Goal: Task Accomplishment & Management: Complete application form

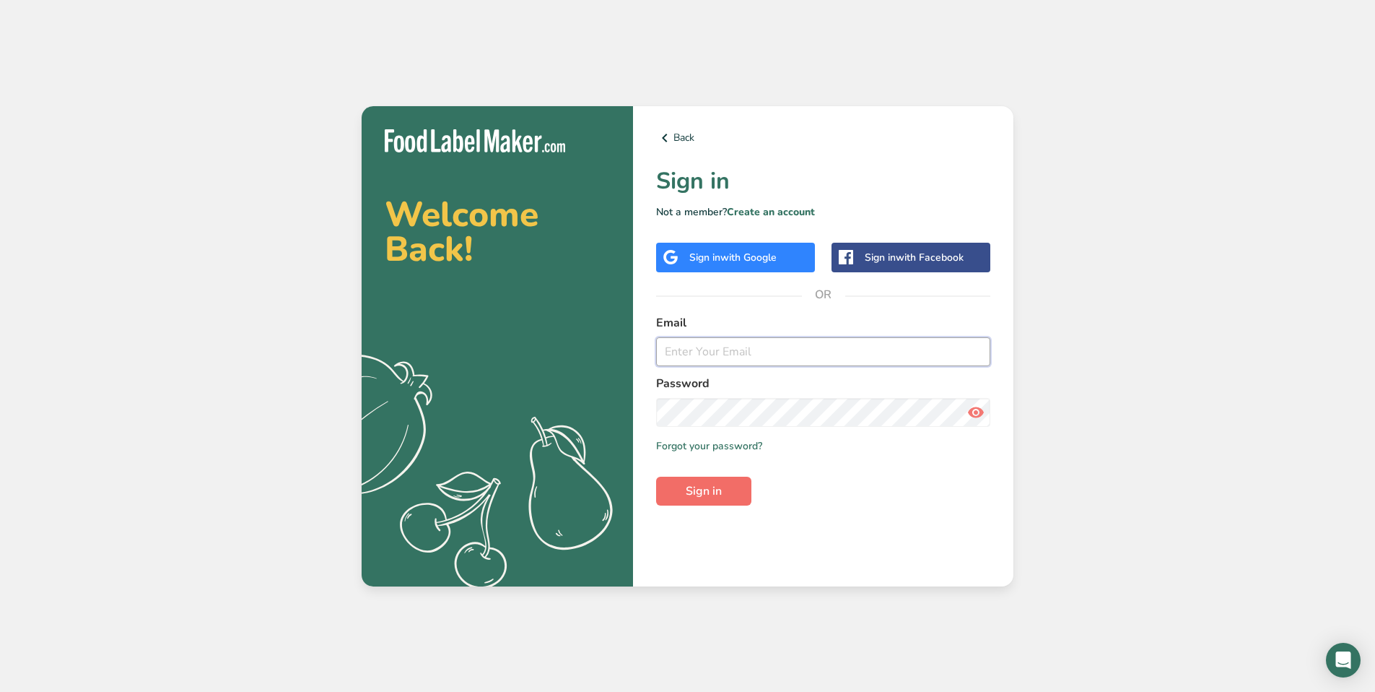
type input "[EMAIL_ADDRESS][DOMAIN_NAME]"
click at [694, 494] on span "Sign in" at bounding box center [704, 490] width 36 height 17
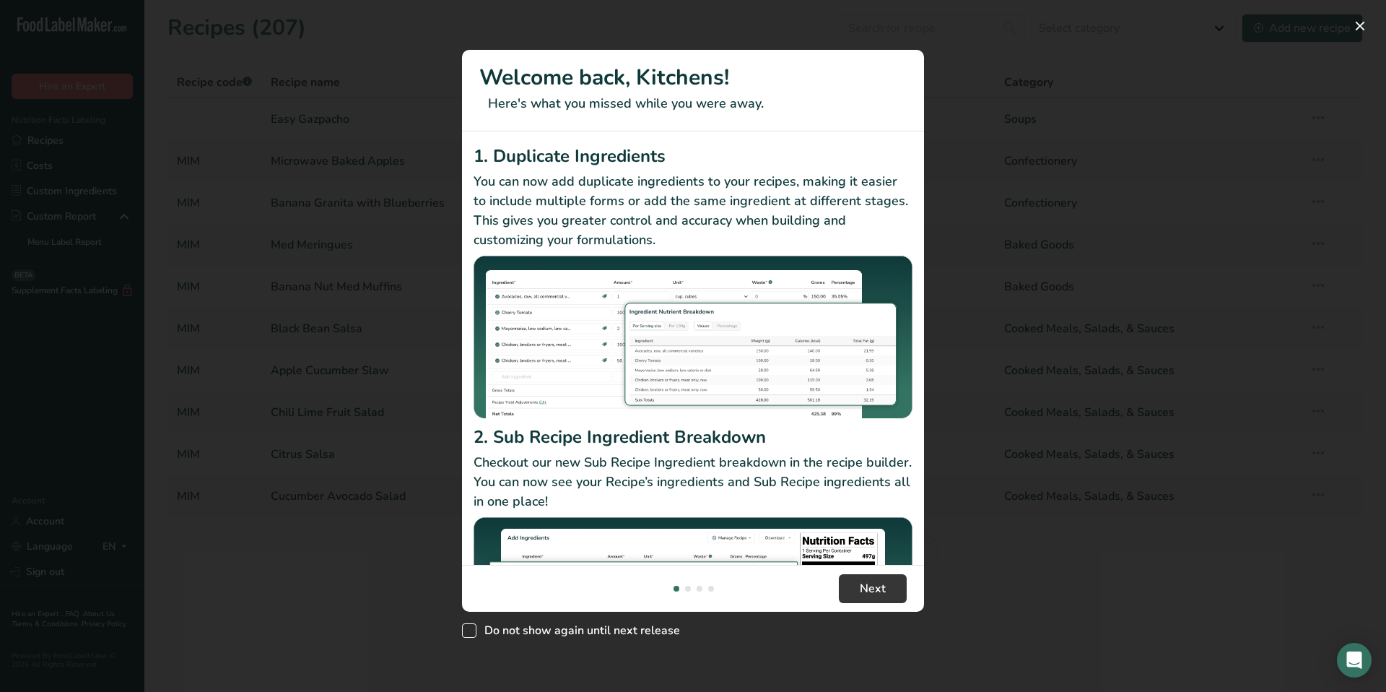
click at [471, 636] on span "New Features" at bounding box center [469, 630] width 14 height 14
click at [471, 635] on input "Do not show again until next release" at bounding box center [466, 629] width 9 height 9
checkbox input "true"
click at [888, 593] on button "Next" at bounding box center [873, 588] width 68 height 29
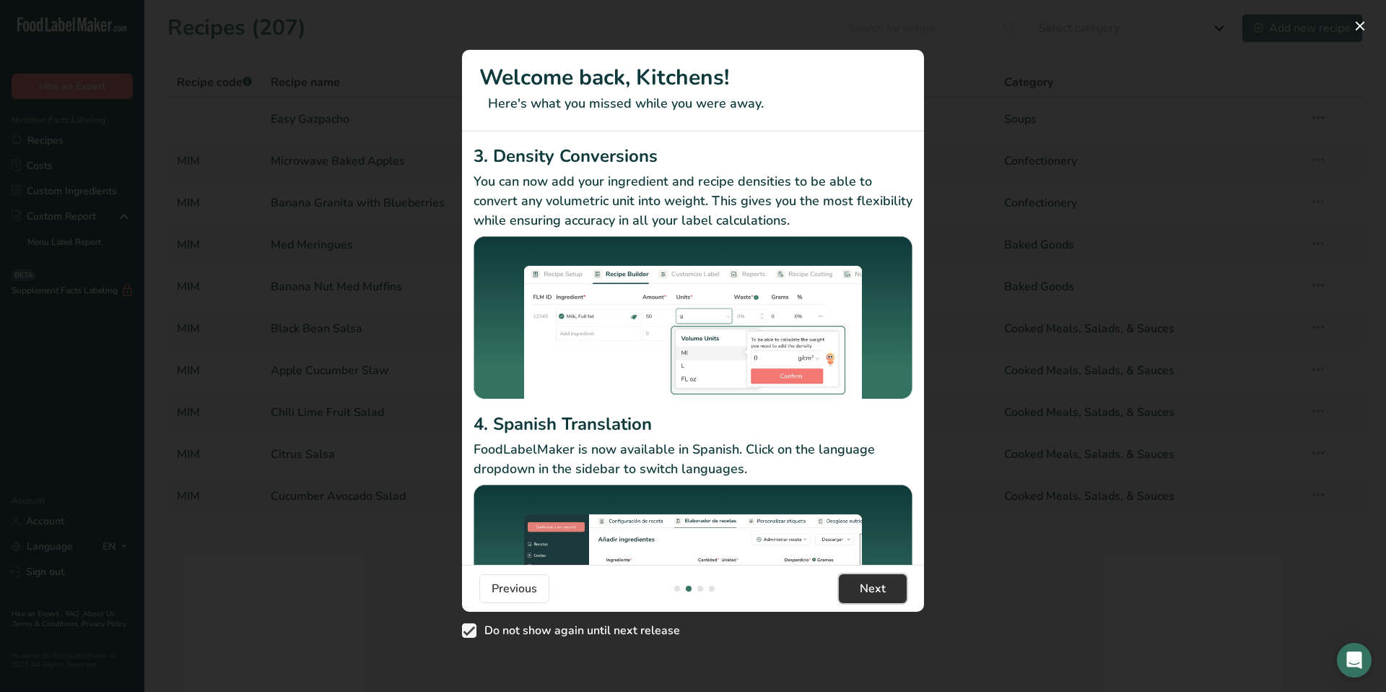
click at [888, 593] on button "Next" at bounding box center [873, 588] width 68 height 29
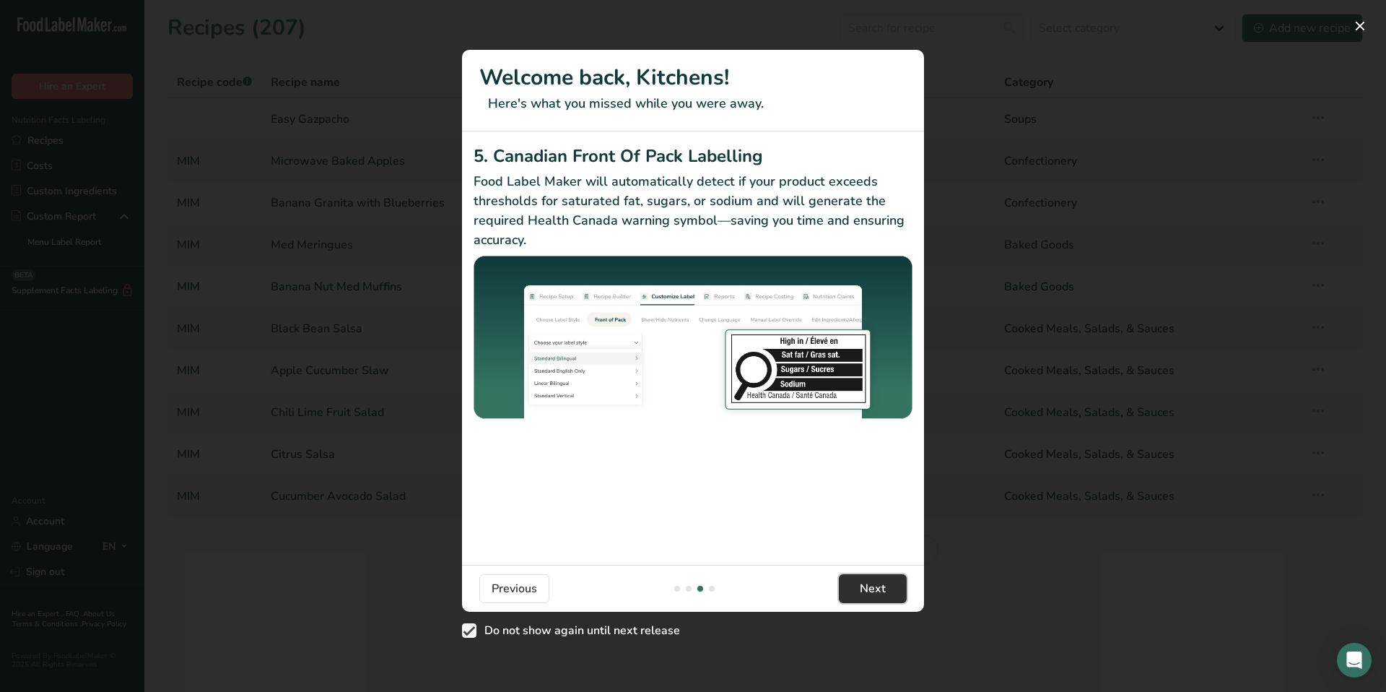
click at [888, 593] on button "Next" at bounding box center [873, 588] width 68 height 29
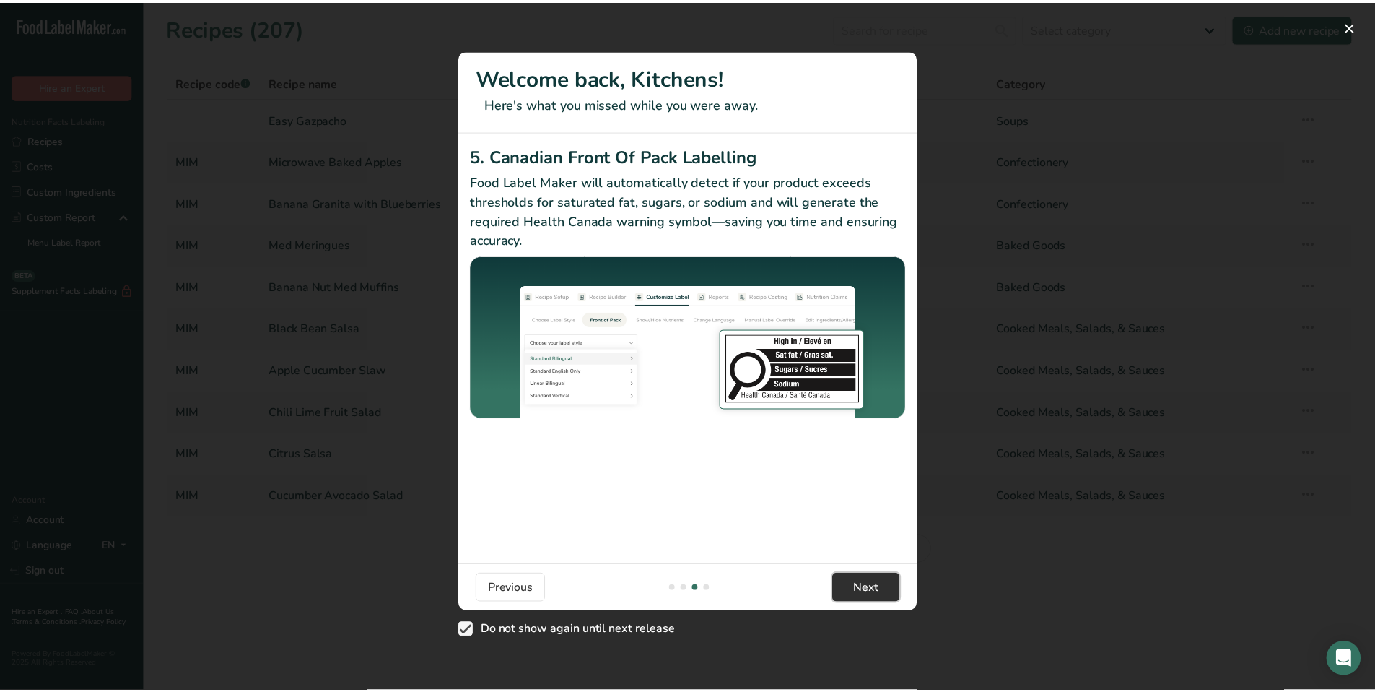
scroll to position [0, 1386]
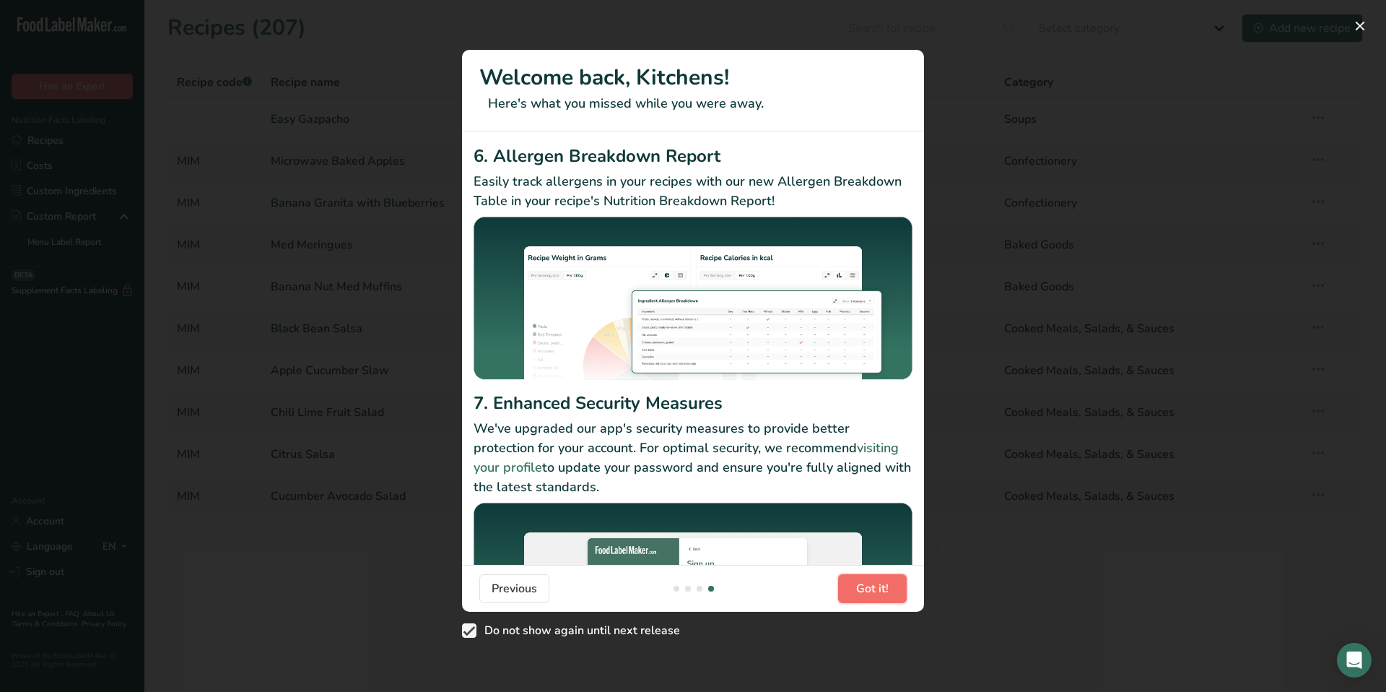
click at [888, 593] on span "Got it!" at bounding box center [872, 588] width 32 height 17
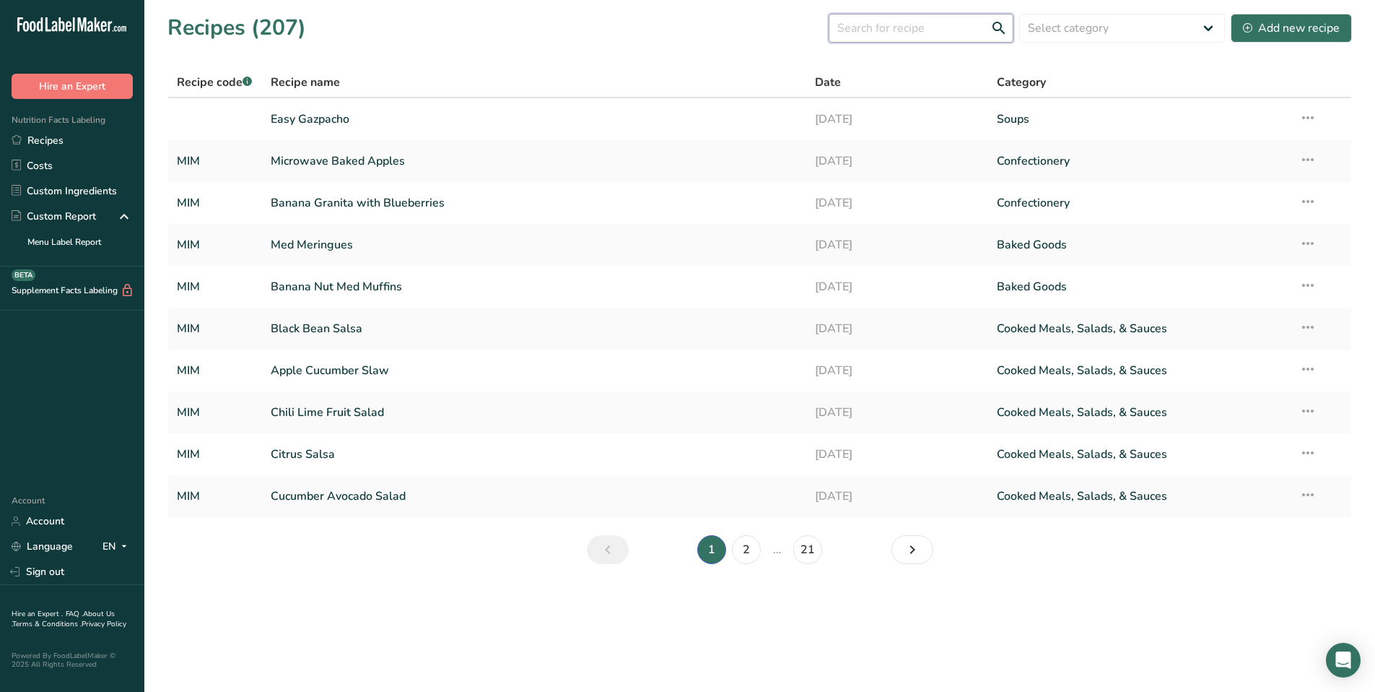
click at [889, 31] on input "text" at bounding box center [921, 28] width 185 height 29
type input "stir fry"
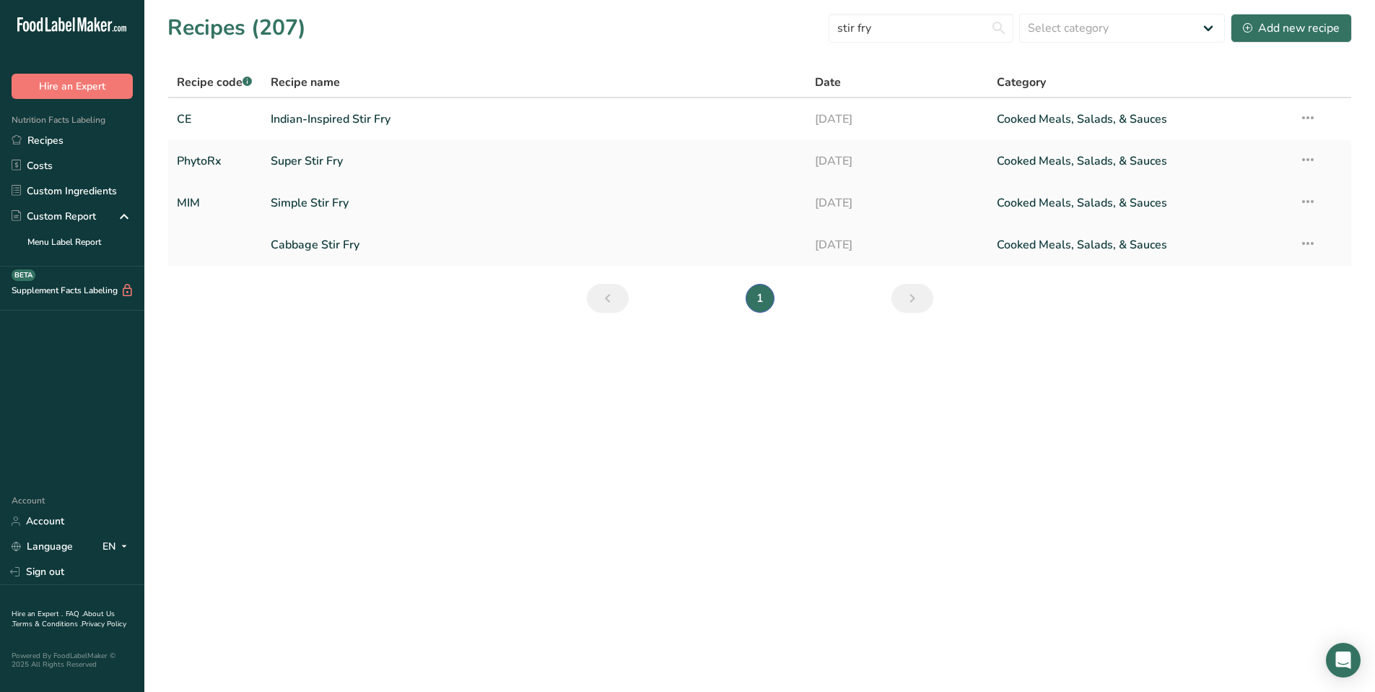
click at [299, 201] on link "Simple Stir Fry" at bounding box center [535, 203] width 528 height 30
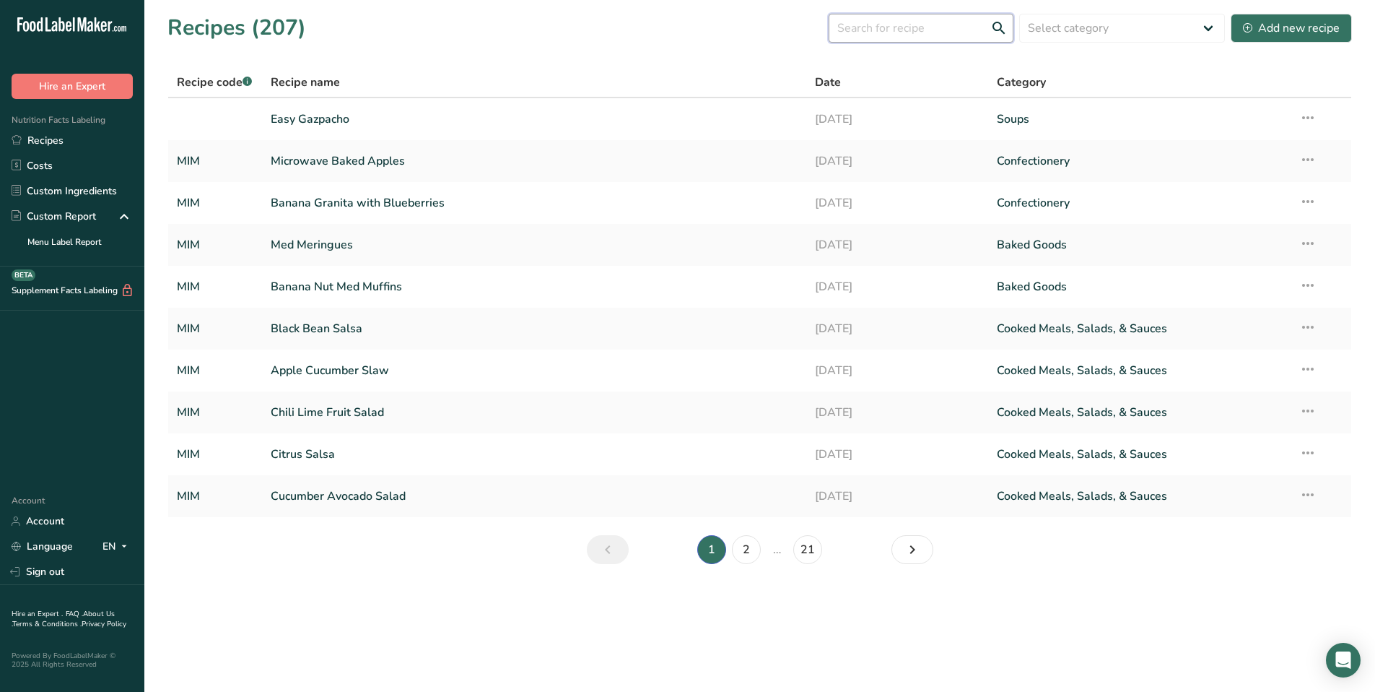
click at [901, 35] on input "text" at bounding box center [921, 28] width 185 height 29
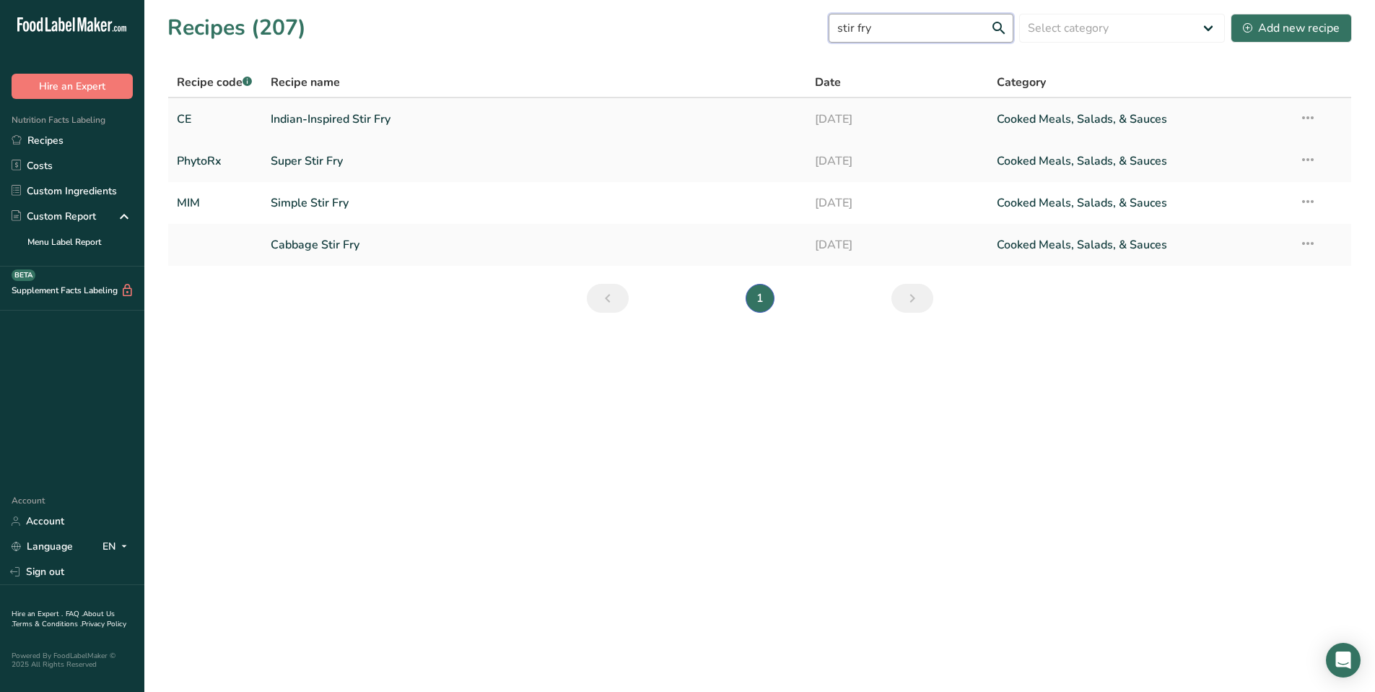
type input "stir fry"
click at [348, 124] on link "Indian-Inspired Stir Fry" at bounding box center [535, 119] width 528 height 30
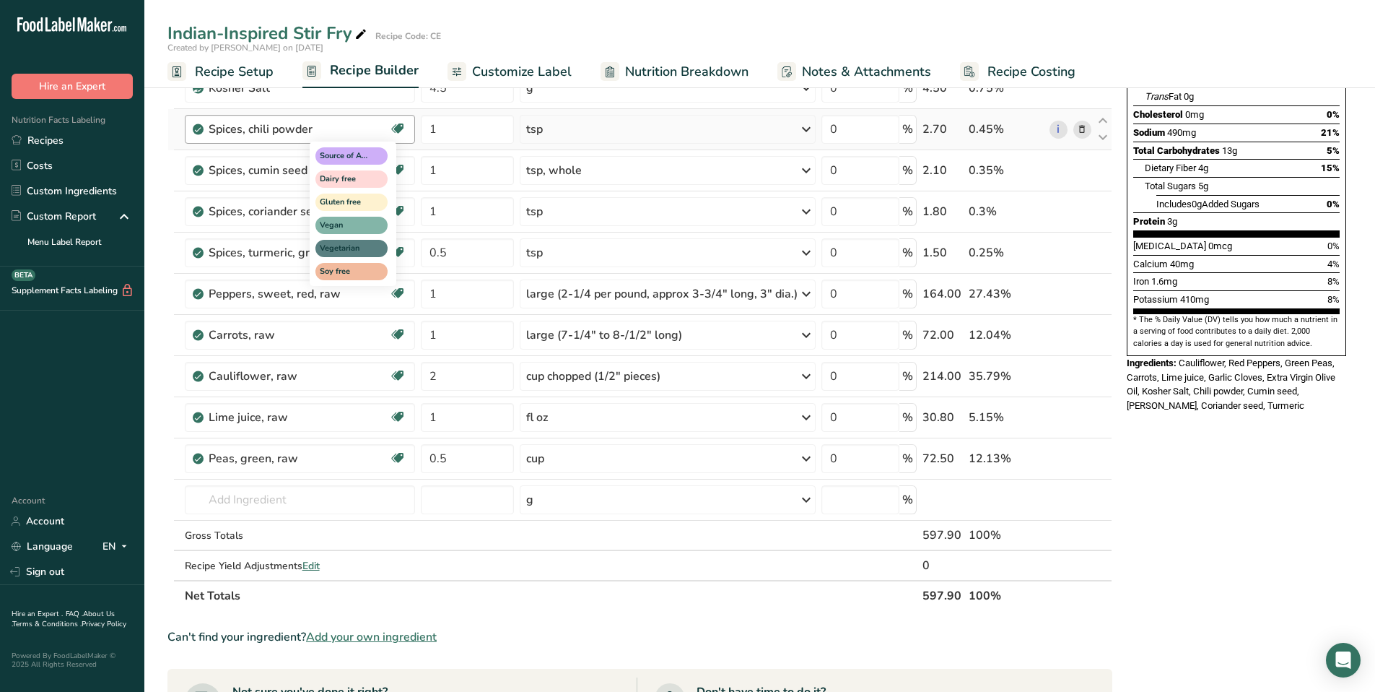
scroll to position [250, 0]
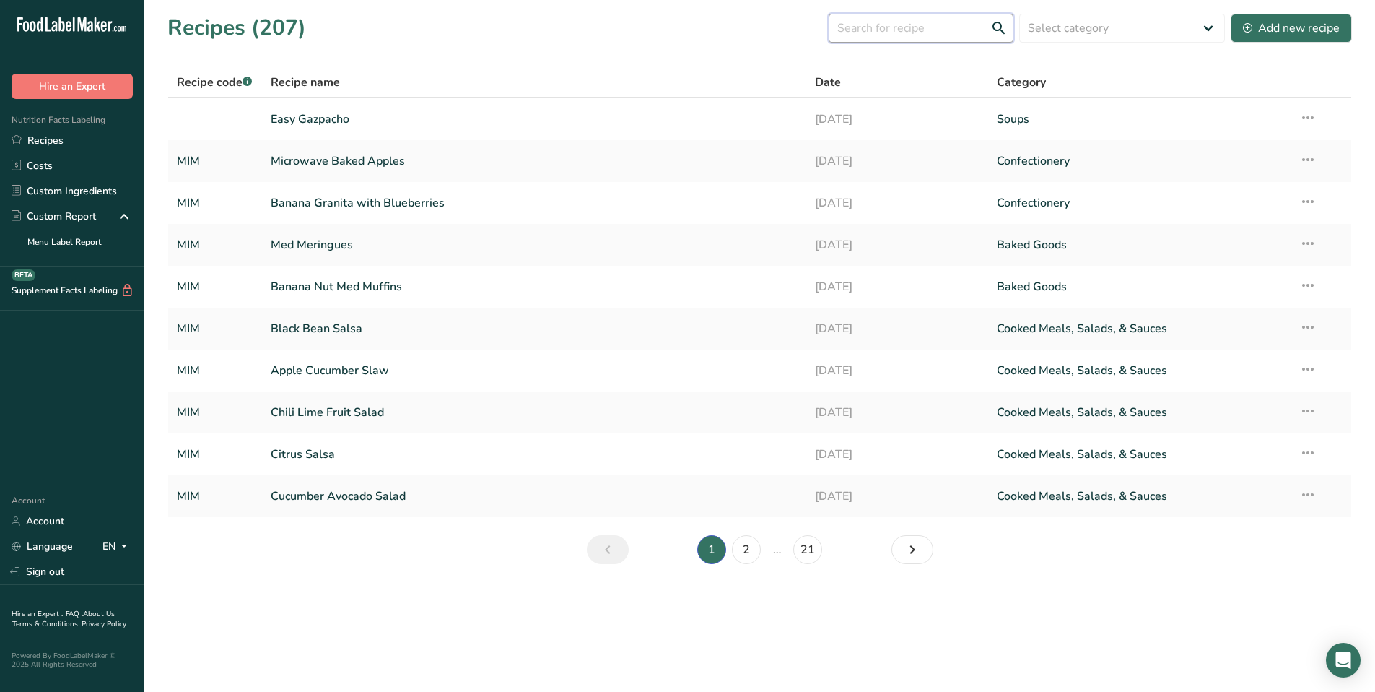
click at [920, 32] on input "text" at bounding box center [921, 28] width 185 height 29
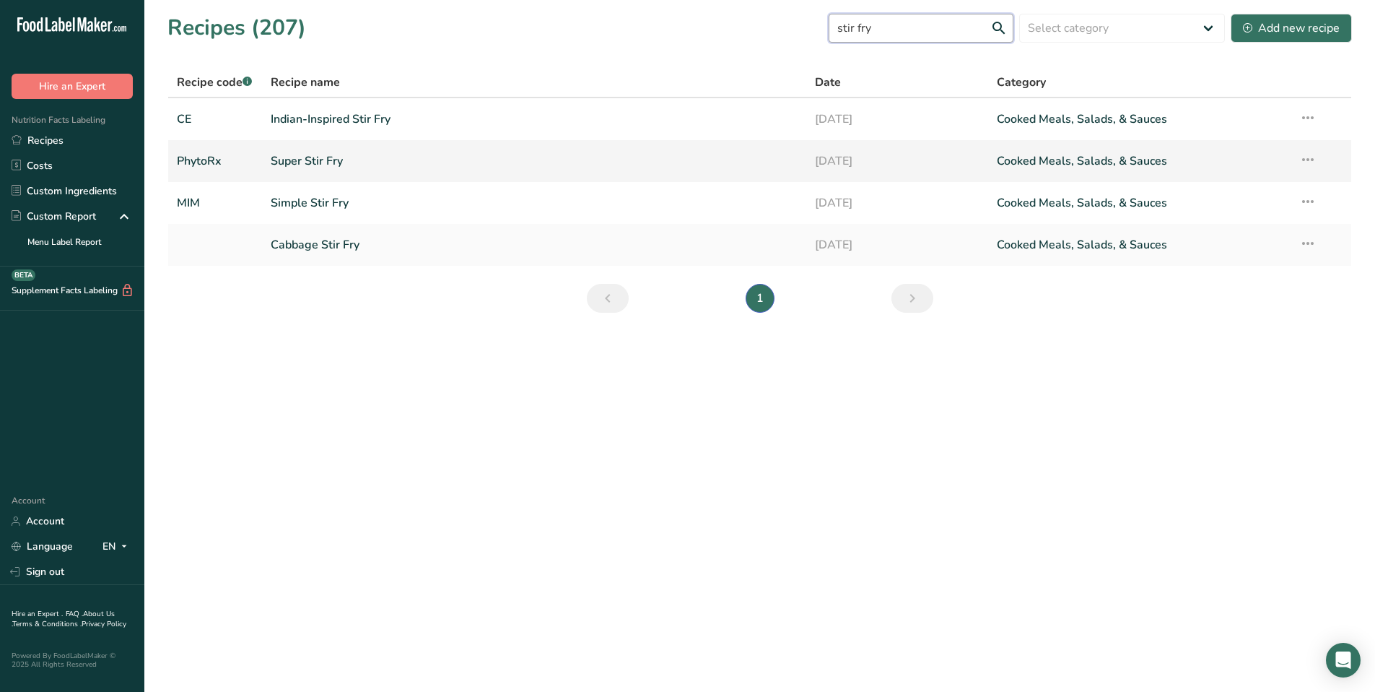
type input "stir fry"
click at [277, 160] on link "Super Stir Fry" at bounding box center [535, 161] width 528 height 30
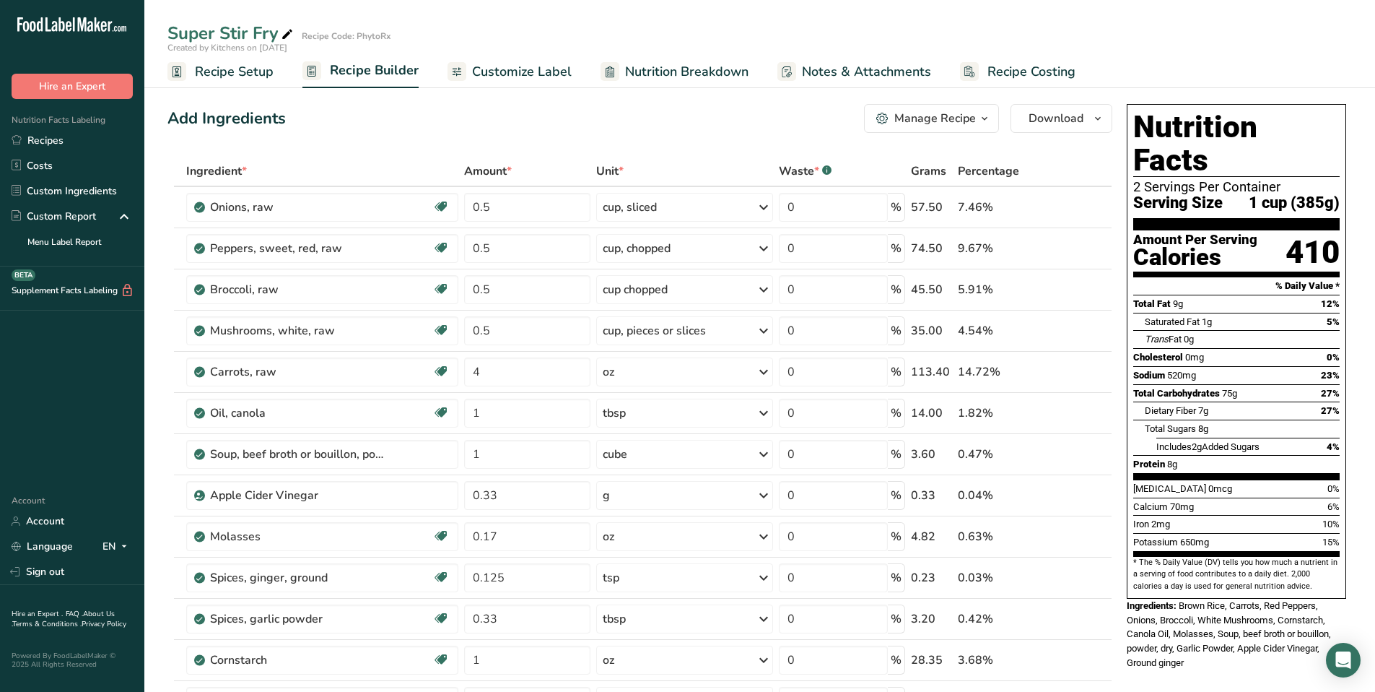
click at [219, 77] on span "Recipe Setup" at bounding box center [234, 71] width 79 height 19
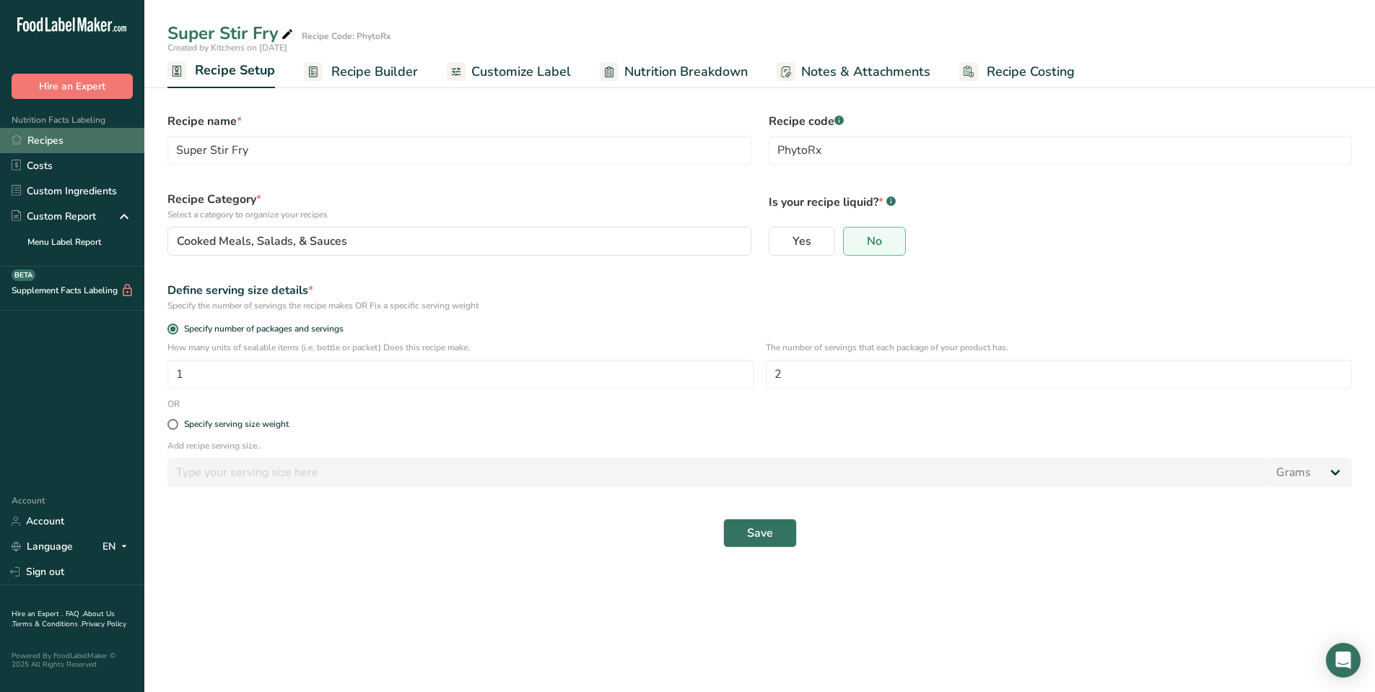
click at [64, 149] on link "Recipes" at bounding box center [72, 140] width 144 height 25
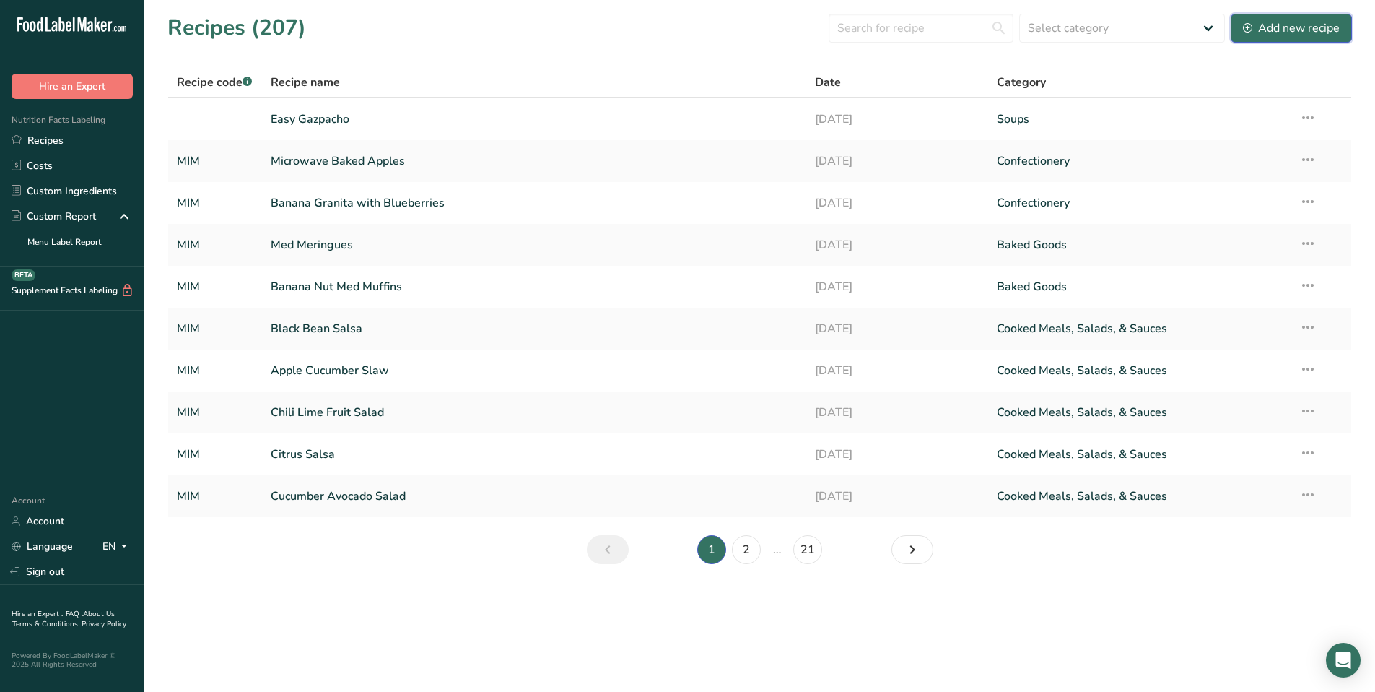
click at [1261, 25] on div "Add new recipe" at bounding box center [1291, 27] width 97 height 17
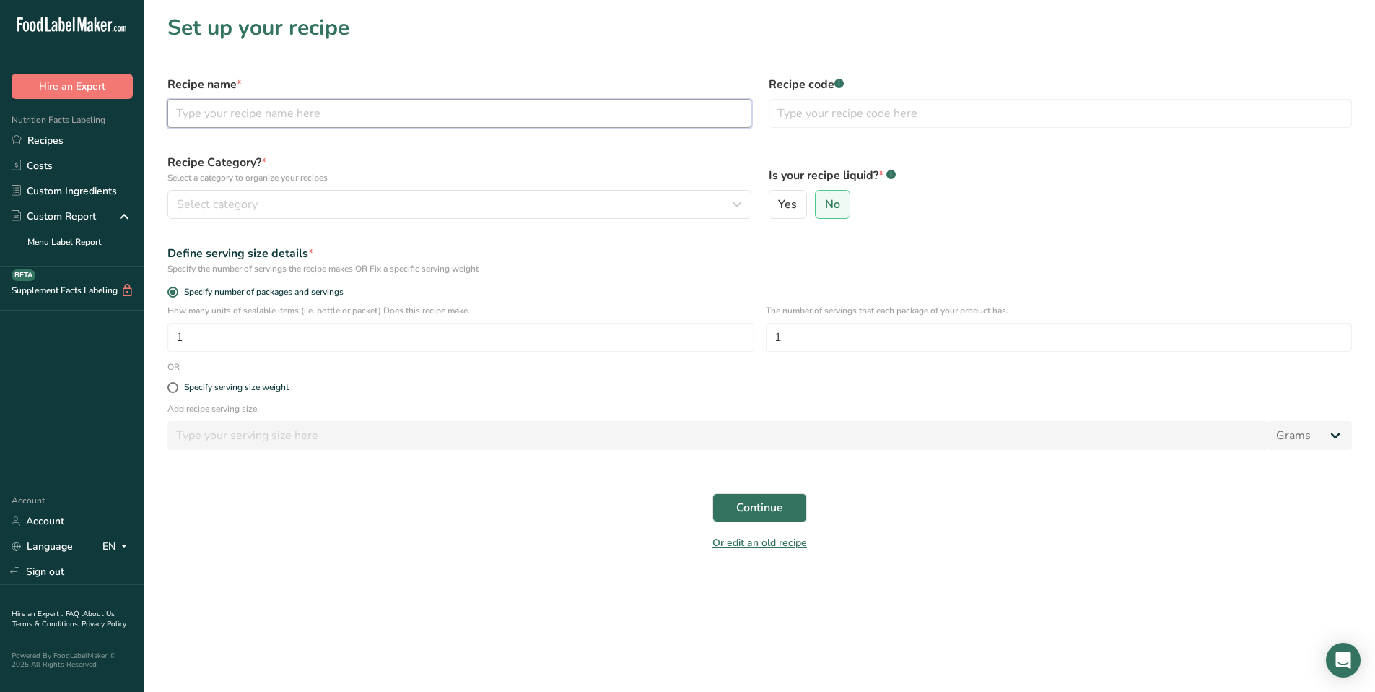
click at [206, 117] on input "text" at bounding box center [460, 113] width 584 height 29
type input "Teriyaki Vegetable Stir Fry"
click at [872, 110] on input "text" at bounding box center [1061, 113] width 584 height 29
type input "PhytoRx Families"
click at [561, 198] on div "Select category" at bounding box center [455, 204] width 557 height 17
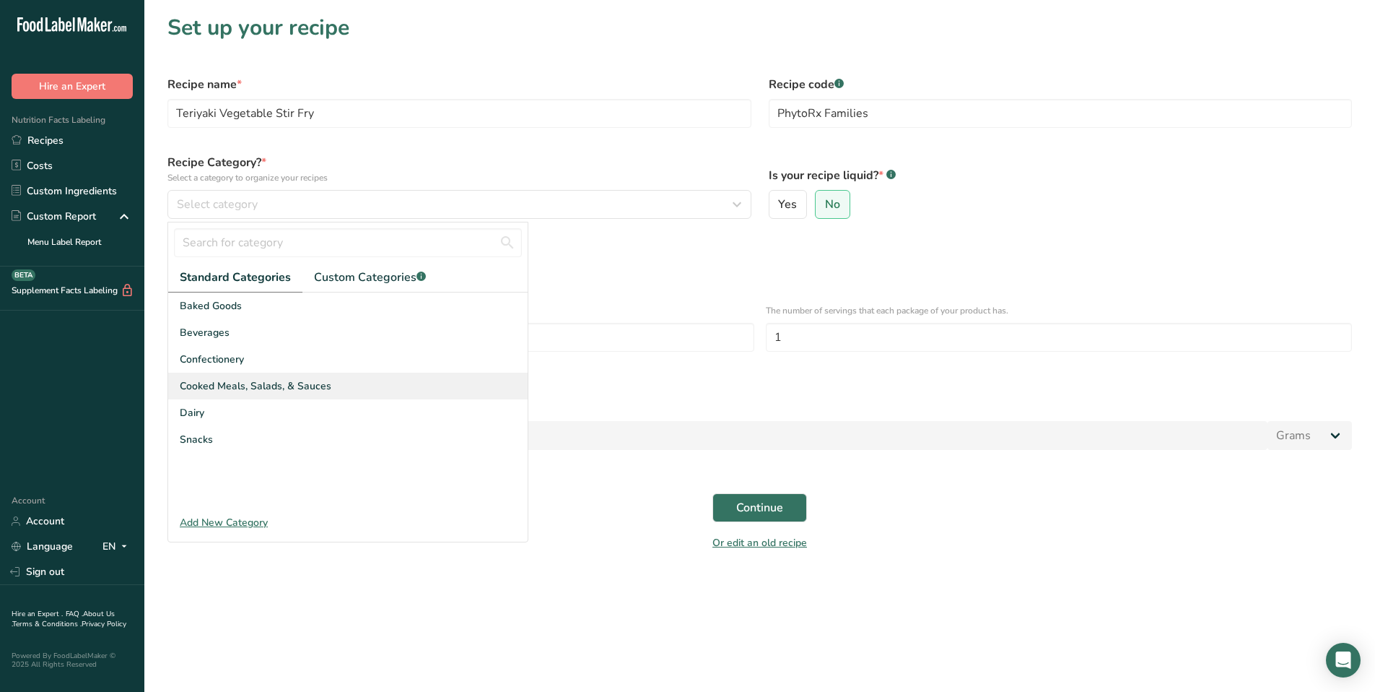
click at [335, 384] on div "Cooked Meals, Salads, & Sauces" at bounding box center [348, 386] width 360 height 27
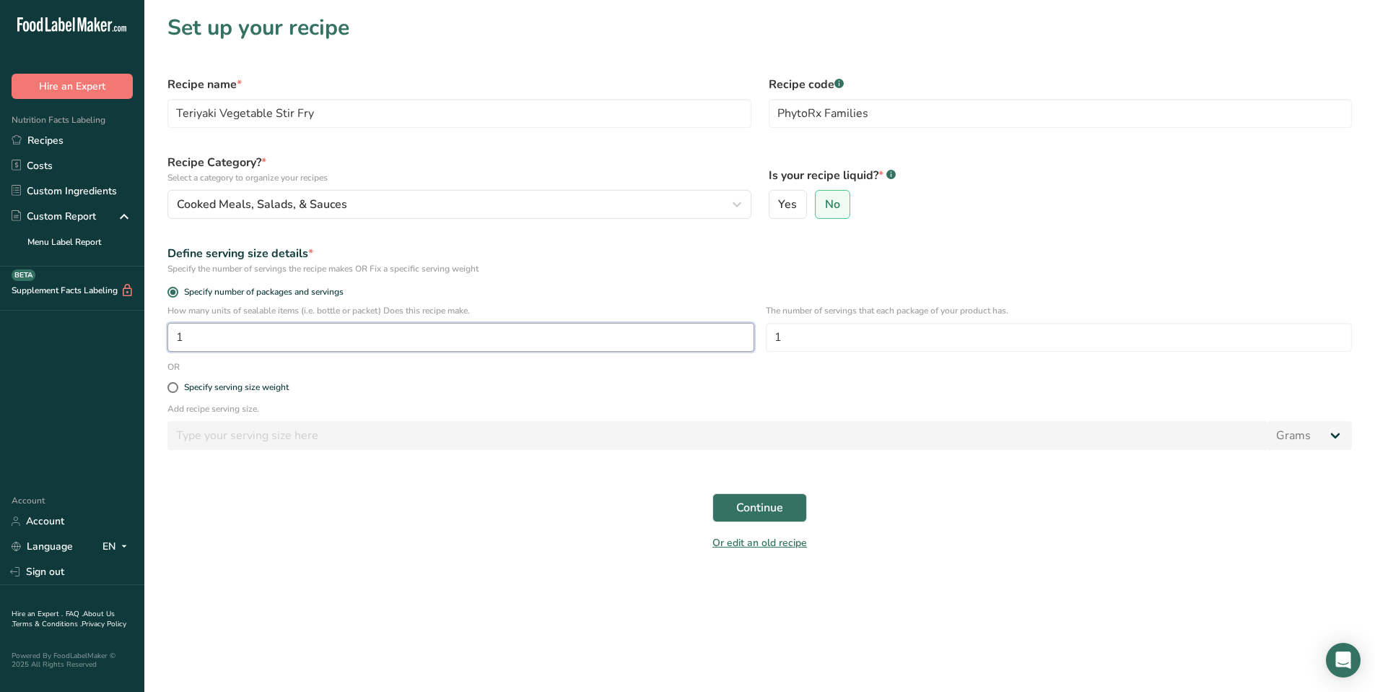
click at [287, 329] on input "1" at bounding box center [461, 337] width 587 height 29
click at [824, 336] on input "1" at bounding box center [1059, 337] width 587 height 29
type input "4"
click at [766, 514] on span "Continue" at bounding box center [759, 507] width 47 height 17
click at [796, 544] on link "Or edit an old recipe" at bounding box center [760, 543] width 95 height 14
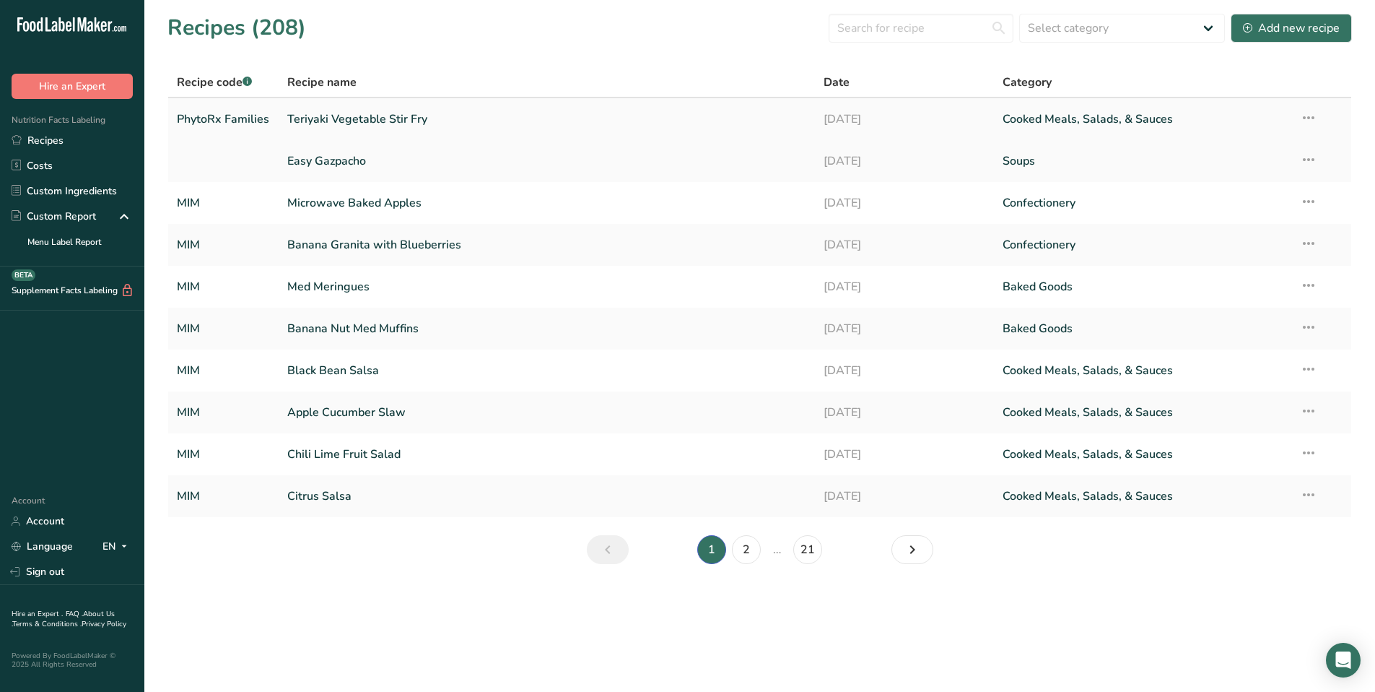
click at [396, 118] on link "Teriyaki Vegetable Stir Fry" at bounding box center [546, 119] width 519 height 30
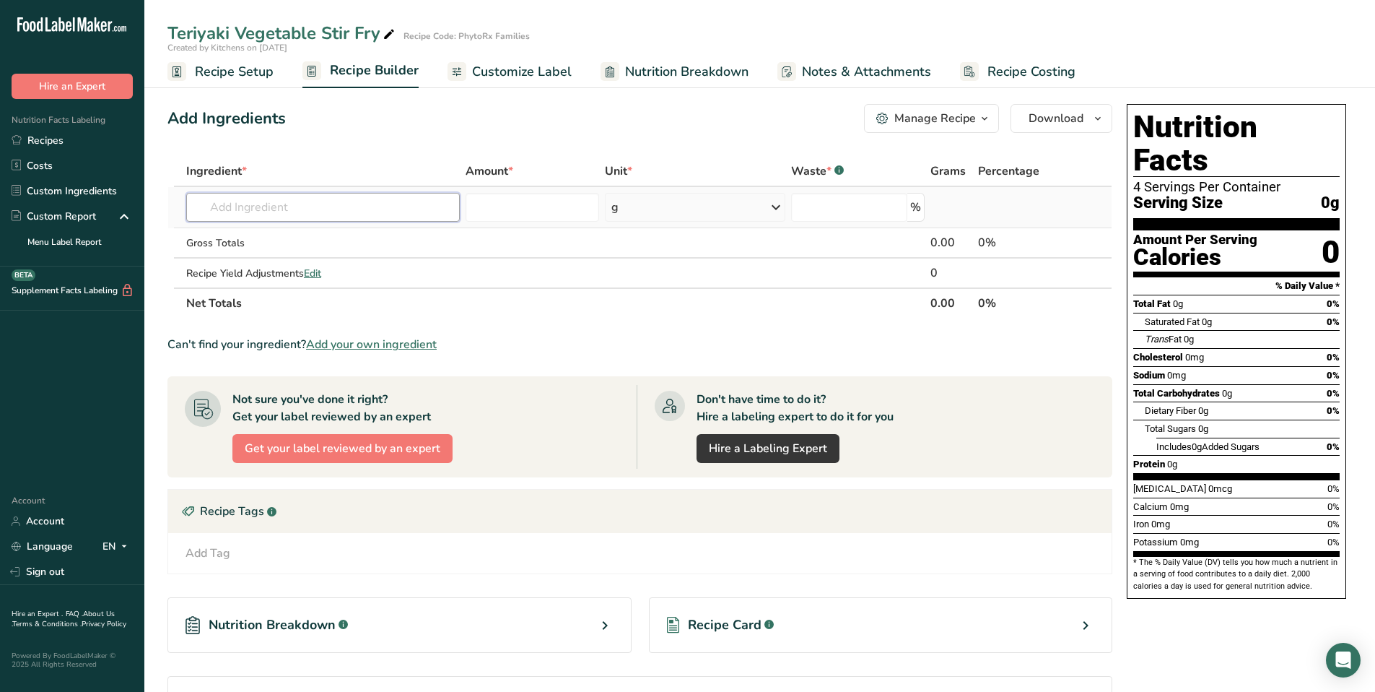
click at [338, 205] on input "text" at bounding box center [323, 207] width 274 height 29
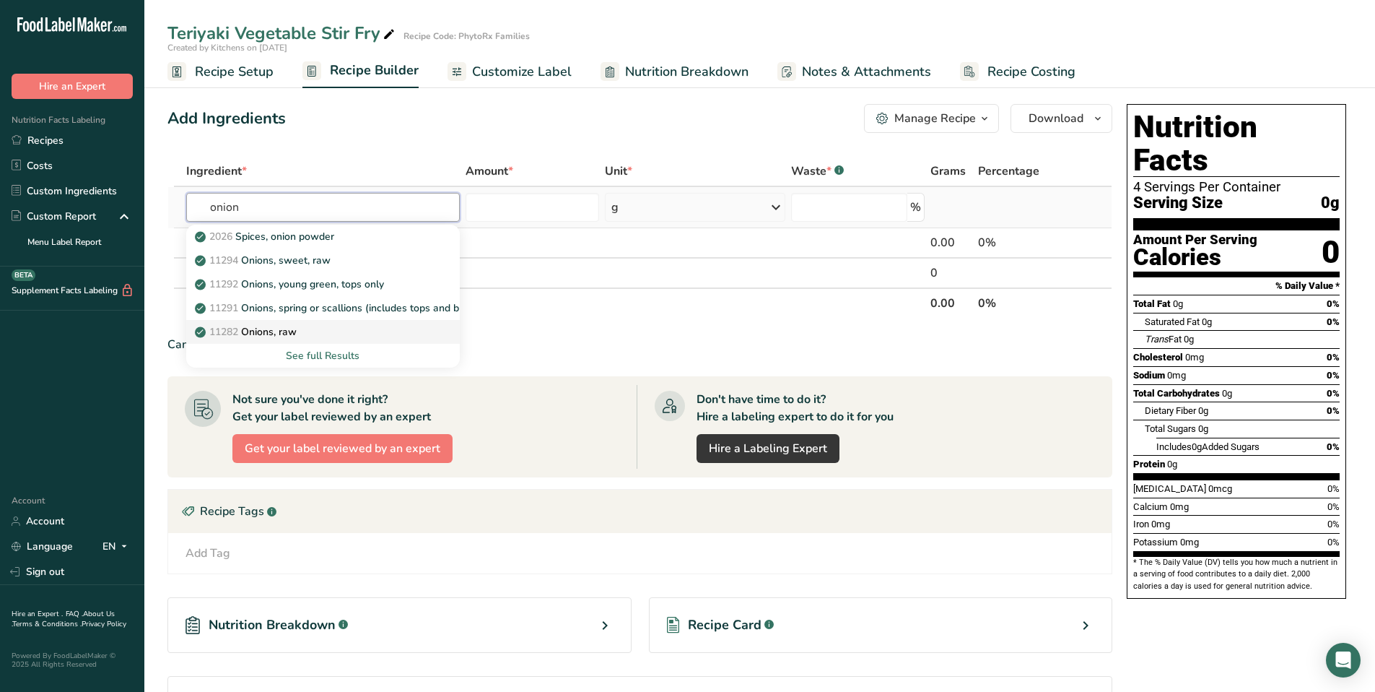
type input "onion"
click at [278, 332] on p "11282 Onions, raw" at bounding box center [247, 331] width 99 height 15
type input "Onions, raw"
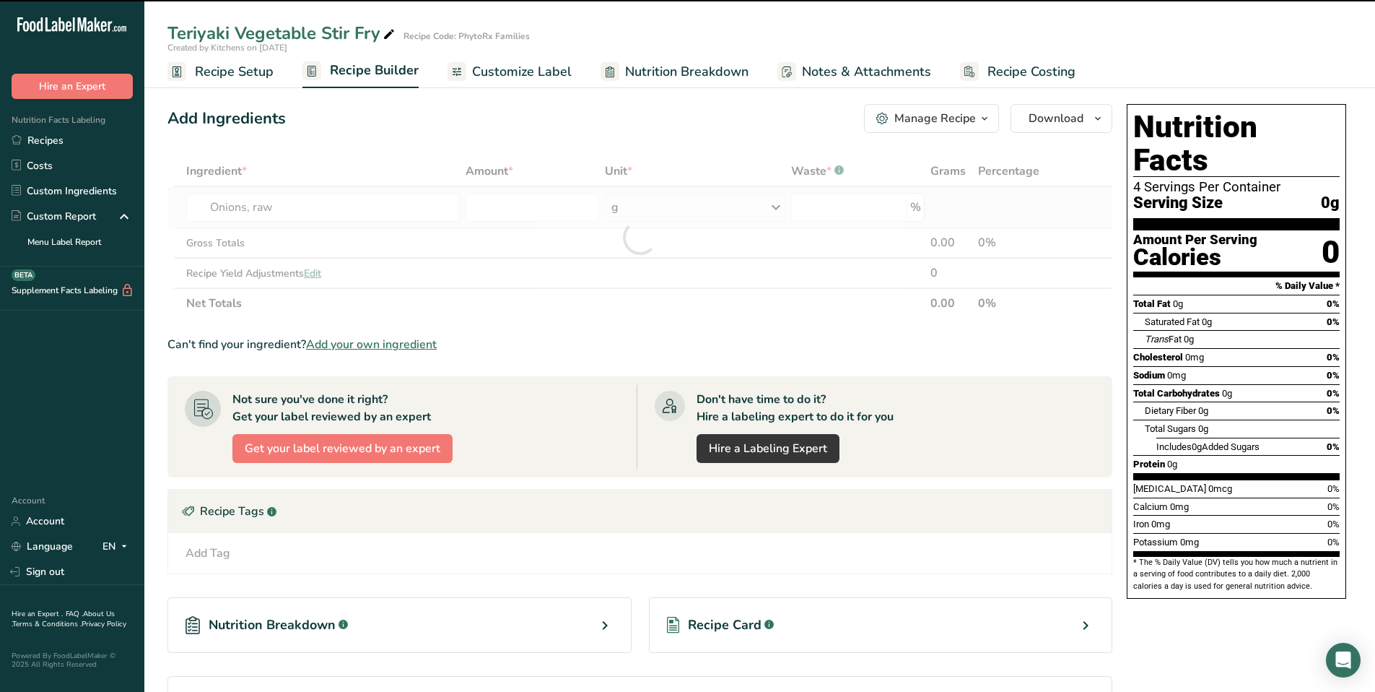
type input "0"
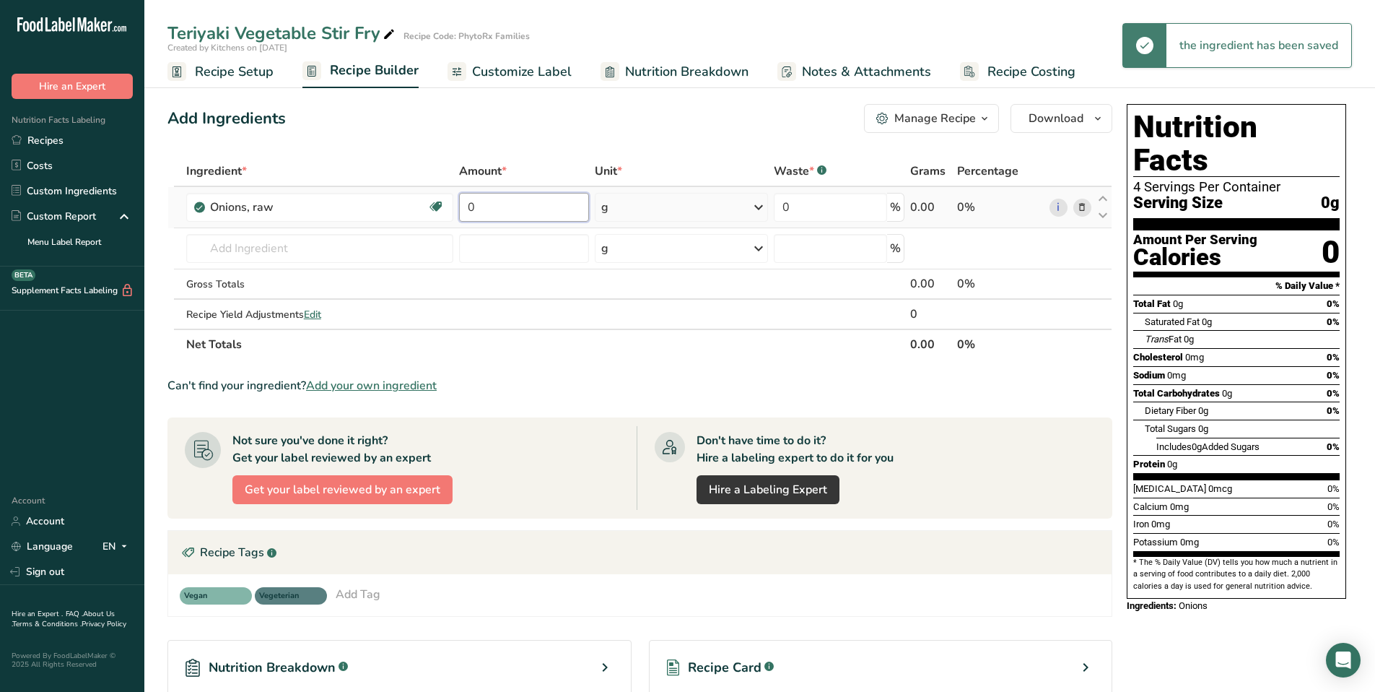
click at [536, 210] on input "0" at bounding box center [524, 207] width 130 height 29
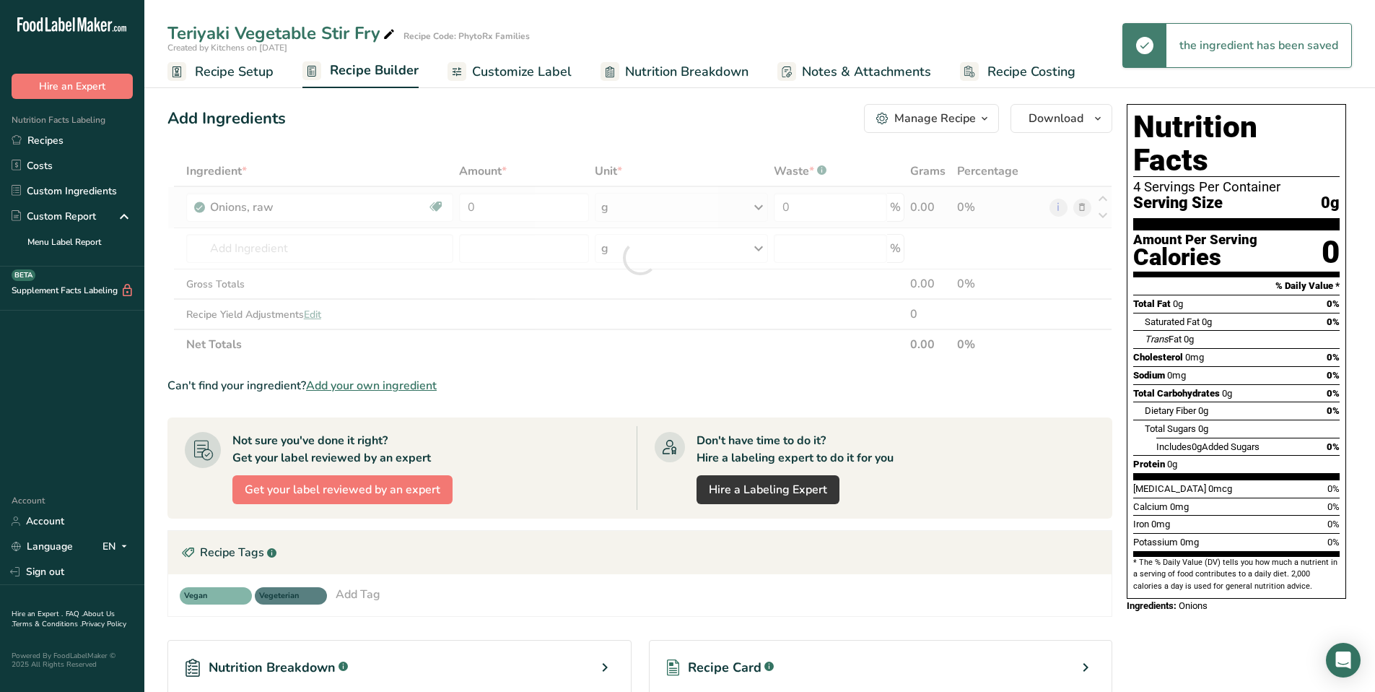
click at [743, 208] on div "Ingredient * Amount * Unit * Waste * .a-a{fill:#347362;}.b-a{fill:#fff;} Grams …" at bounding box center [640, 258] width 945 height 204
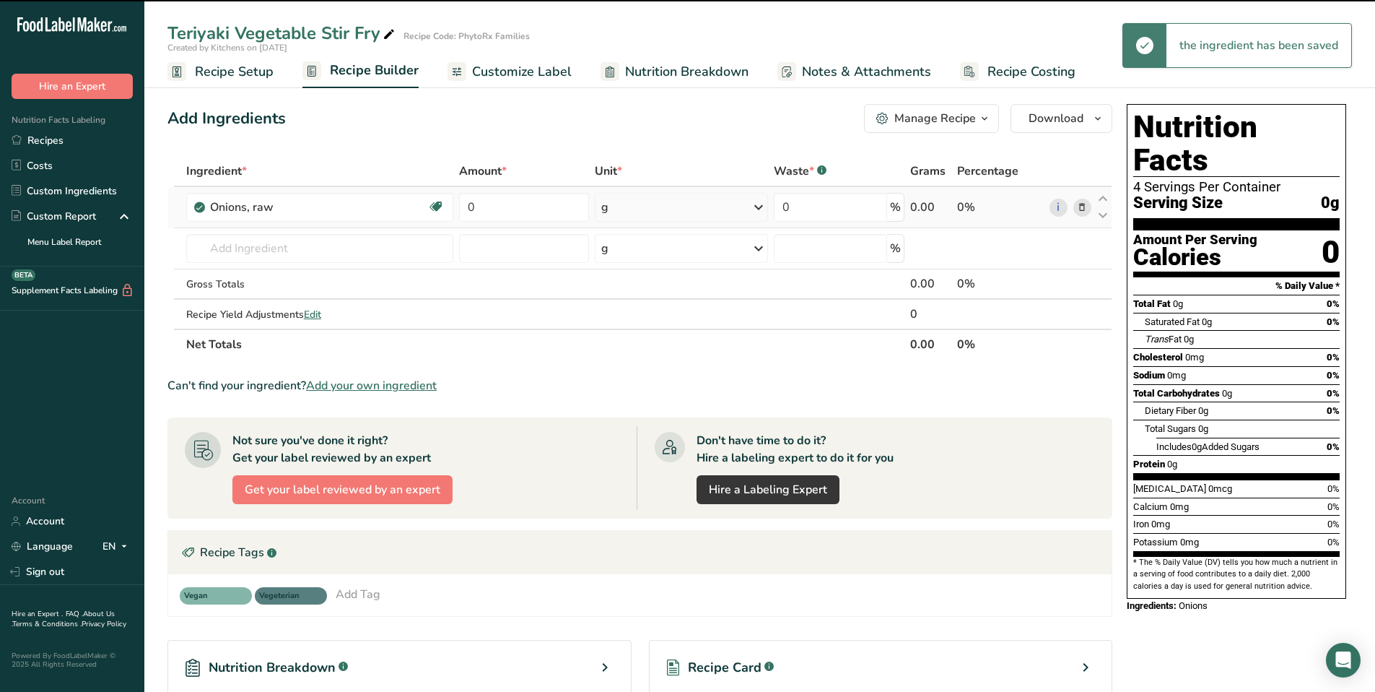
click at [760, 208] on icon at bounding box center [758, 207] width 17 height 26
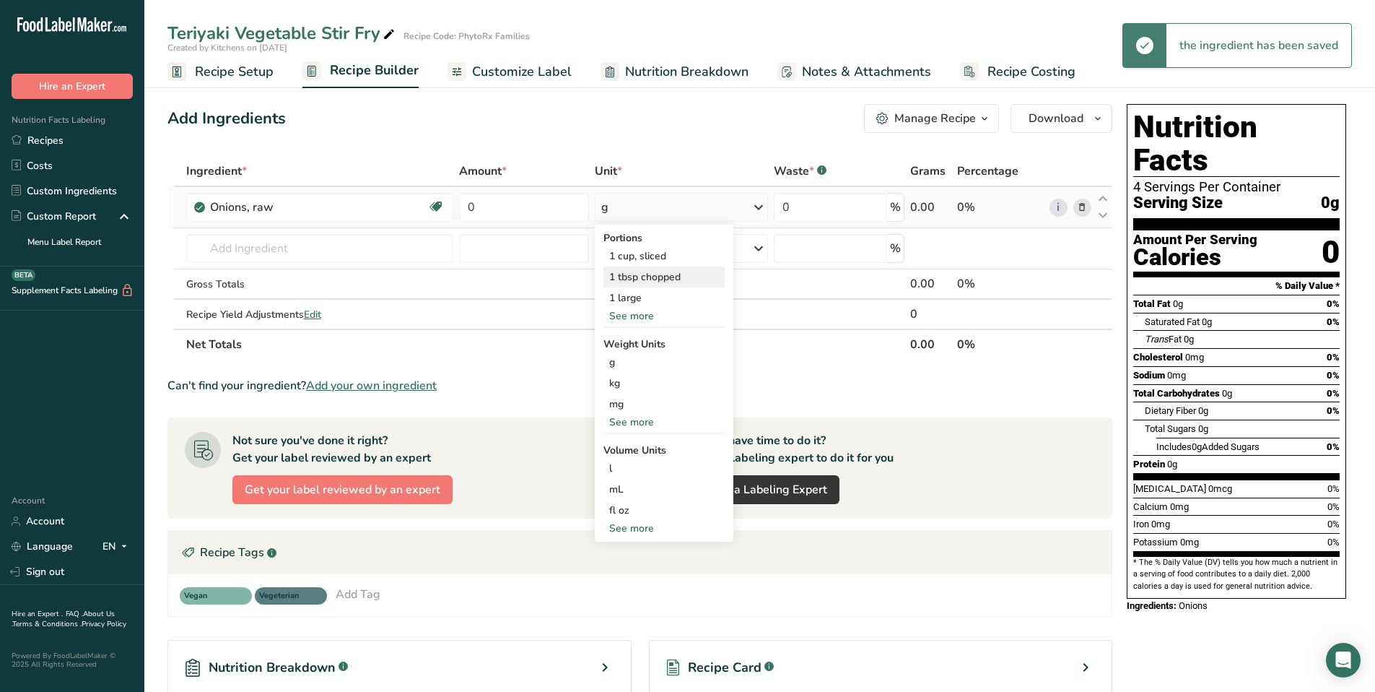
click at [704, 273] on div "1 tbsp chopped" at bounding box center [664, 276] width 121 height 21
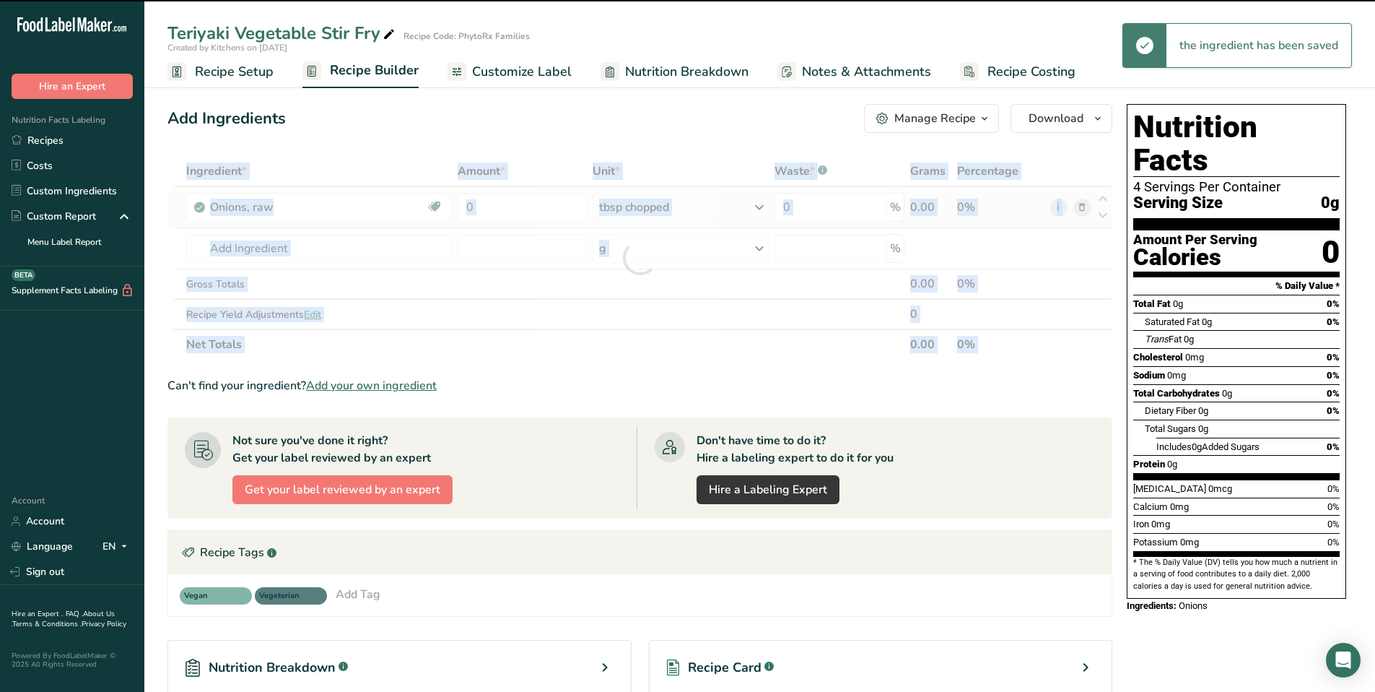
click at [704, 273] on div at bounding box center [640, 258] width 945 height 204
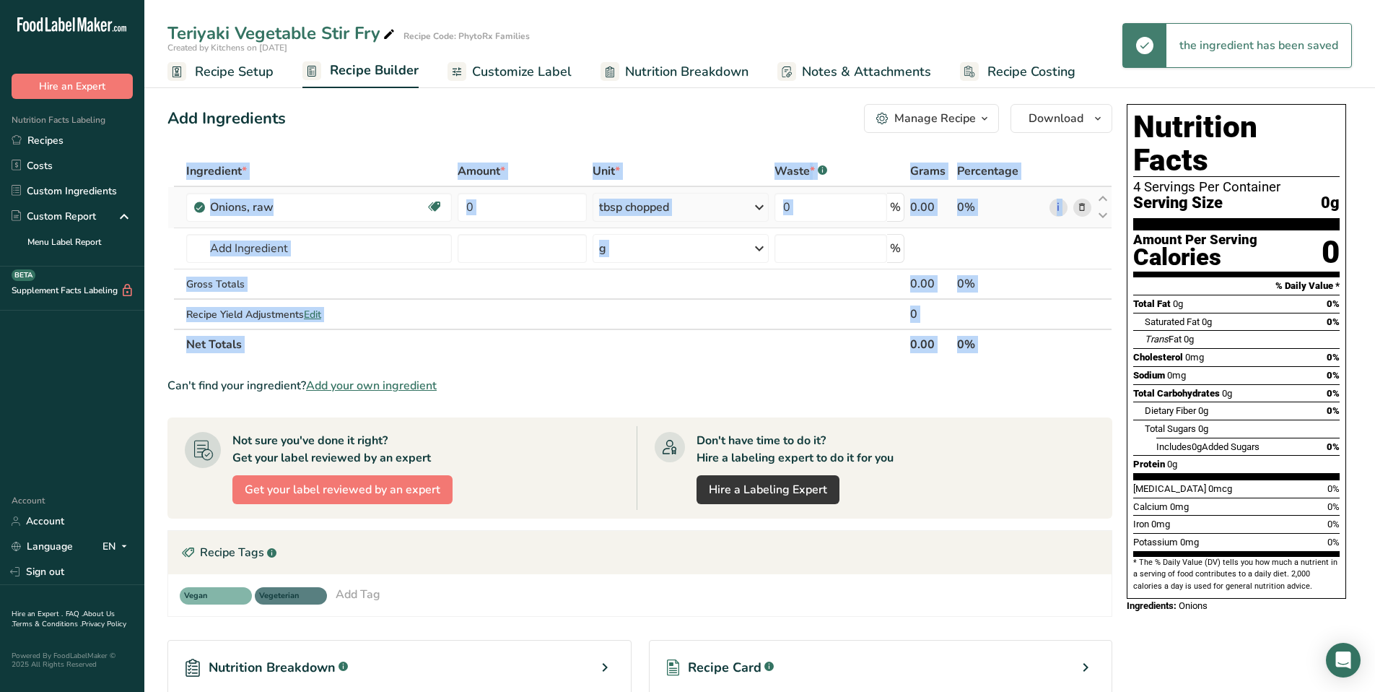
click at [760, 206] on icon at bounding box center [759, 207] width 17 height 26
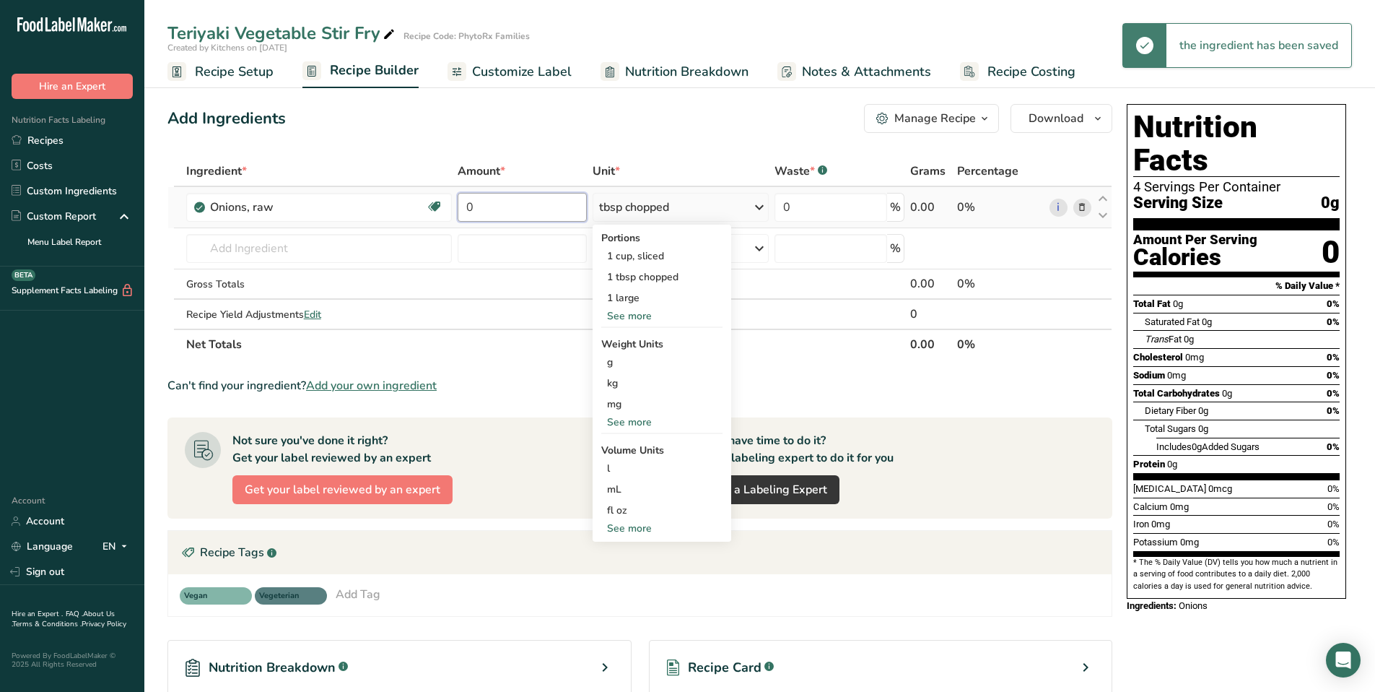
click at [494, 206] on input "0" at bounding box center [522, 207] width 129 height 29
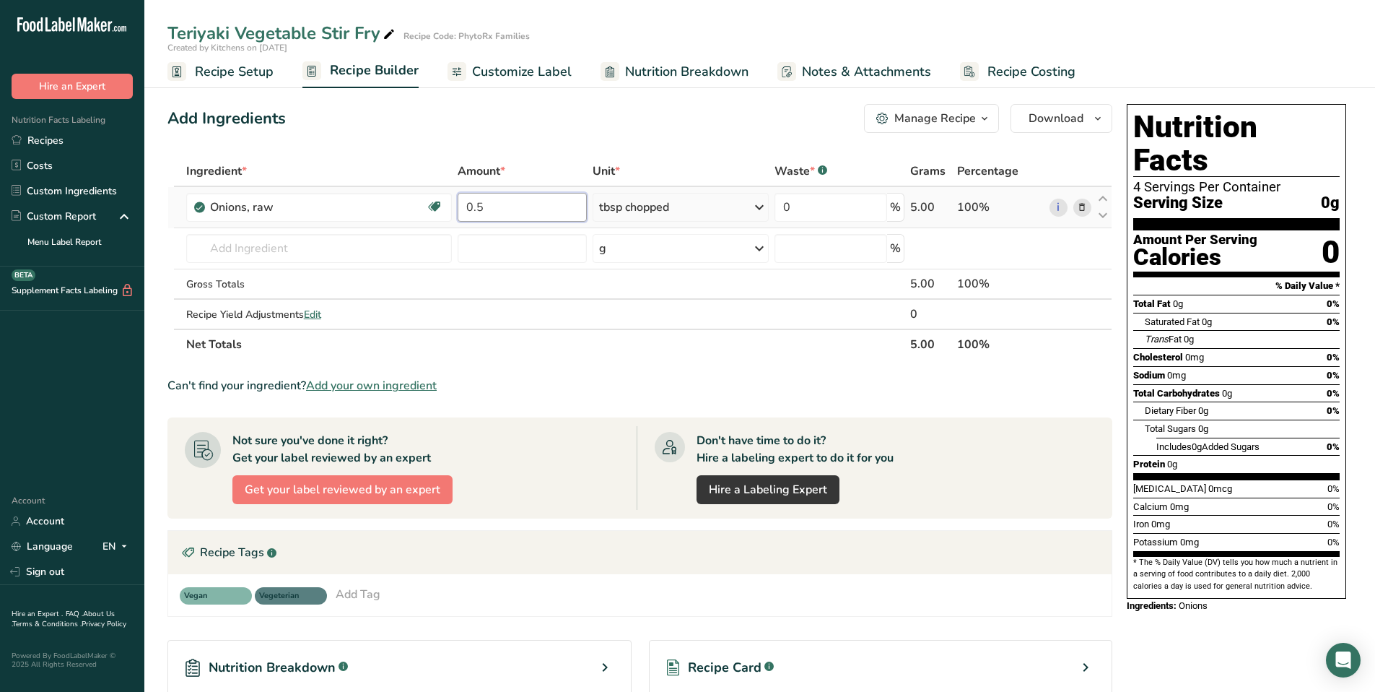
type input "0.5"
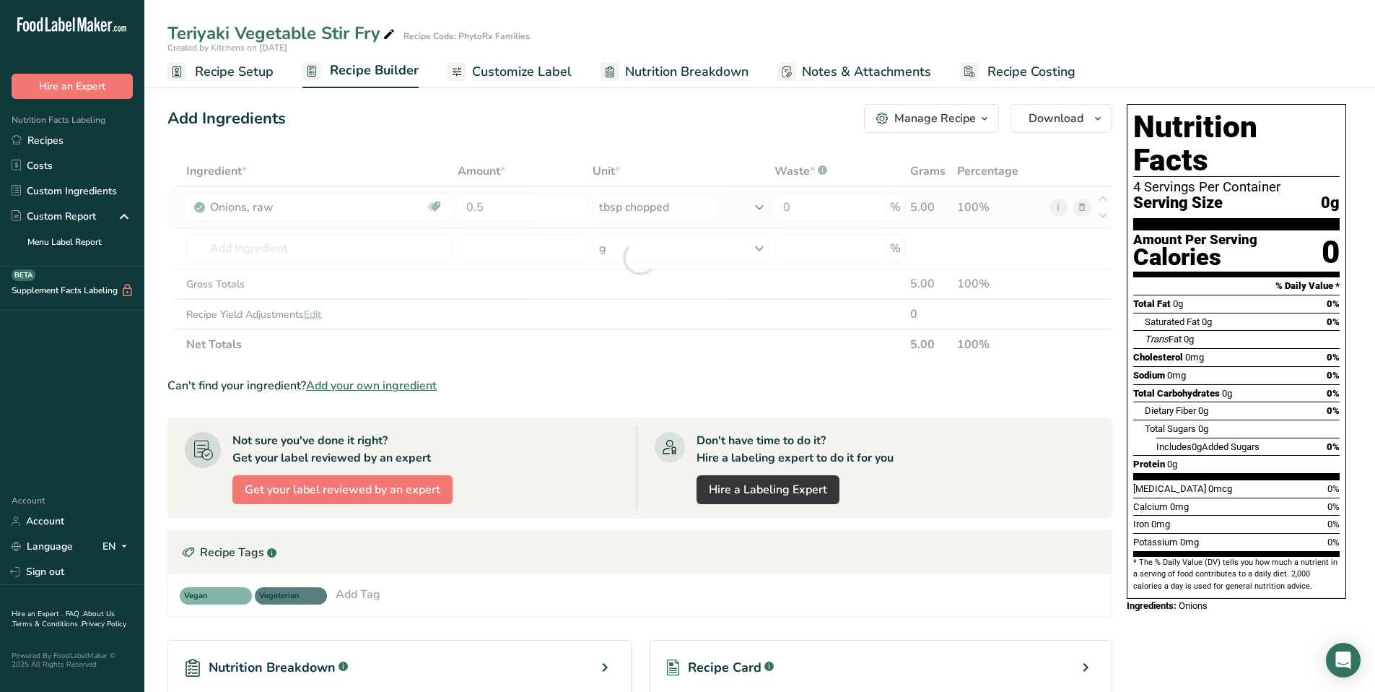
click at [701, 212] on div "Ingredient * Amount * Unit * Waste * .a-a{fill:#347362;}.b-a{fill:#fff;} Grams …" at bounding box center [640, 258] width 945 height 204
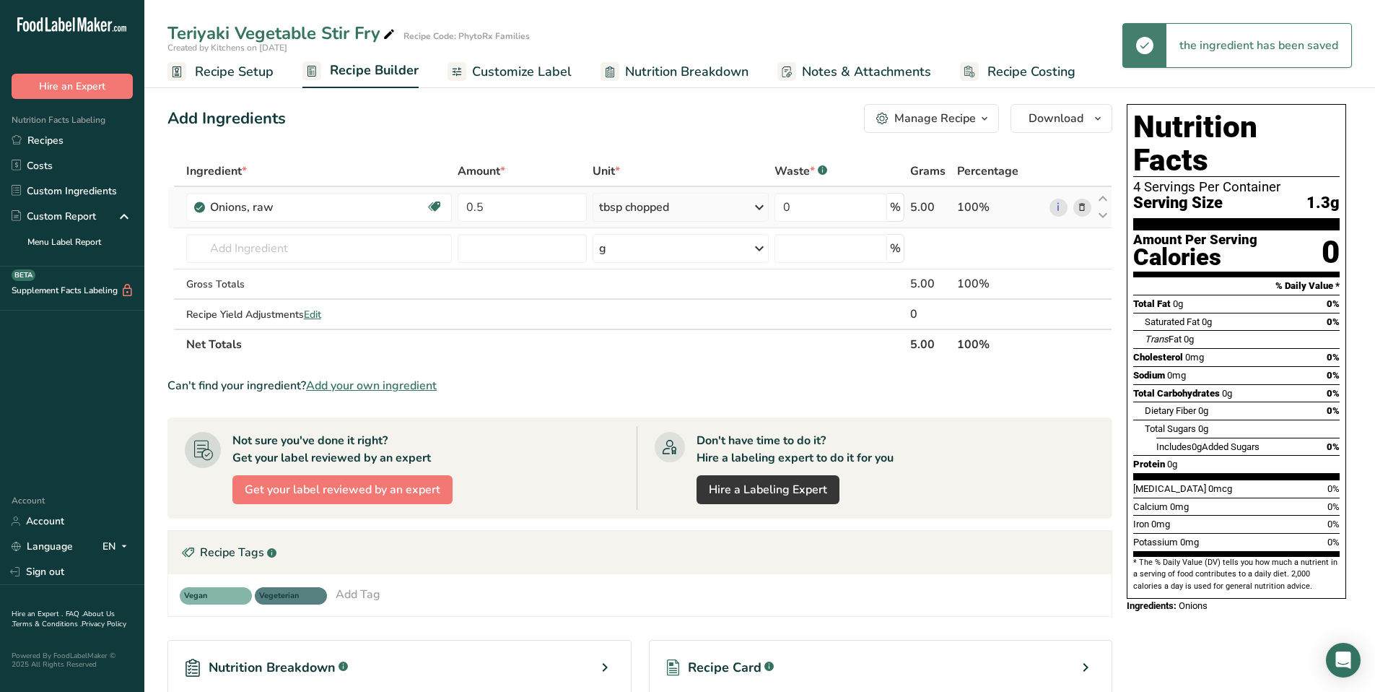
click at [754, 203] on icon at bounding box center [759, 207] width 17 height 26
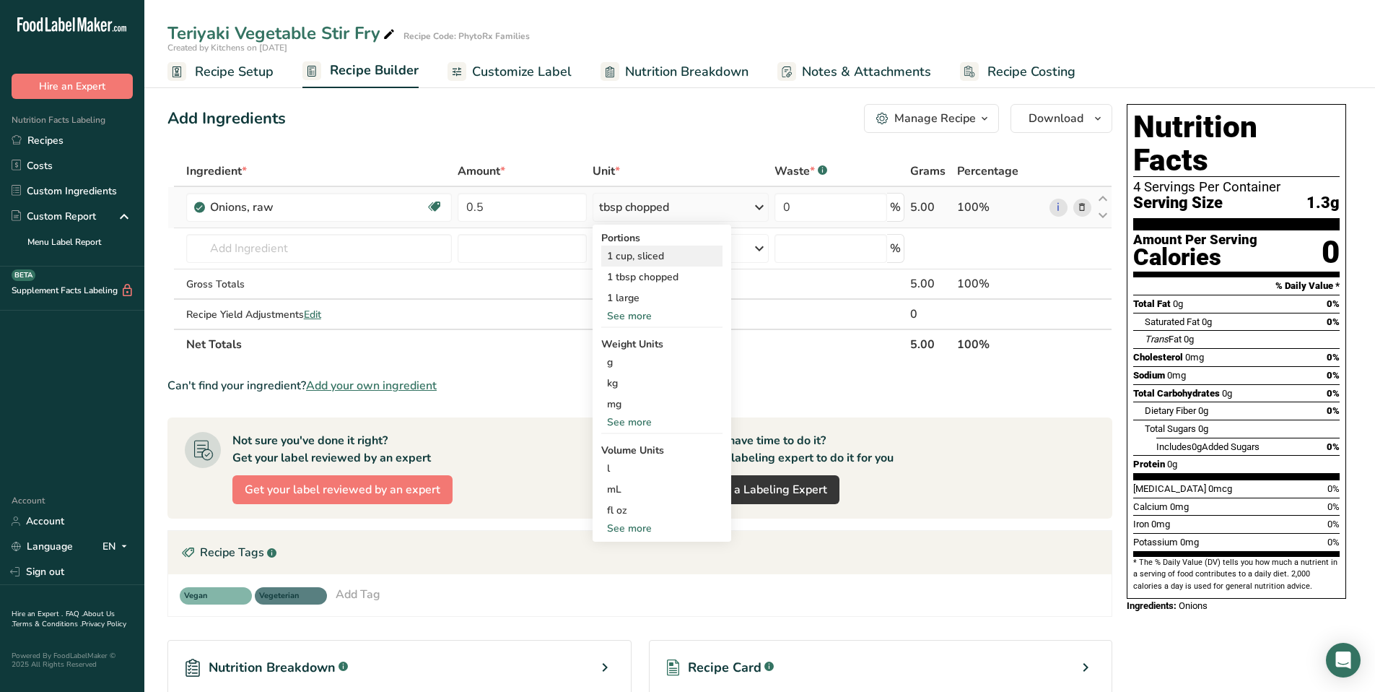
click at [667, 256] on div "1 cup, sliced" at bounding box center [661, 255] width 121 height 21
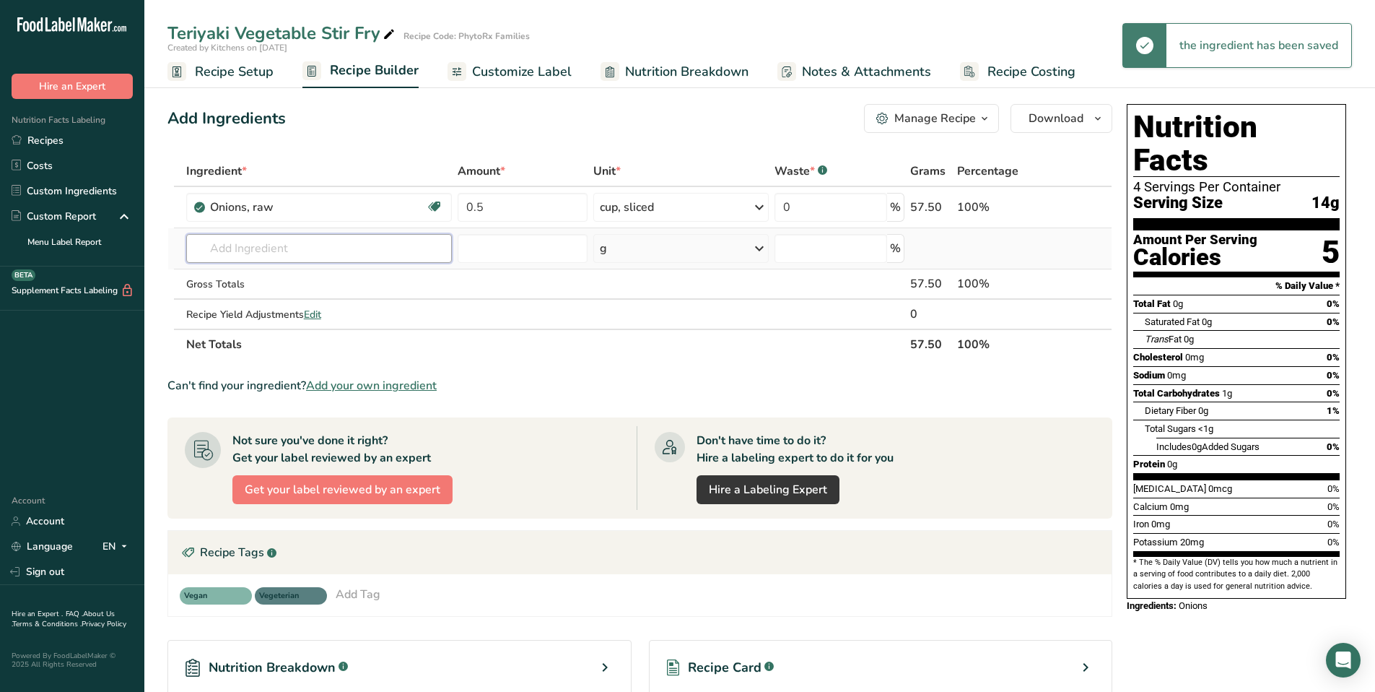
click at [246, 251] on input "text" at bounding box center [319, 248] width 266 height 29
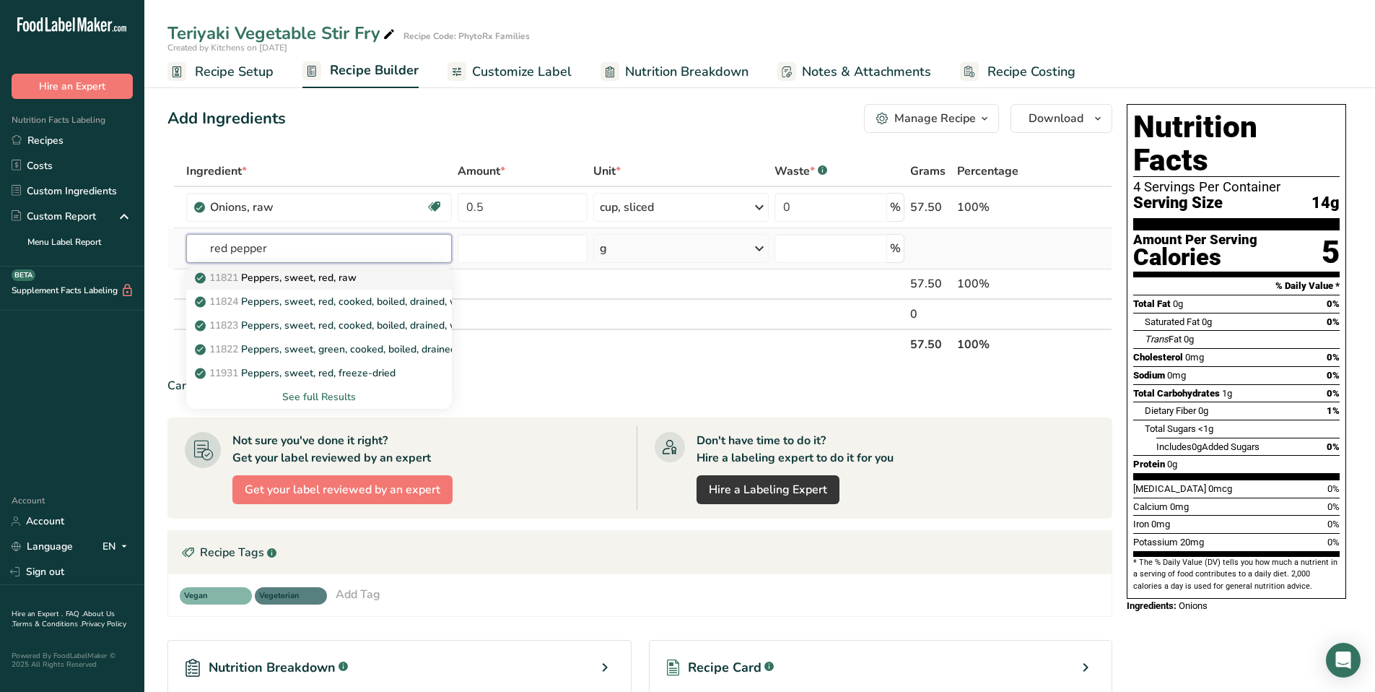
type input "red pepper"
click at [321, 284] on p "11821 Peppers, sweet, red, raw" at bounding box center [277, 277] width 159 height 15
type input "Peppers, sweet, red, raw"
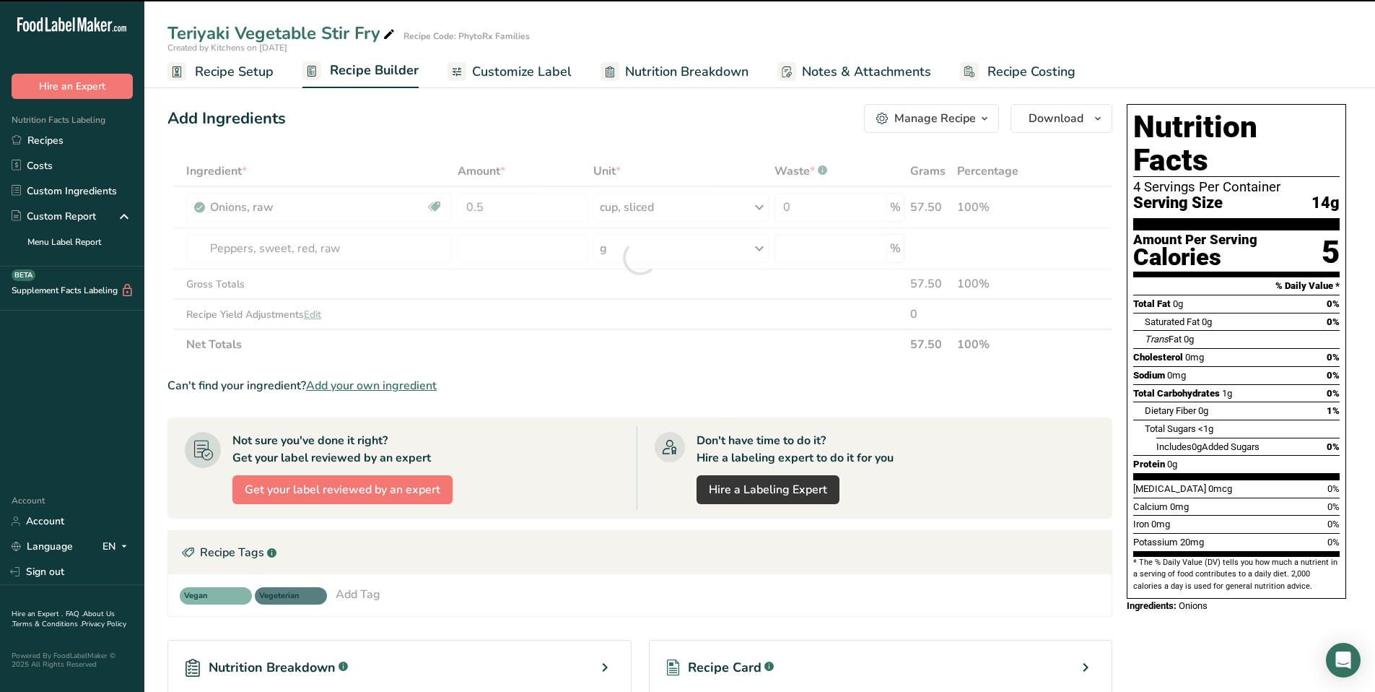
type input "0"
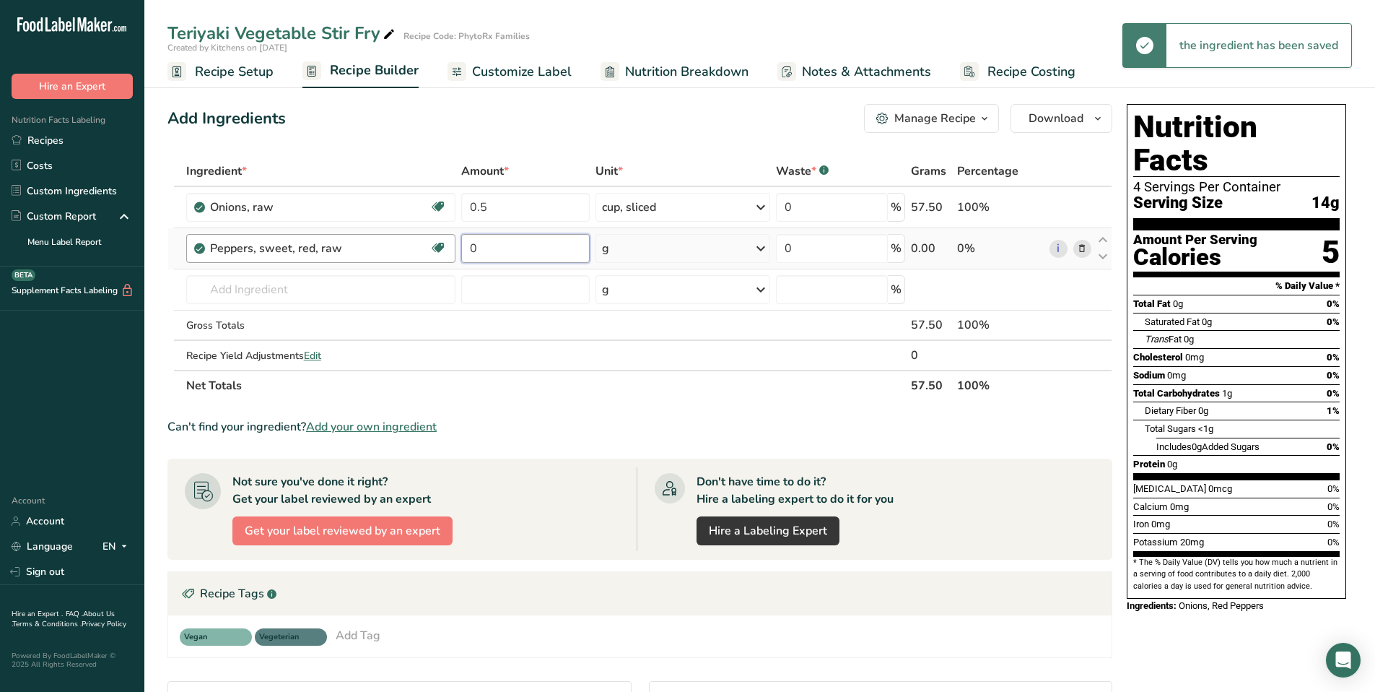
drag, startPoint x: 504, startPoint y: 253, endPoint x: 451, endPoint y: 249, distance: 52.9
click at [451, 249] on tr "Peppers, sweet, red, raw Source of Antioxidants Dairy free Gluten free Vegan Ve…" at bounding box center [640, 248] width 944 height 41
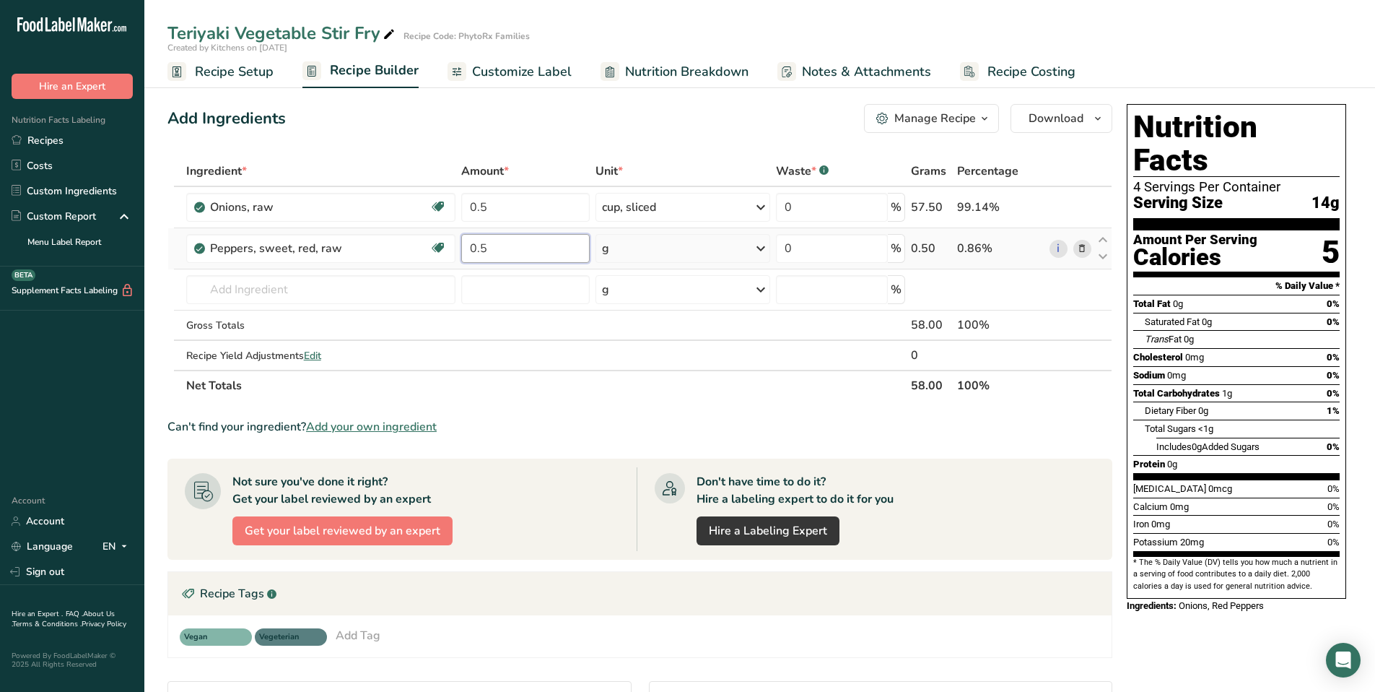
type input "0.5"
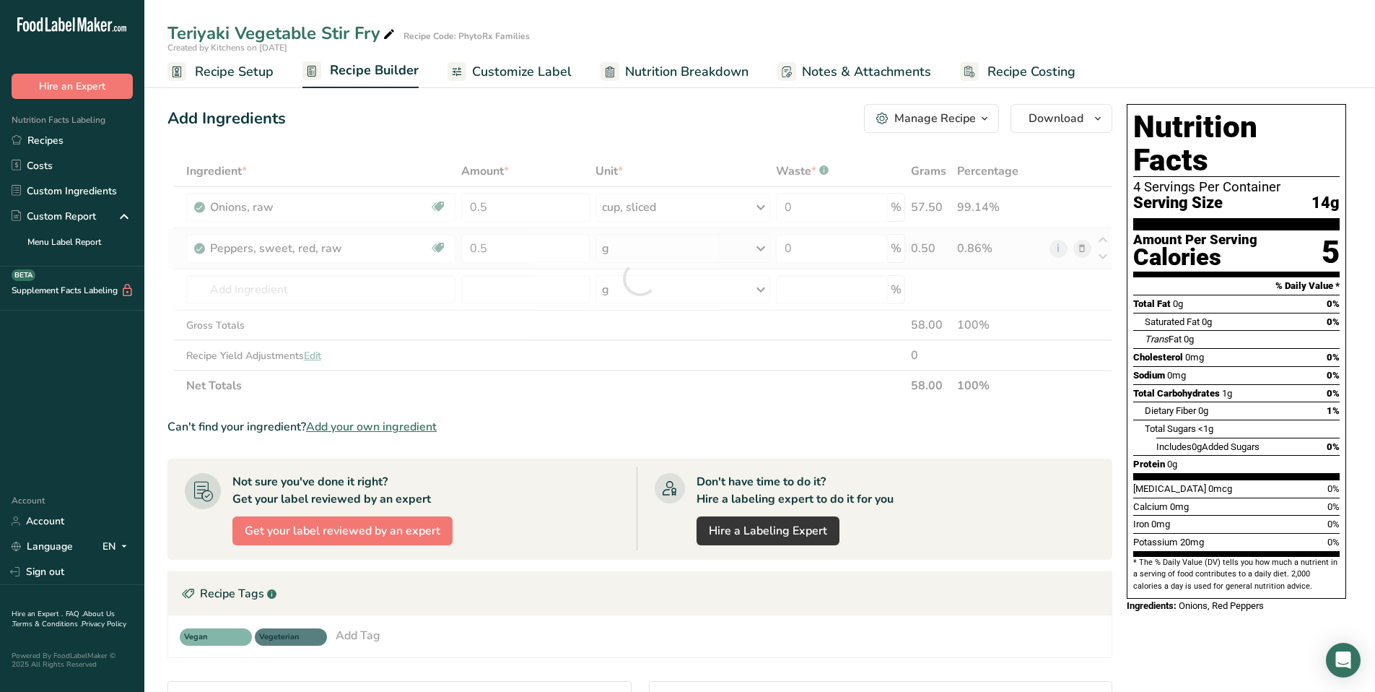
click at [666, 249] on div "Ingredient * Amount * Unit * Waste * .a-a{fill:#347362;}.b-a{fill:#fff;} Grams …" at bounding box center [640, 278] width 945 height 245
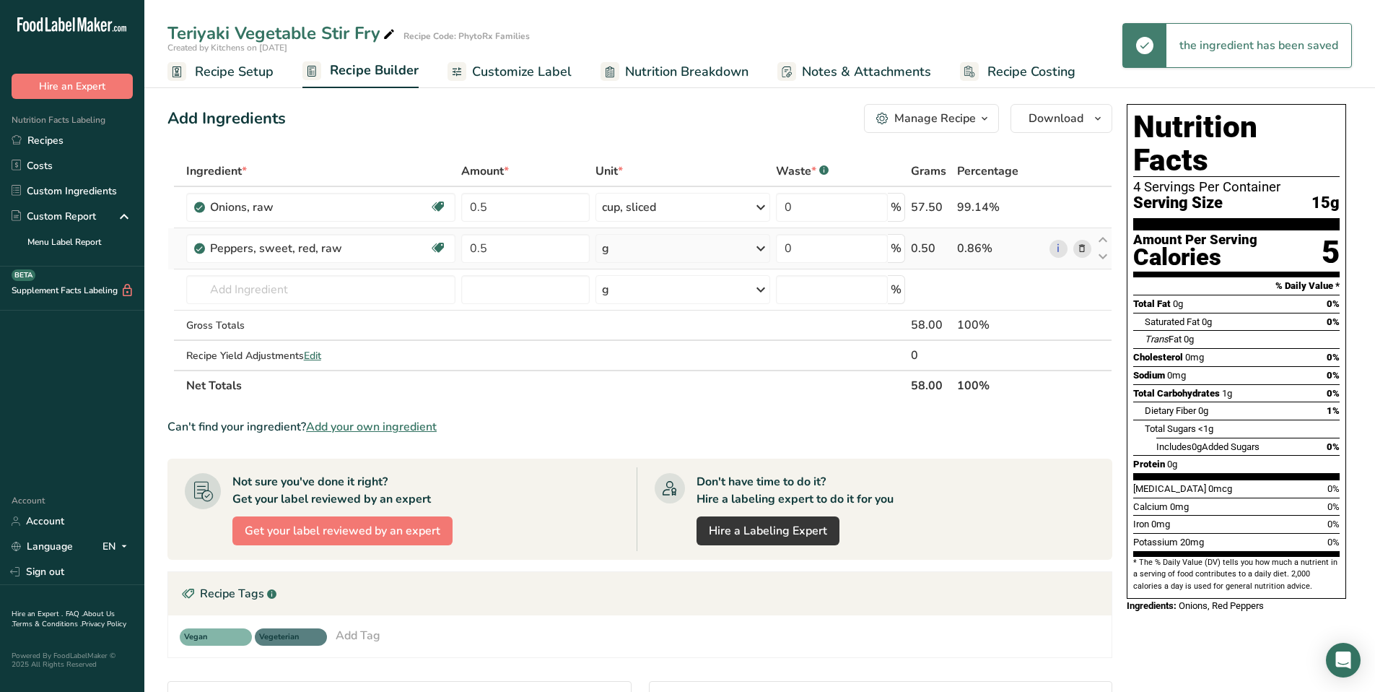
click at [755, 251] on icon at bounding box center [760, 248] width 17 height 26
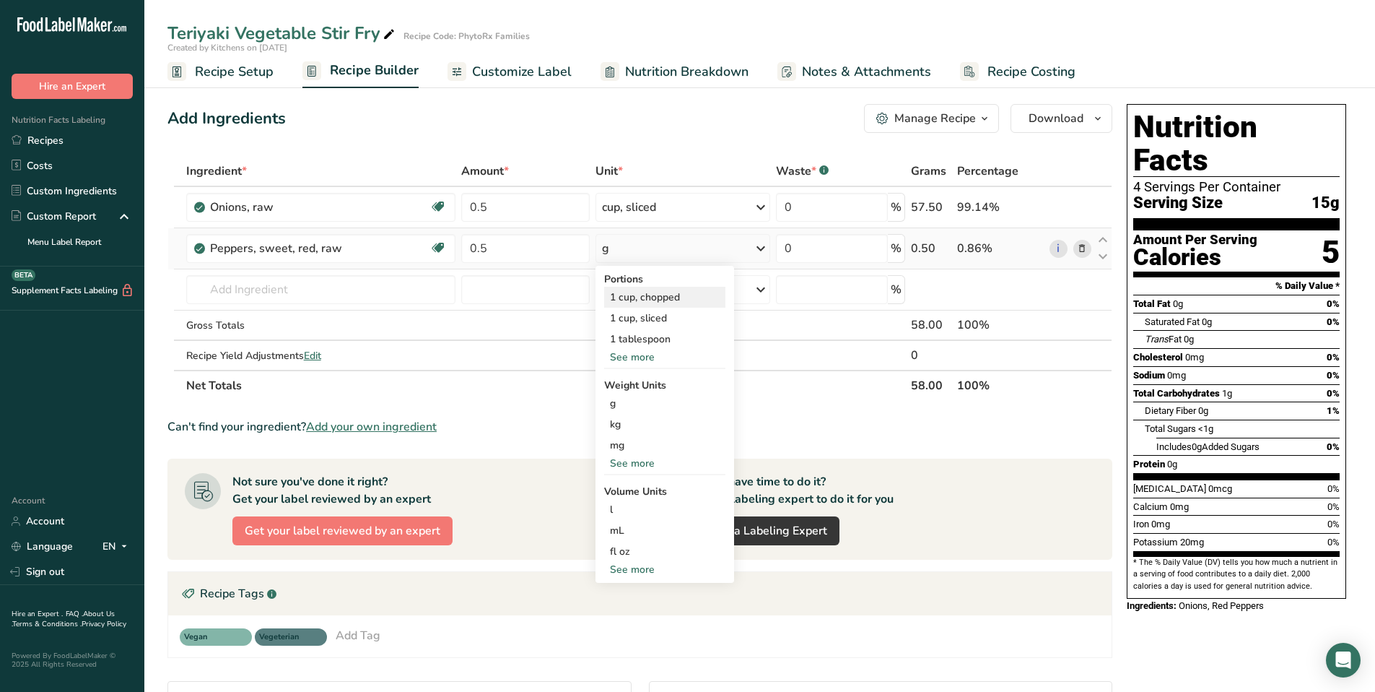
click at [682, 304] on div "1 cup, chopped" at bounding box center [664, 297] width 121 height 21
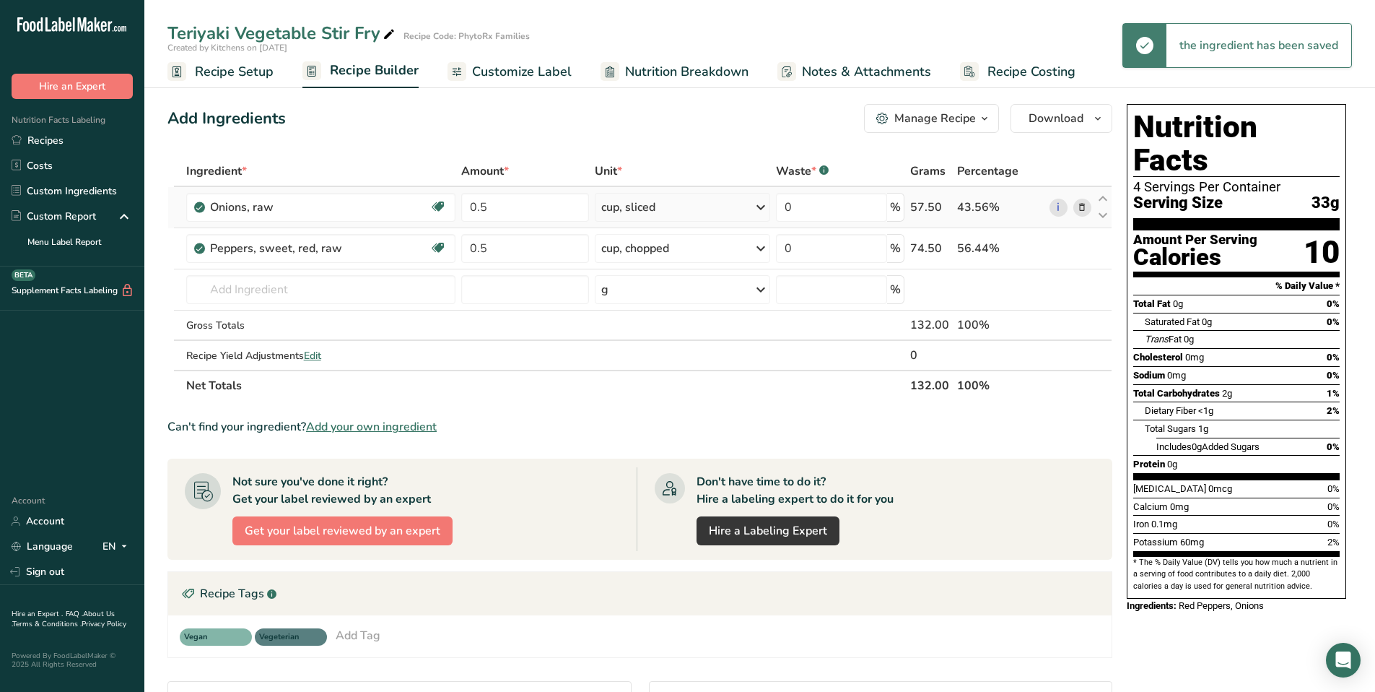
click at [657, 206] on div "cup, sliced" at bounding box center [682, 207] width 175 height 29
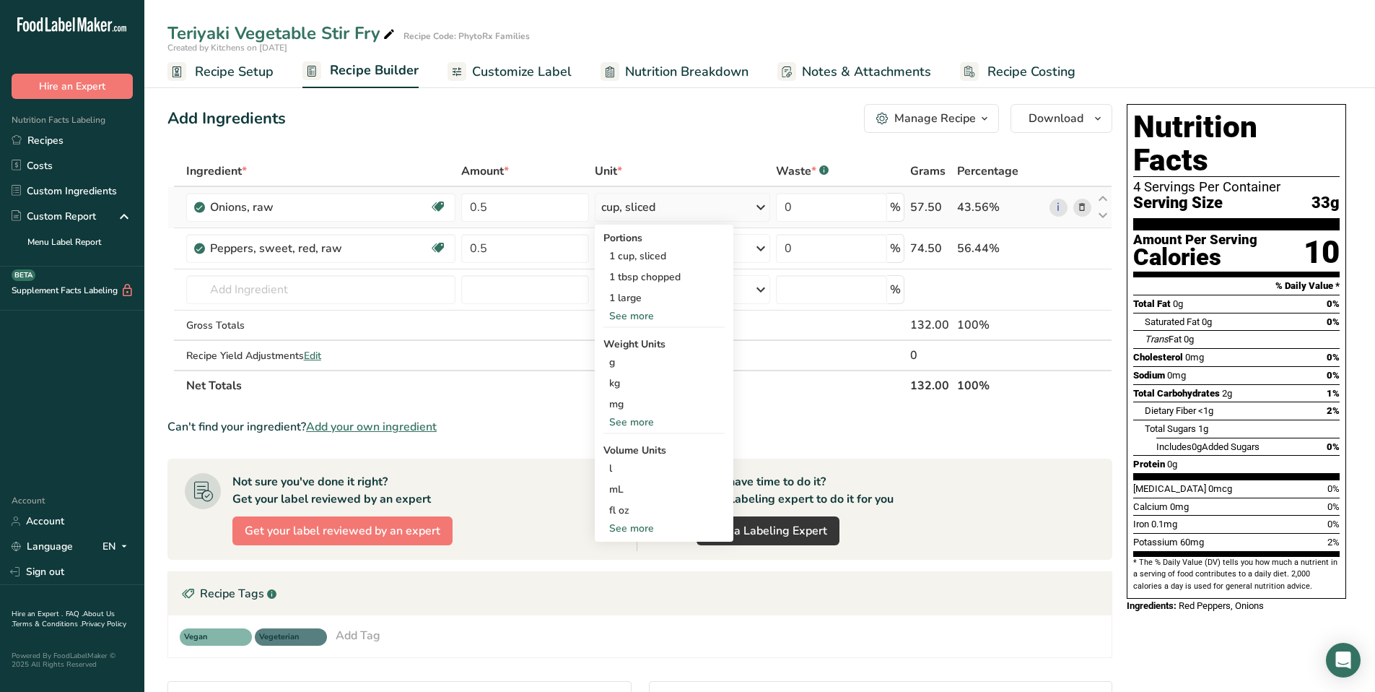
click at [640, 314] on div "See more" at bounding box center [664, 315] width 121 height 15
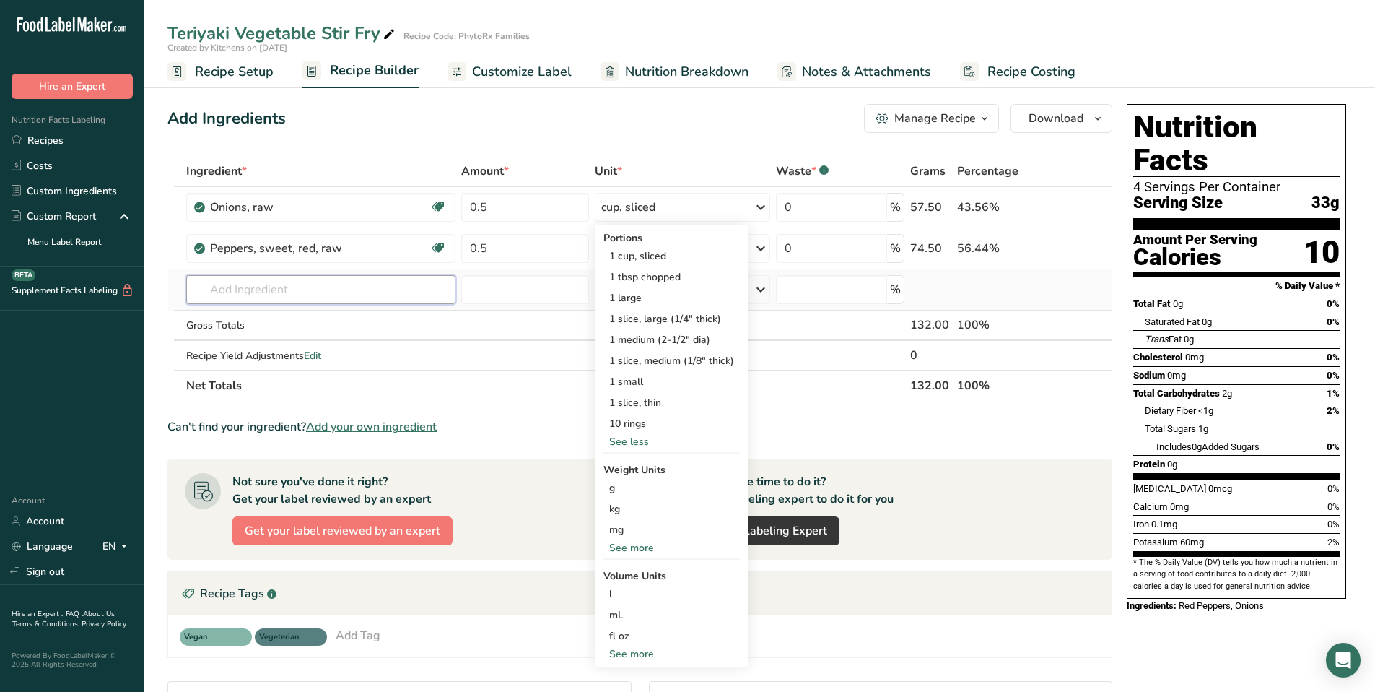
click at [240, 290] on input "text" at bounding box center [320, 289] width 269 height 29
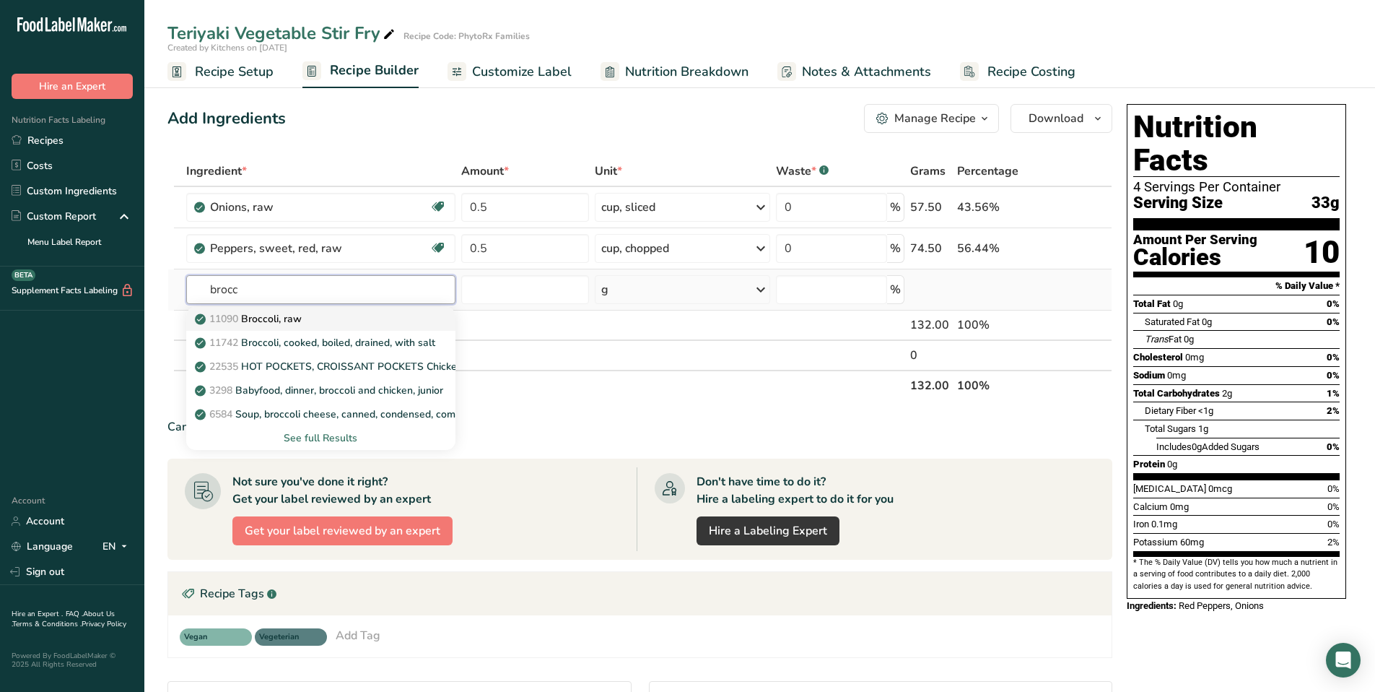
type input "brocc"
click at [292, 317] on p "11090 Broccoli, raw" at bounding box center [250, 318] width 104 height 15
type input "Broccoli, raw"
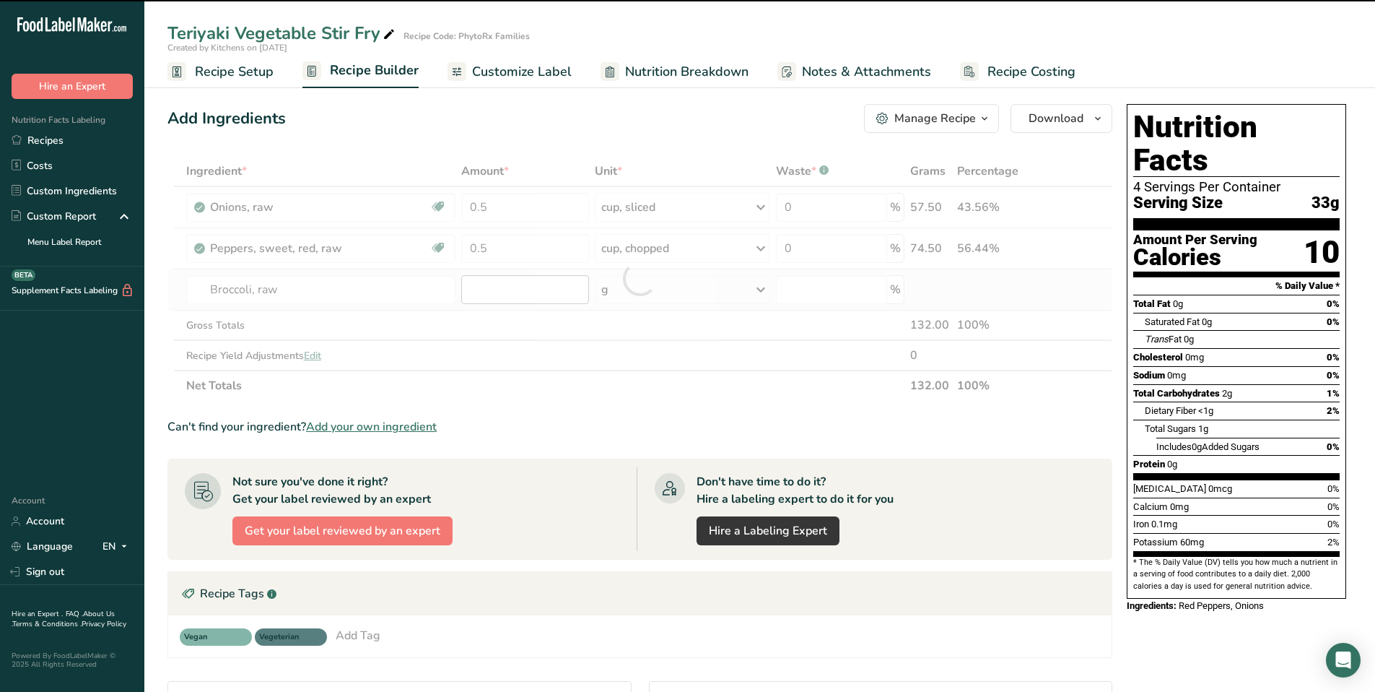
type input "0"
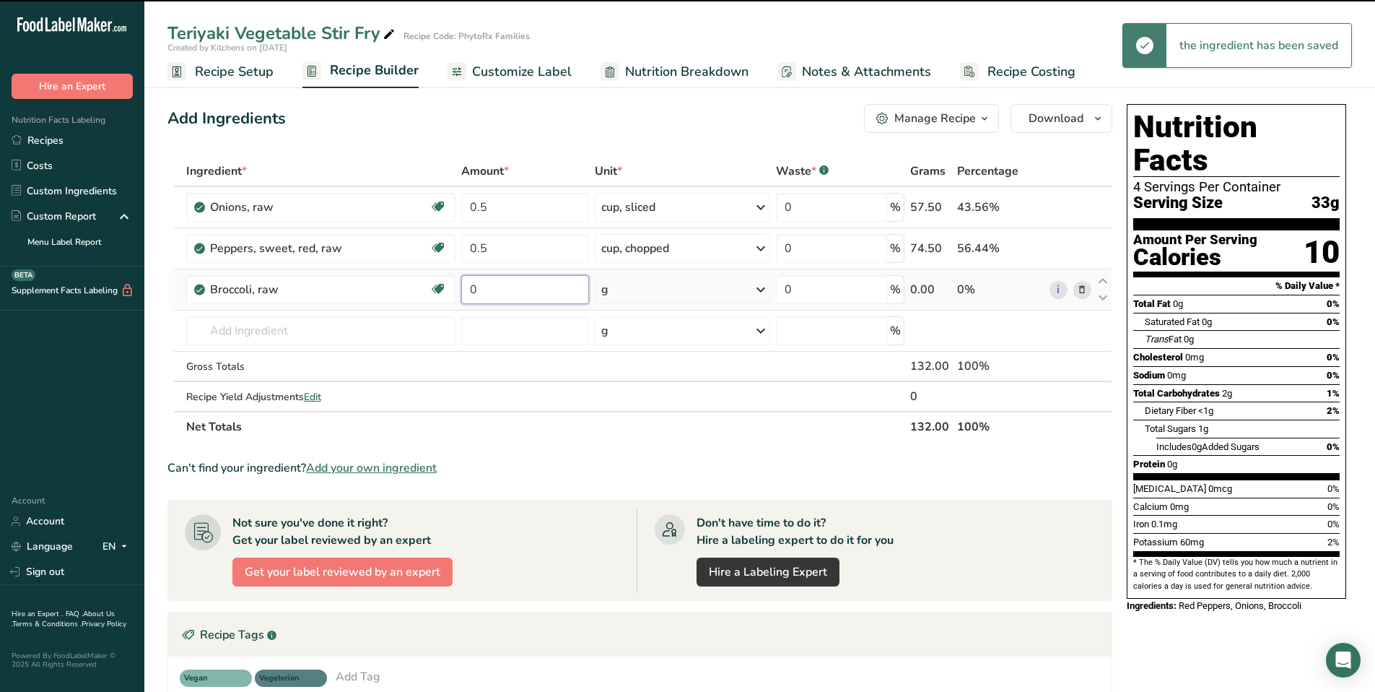
click at [519, 295] on input "0" at bounding box center [525, 289] width 129 height 29
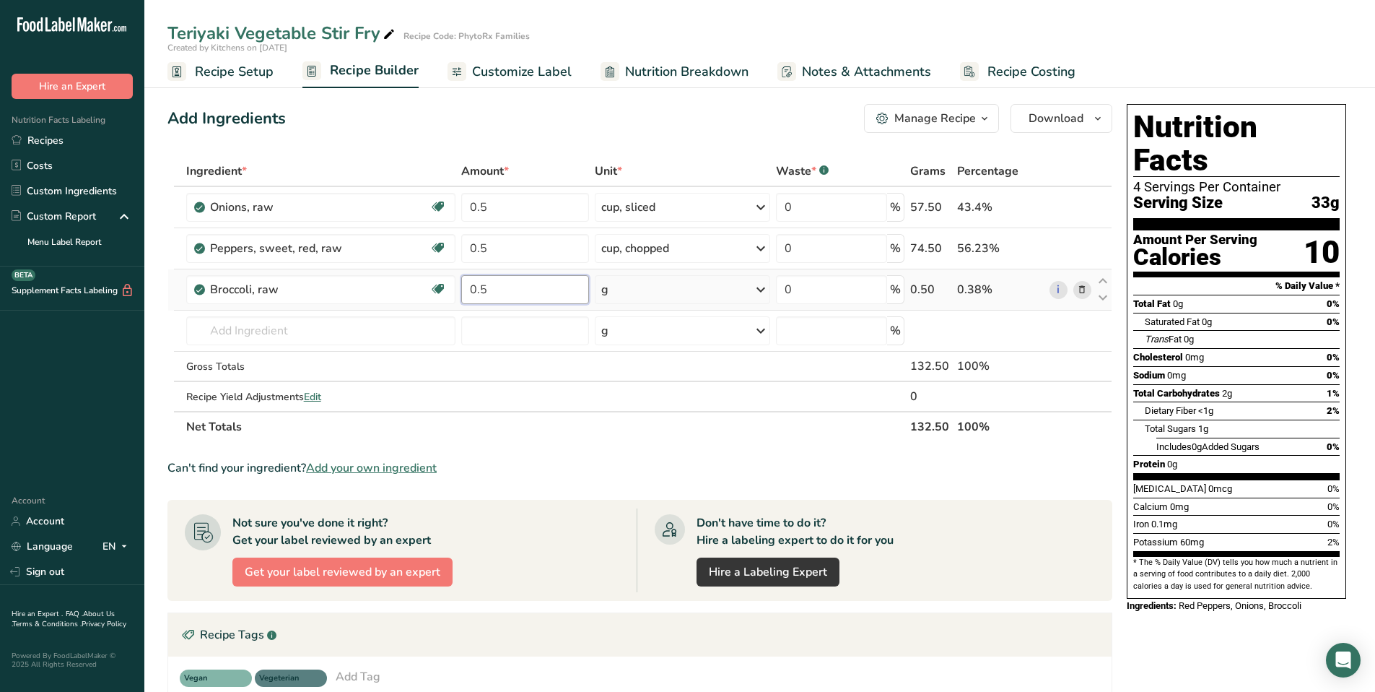
type input "0.5"
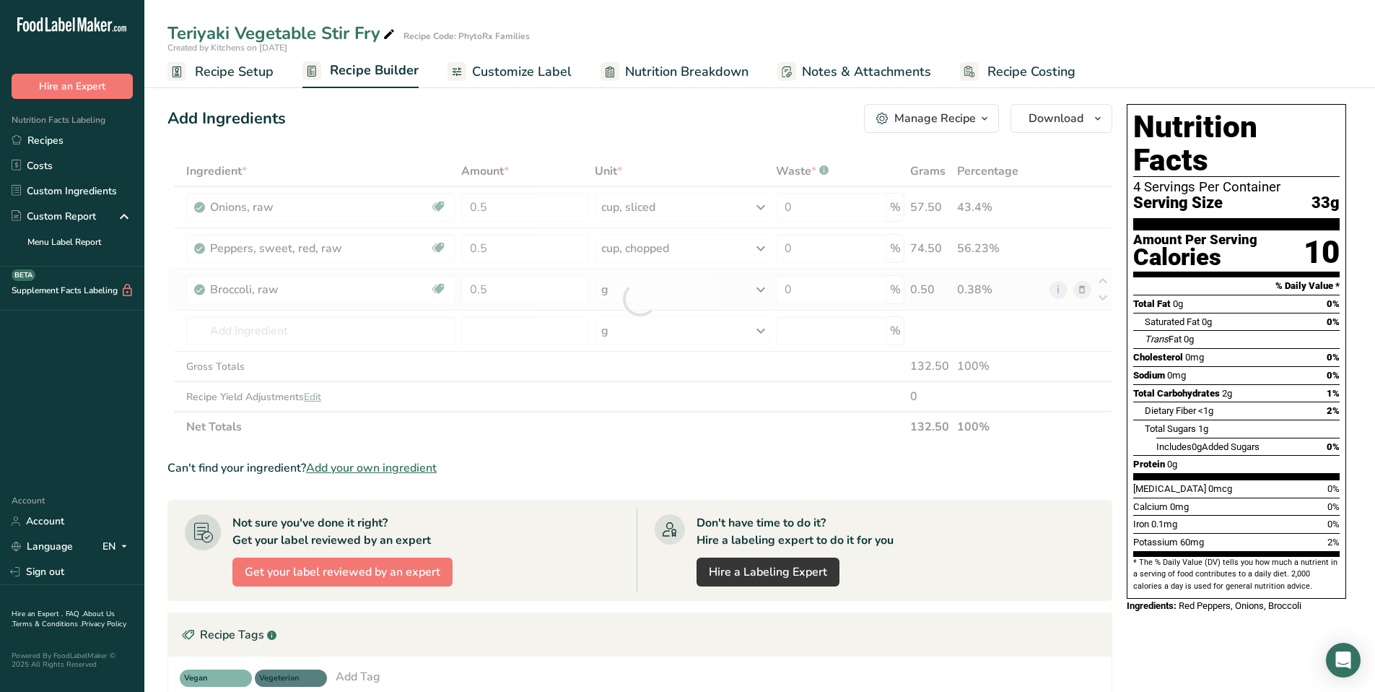
click at [706, 287] on div "Ingredient * Amount * Unit * Waste * .a-a{fill:#347362;}.b-a{fill:#fff;} Grams …" at bounding box center [640, 299] width 945 height 286
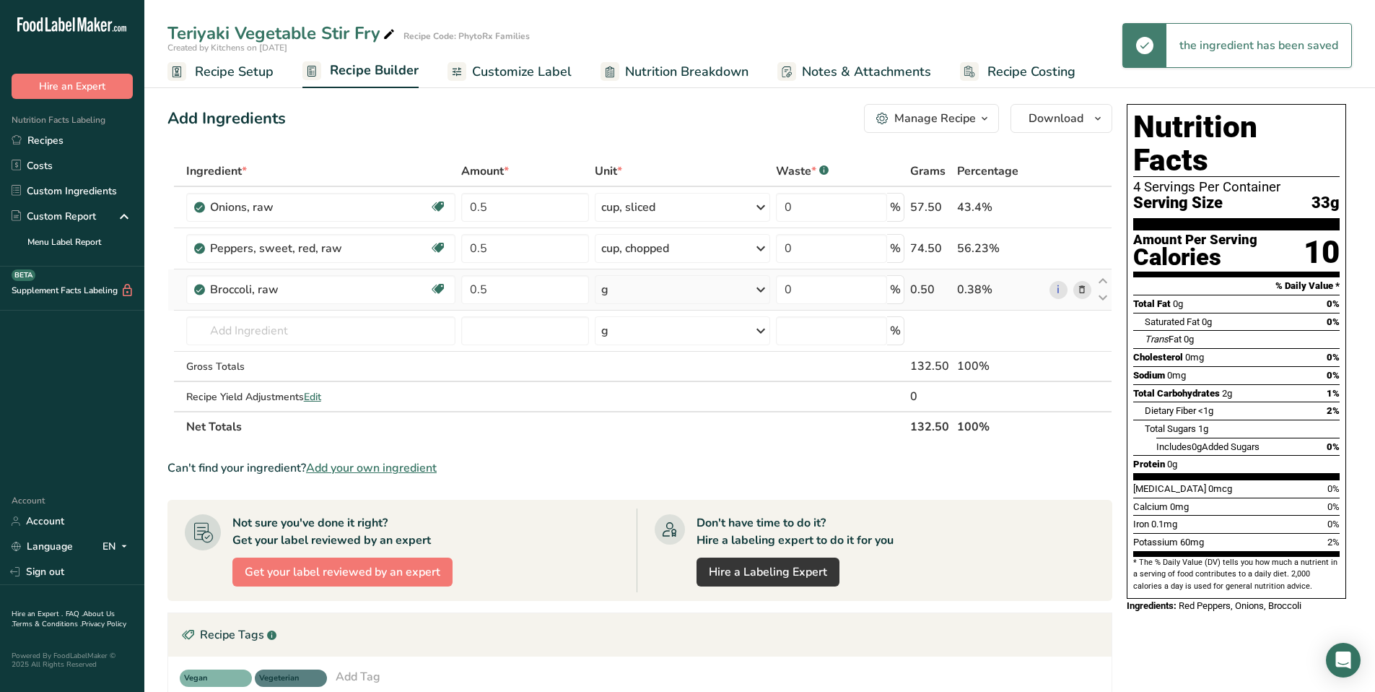
click at [755, 287] on icon at bounding box center [760, 290] width 17 height 26
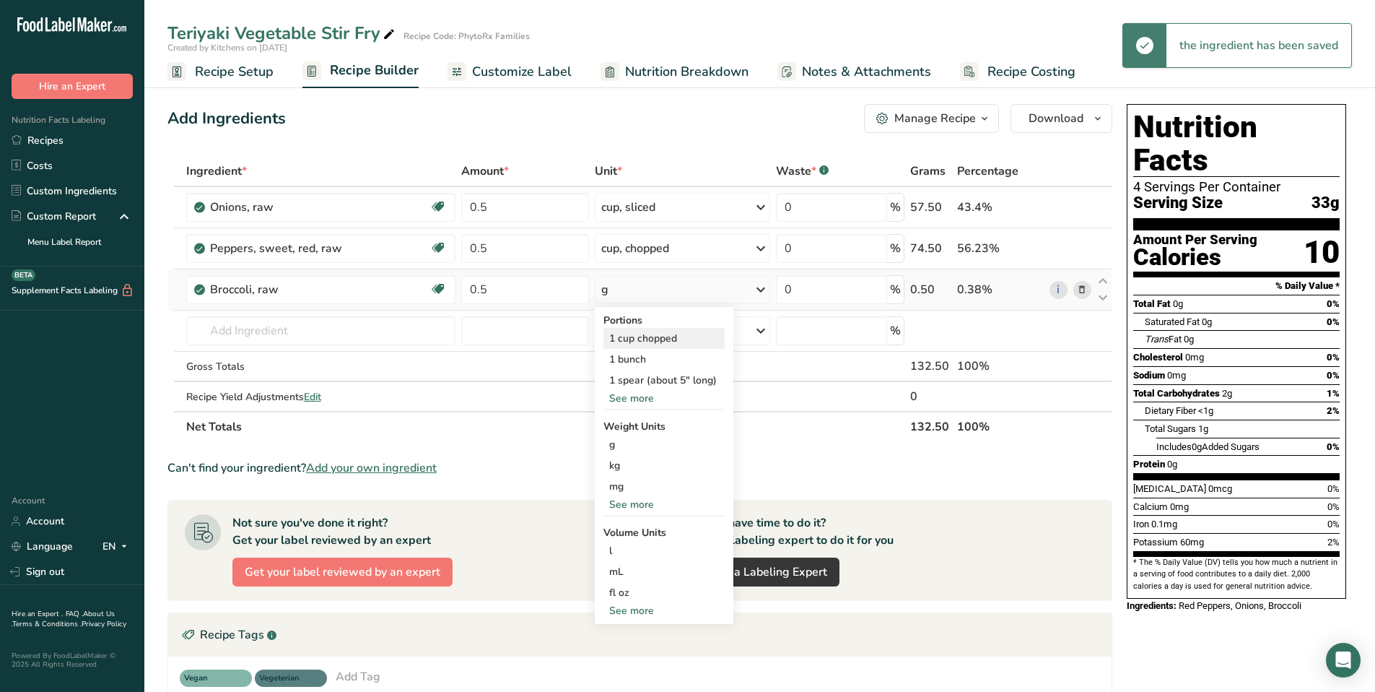
click at [702, 336] on div "1 cup chopped" at bounding box center [664, 338] width 121 height 21
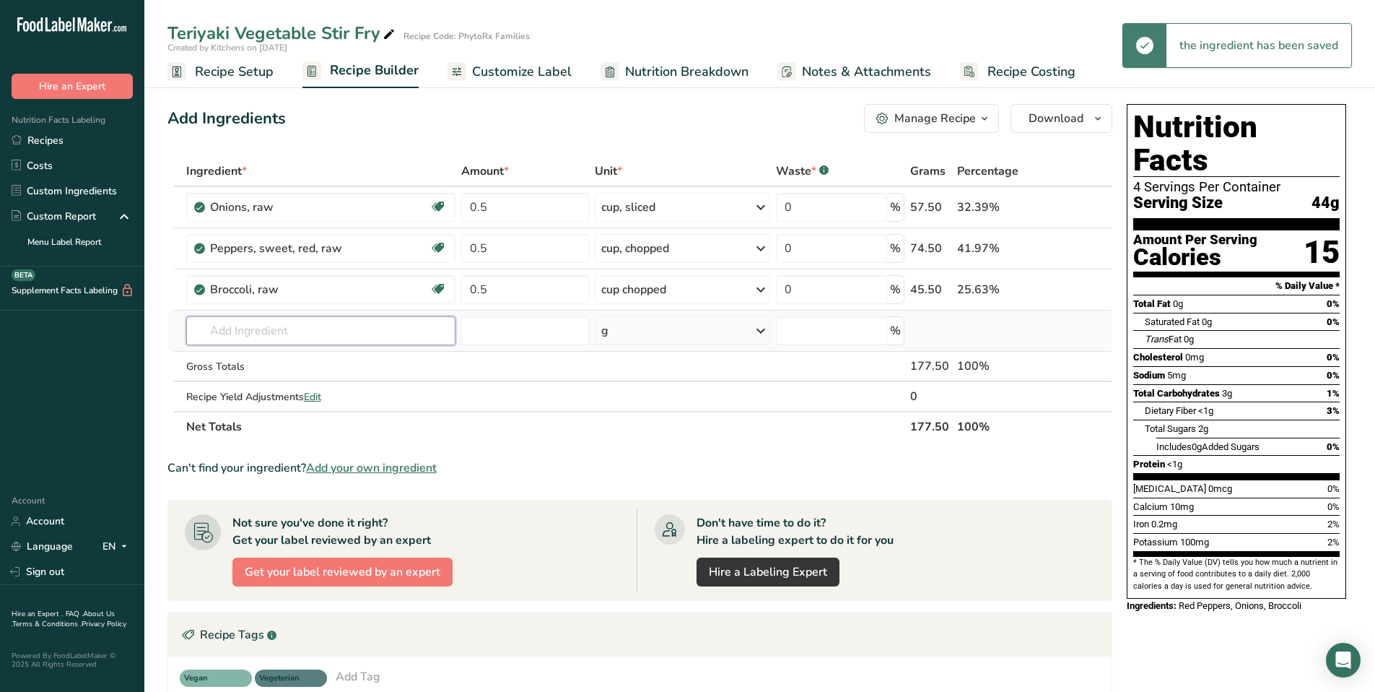
click at [266, 329] on input "text" at bounding box center [320, 330] width 269 height 29
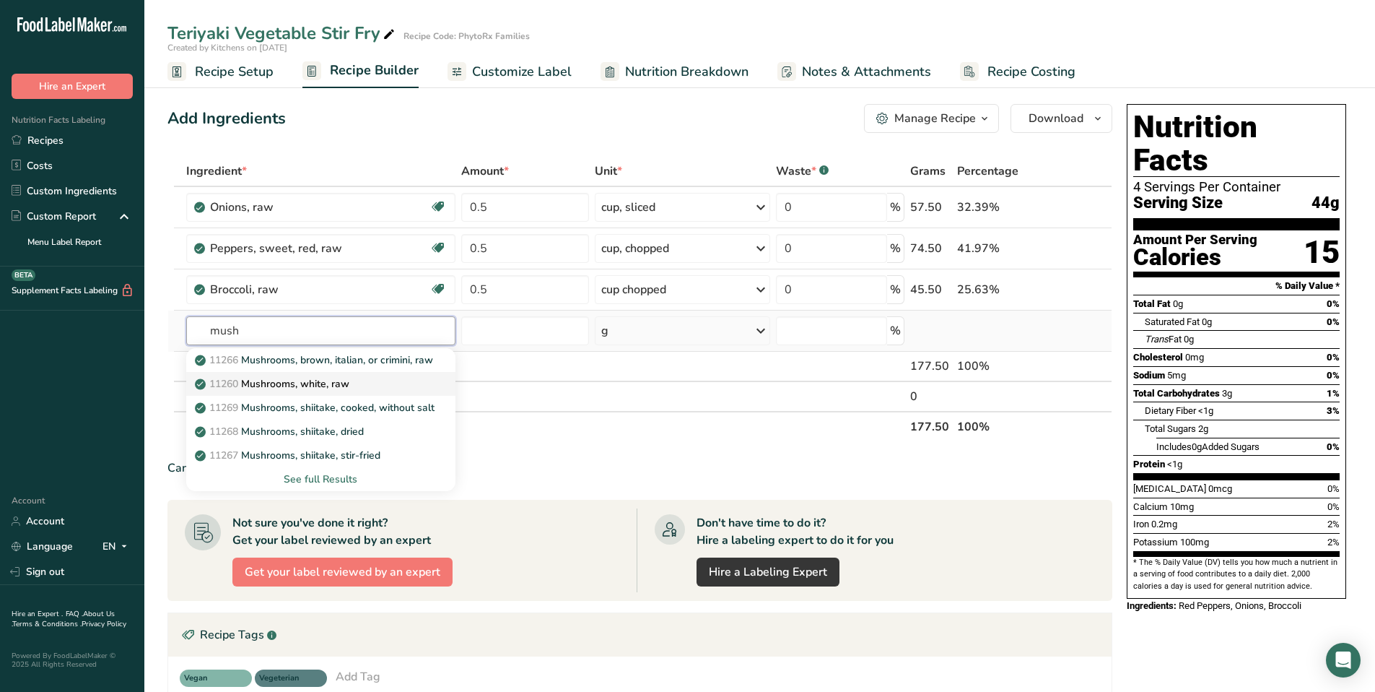
type input "mush"
click at [323, 383] on p "11260 Mushrooms, white, raw" at bounding box center [274, 383] width 152 height 15
type input "Mushrooms, white, raw"
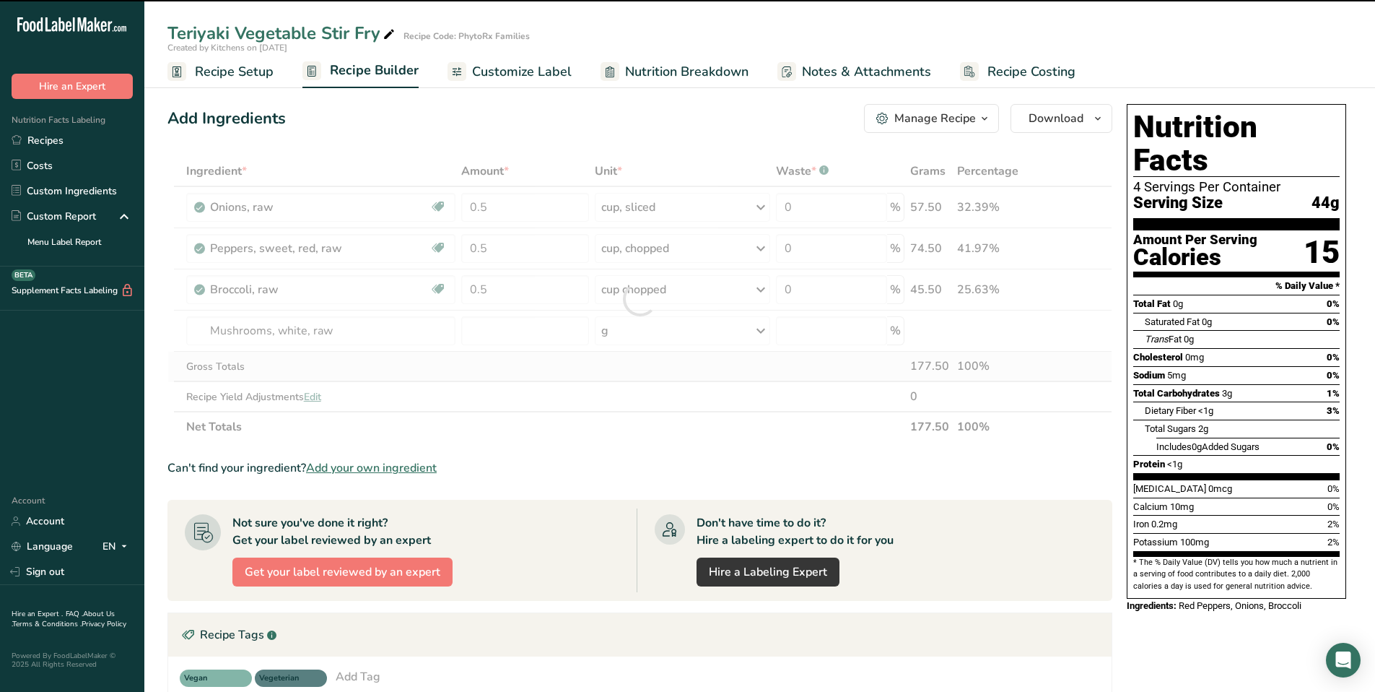
type input "0"
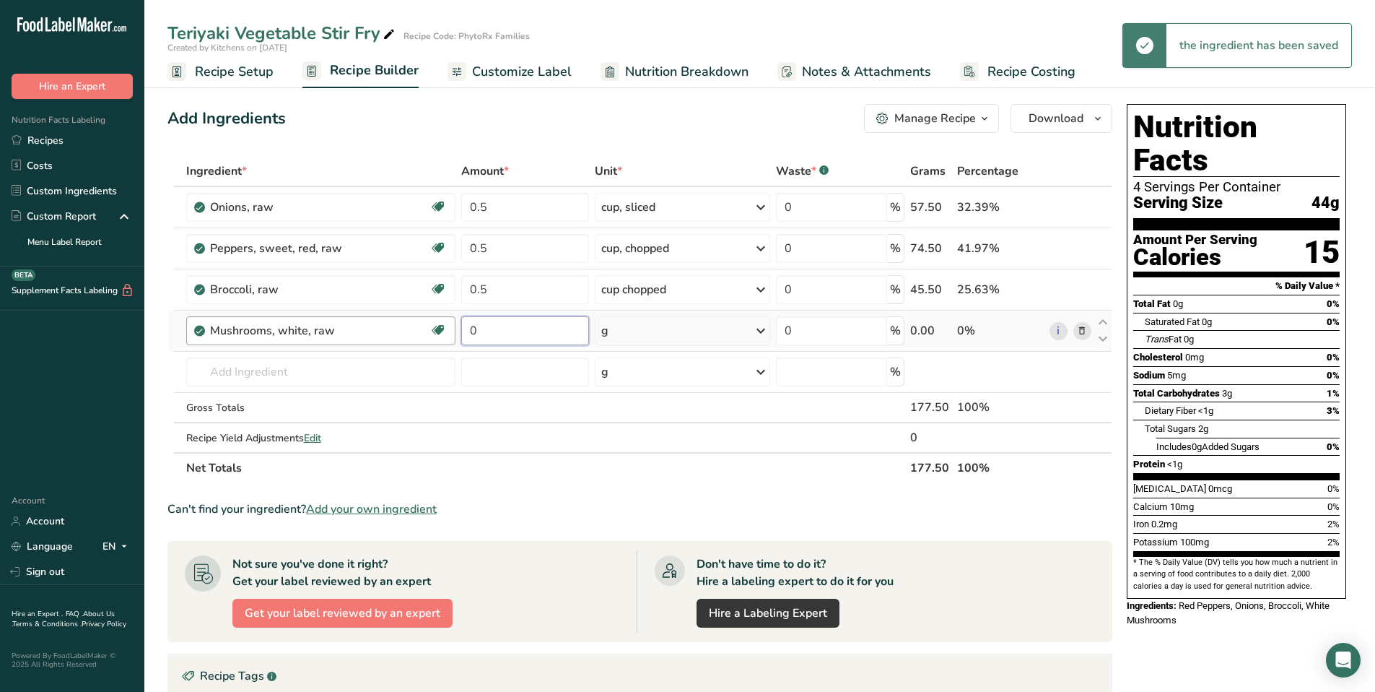
drag, startPoint x: 516, startPoint y: 337, endPoint x: 424, endPoint y: 332, distance: 91.8
click at [424, 332] on tr "Mushrooms, white, raw Source of Antioxidants Dairy free Gluten free Vegan Veget…" at bounding box center [640, 330] width 944 height 41
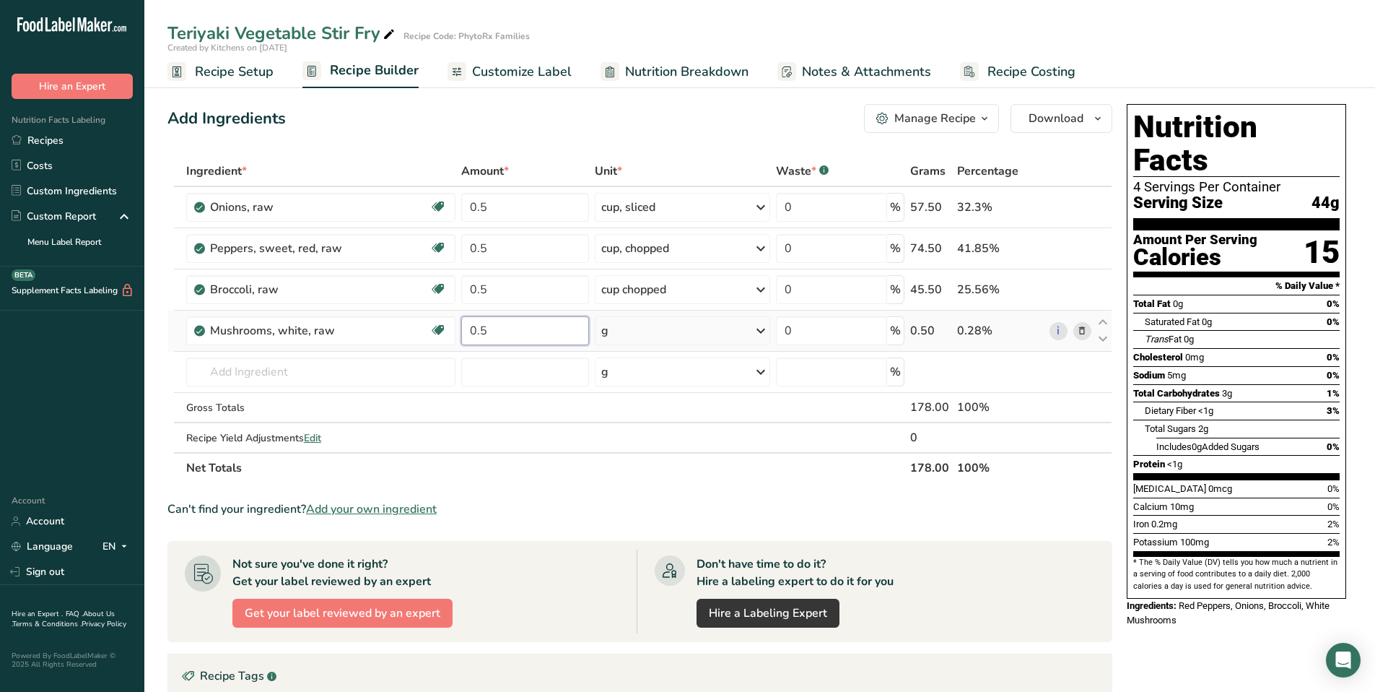
type input "0.5"
click at [666, 330] on div "Ingredient * Amount * Unit * Waste * .a-a{fill:#347362;}.b-a{fill:#fff;} Grams …" at bounding box center [640, 319] width 945 height 327
click at [761, 330] on icon at bounding box center [760, 331] width 17 height 26
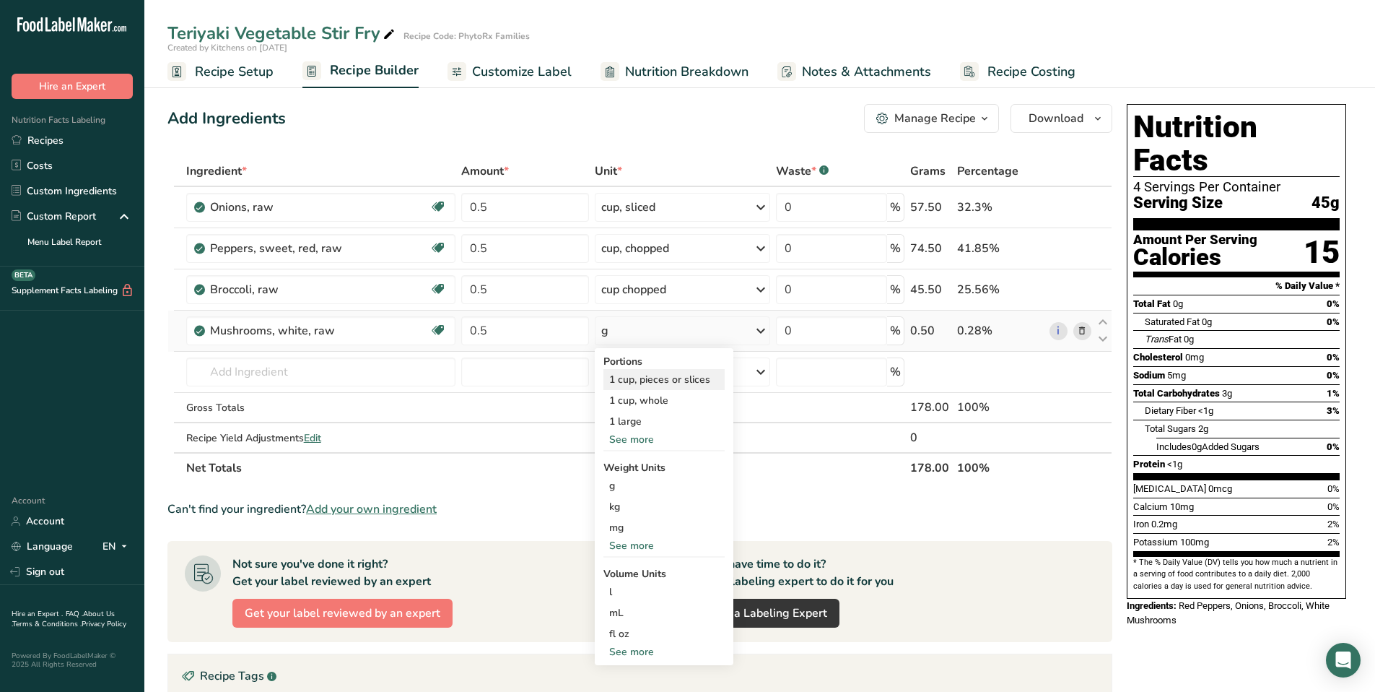
click at [697, 383] on div "1 cup, pieces or slices" at bounding box center [664, 379] width 121 height 21
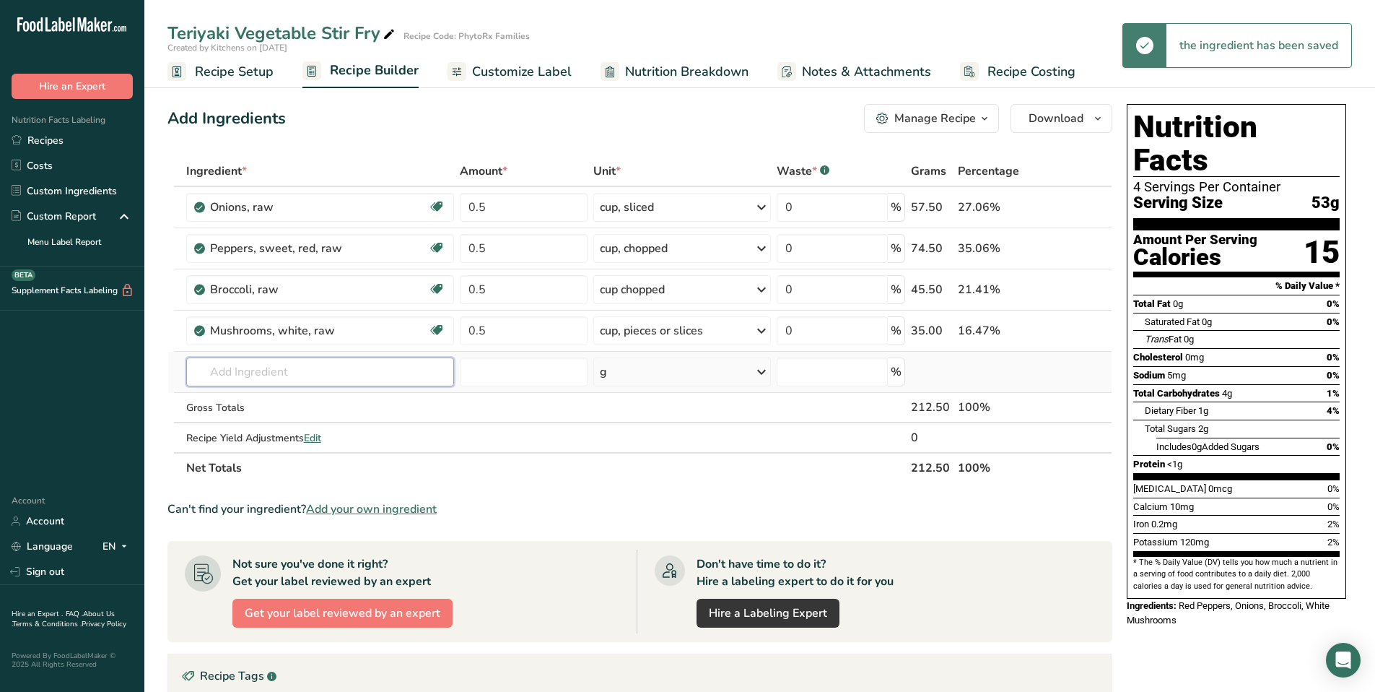
click at [285, 375] on input "text" at bounding box center [320, 371] width 269 height 29
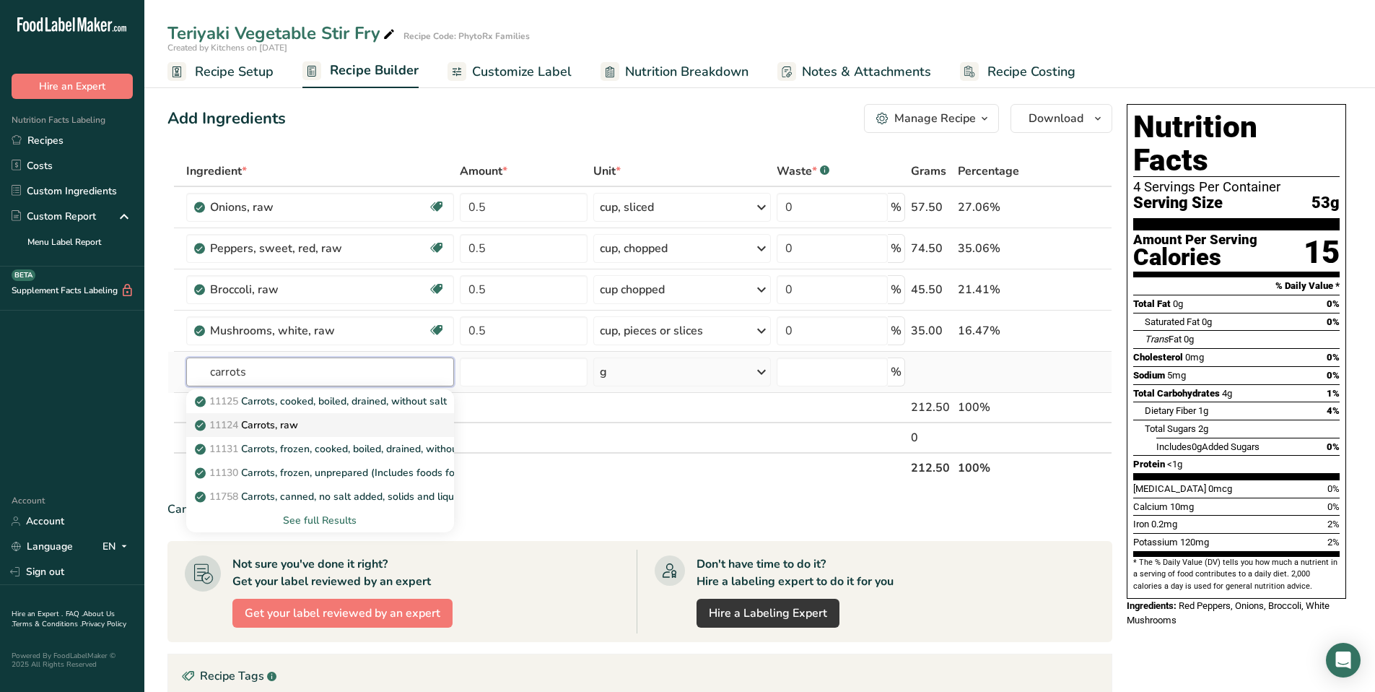
type input "carrots"
click at [292, 432] on p "11124 [GEOGRAPHIC_DATA], raw" at bounding box center [248, 424] width 100 height 15
type input "Carrots, raw"
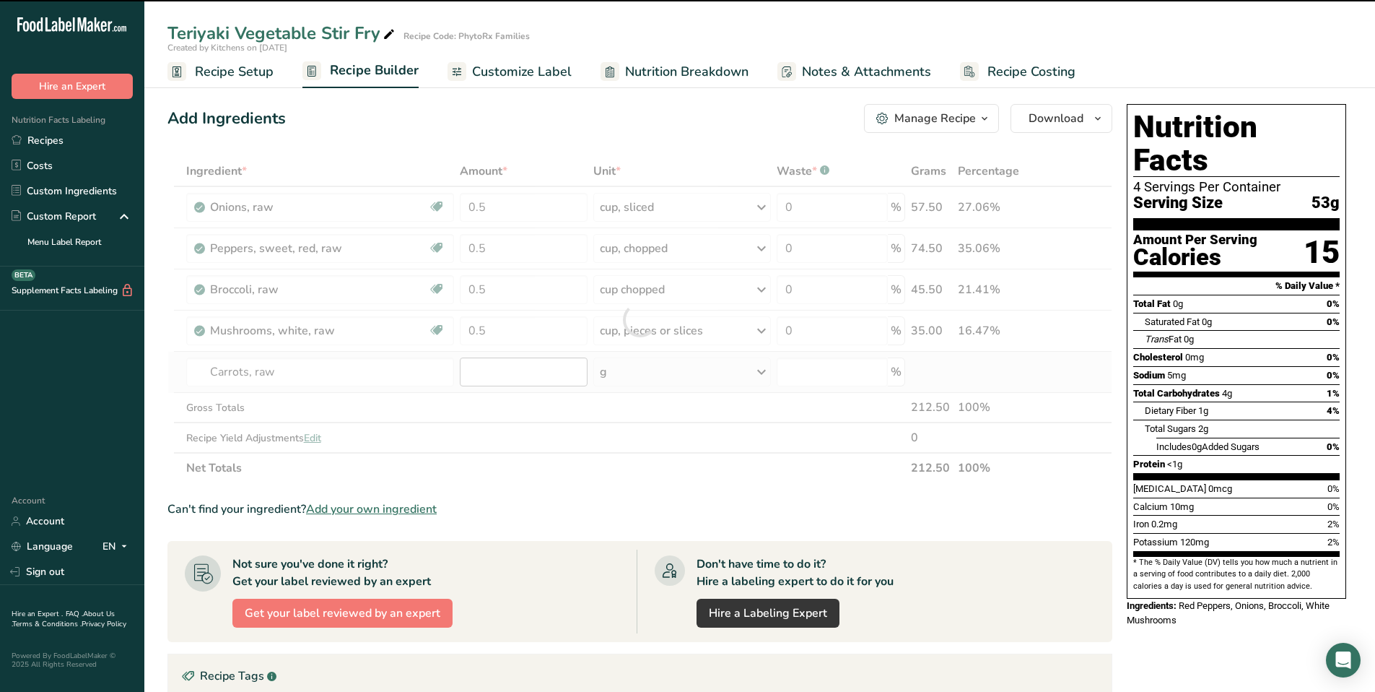
type input "0"
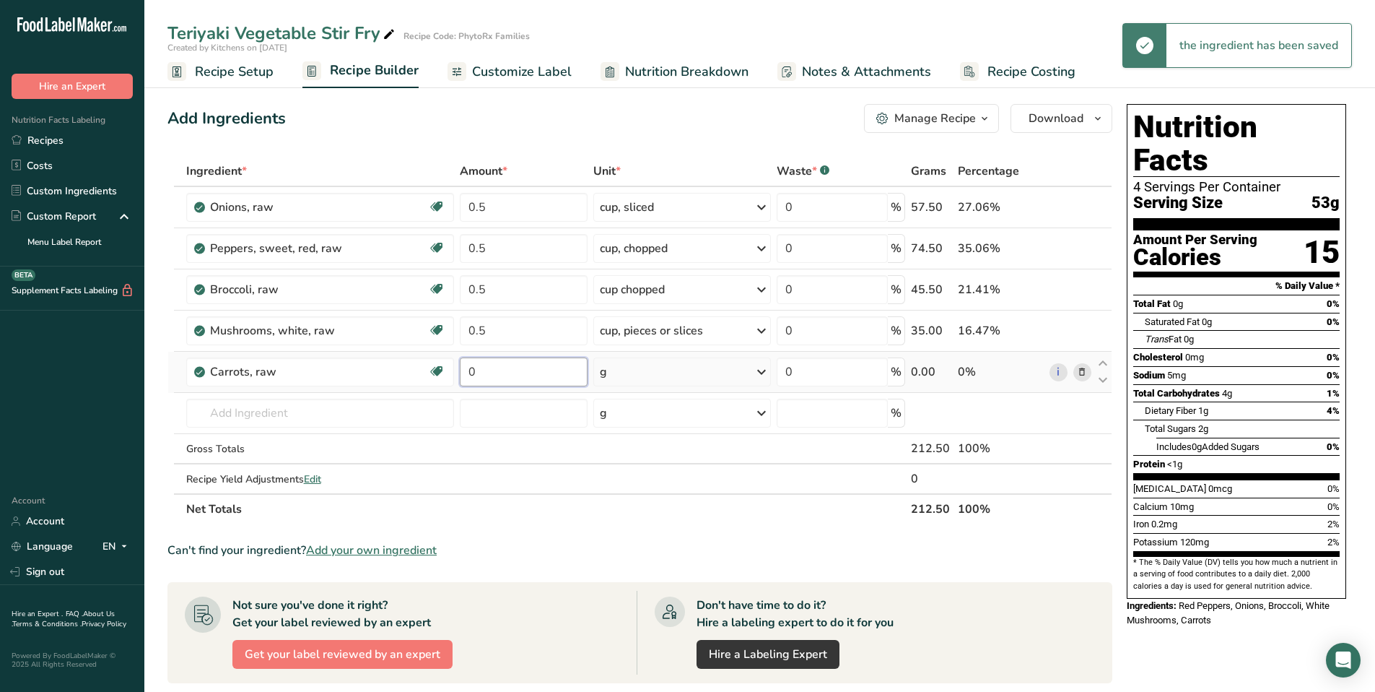
click at [505, 372] on input "0" at bounding box center [524, 371] width 128 height 29
drag, startPoint x: 505, startPoint y: 372, endPoint x: 448, endPoint y: 365, distance: 57.4
click at [448, 365] on tr "Carrots, raw Dairy free Gluten free Vegan Vegetarian Soy free 0 g Portions 1 la…" at bounding box center [640, 372] width 944 height 41
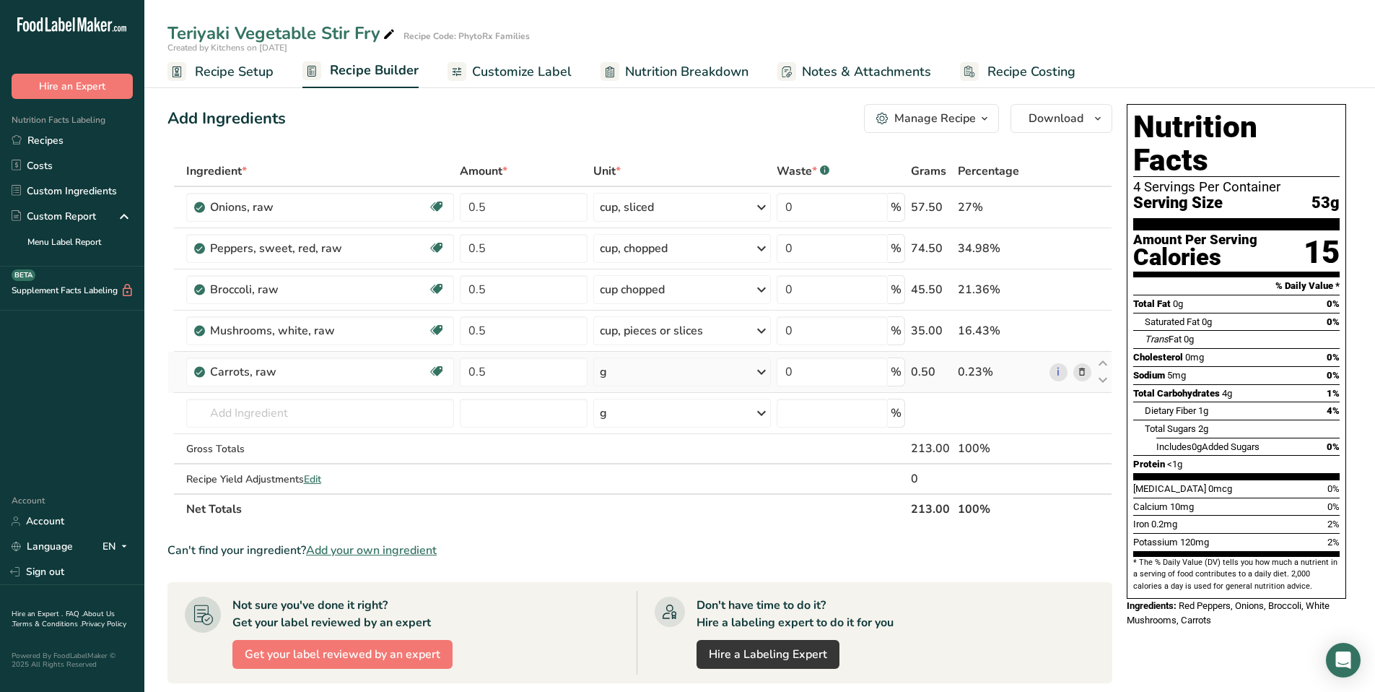
click at [692, 376] on div "Ingredient * Amount * Unit * Waste * .a-a{fill:#347362;}.b-a{fill:#fff;} Grams …" at bounding box center [640, 340] width 945 height 368
click at [756, 371] on icon at bounding box center [761, 372] width 17 height 26
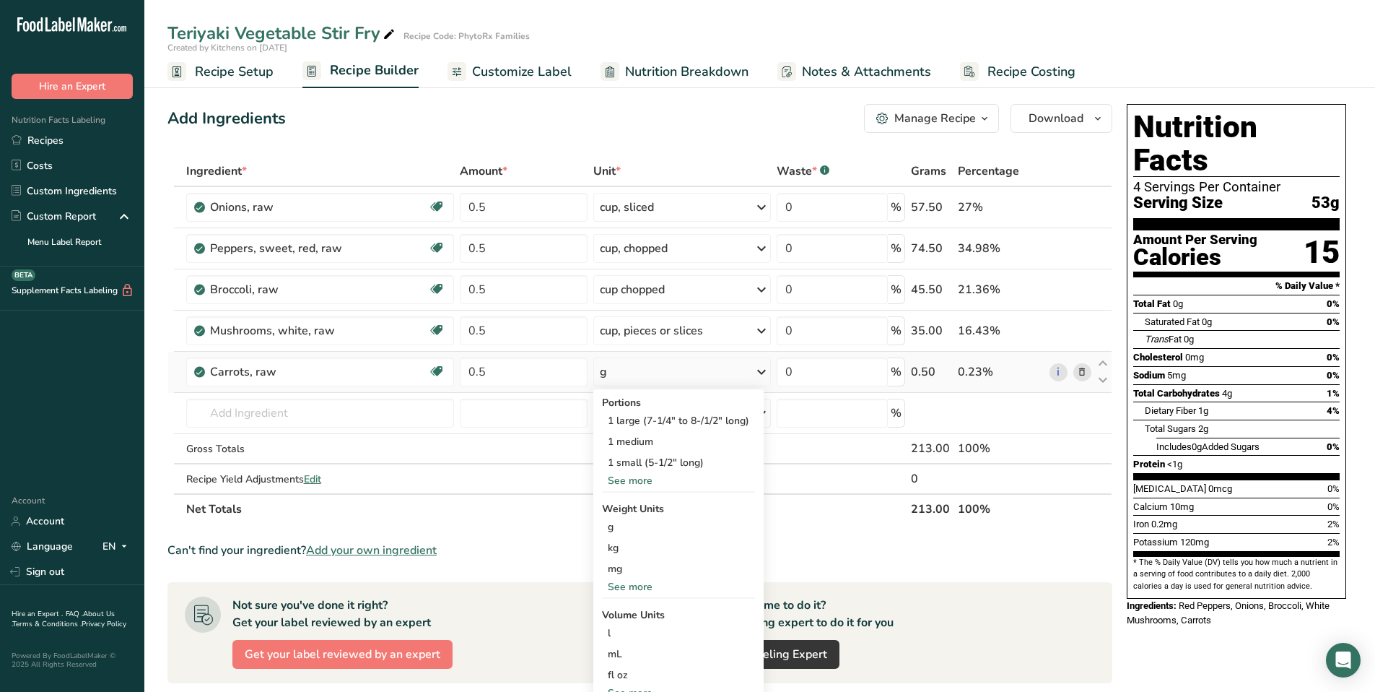
click at [640, 482] on div "See more" at bounding box center [678, 480] width 153 height 15
click at [656, 418] on div "1 large (7-1/4" to 8-/1/2" long)" at bounding box center [678, 420] width 153 height 21
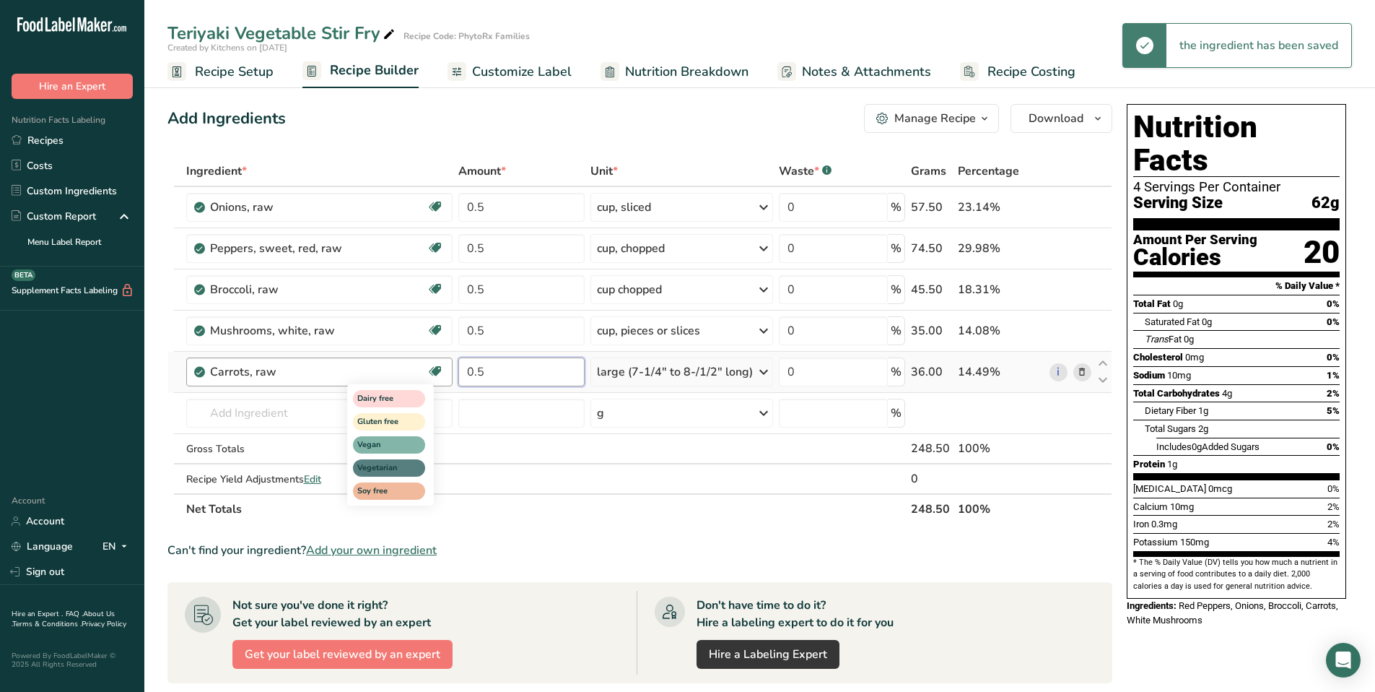
drag, startPoint x: 495, startPoint y: 370, endPoint x: 433, endPoint y: 363, distance: 62.5
click at [433, 363] on tr "Carrots, raw Dairy free Gluten free Vegan Vegetarian Soy free 0.5 large (7-1/4"…" at bounding box center [640, 372] width 944 height 41
type input "1"
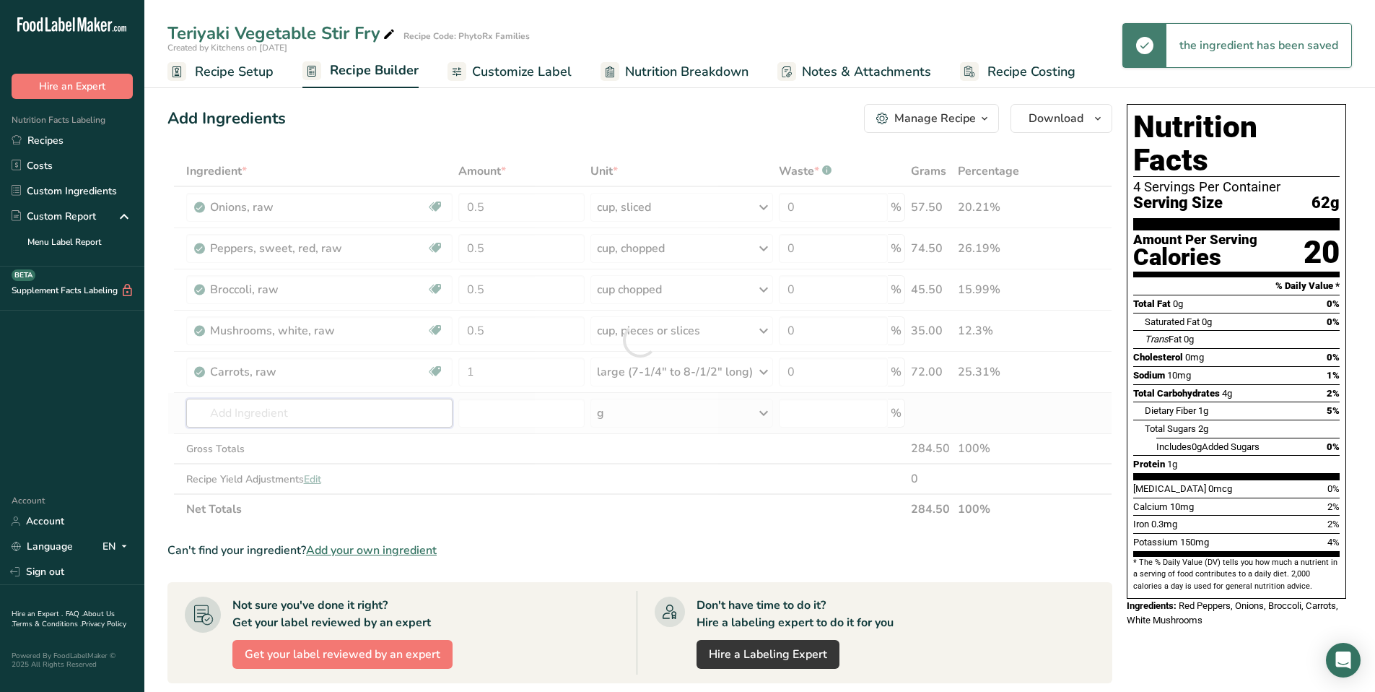
click at [323, 419] on div "Ingredient * Amount * Unit * Waste * .a-a{fill:#347362;}.b-a{fill:#fff;} Grams …" at bounding box center [640, 340] width 945 height 368
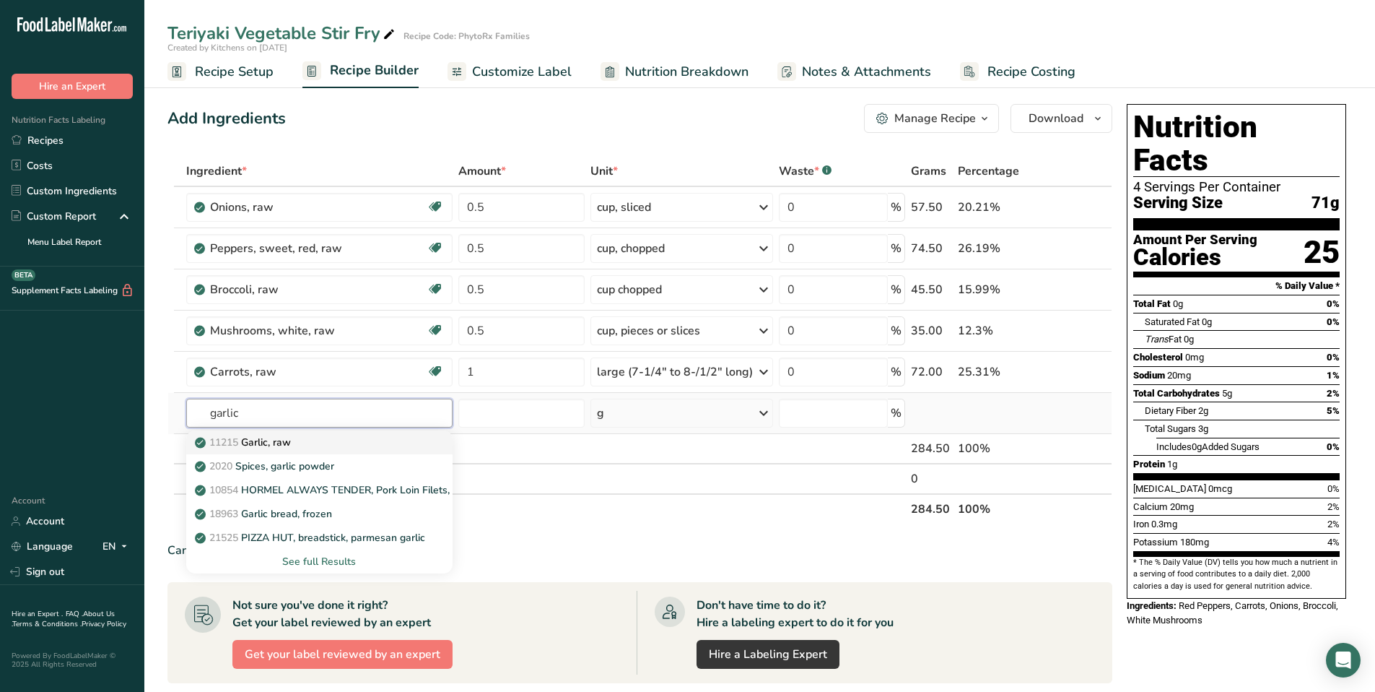
type input "garlic"
click at [291, 437] on p "11215 Garlic, raw" at bounding box center [244, 442] width 93 height 15
type input "Garlic, raw"
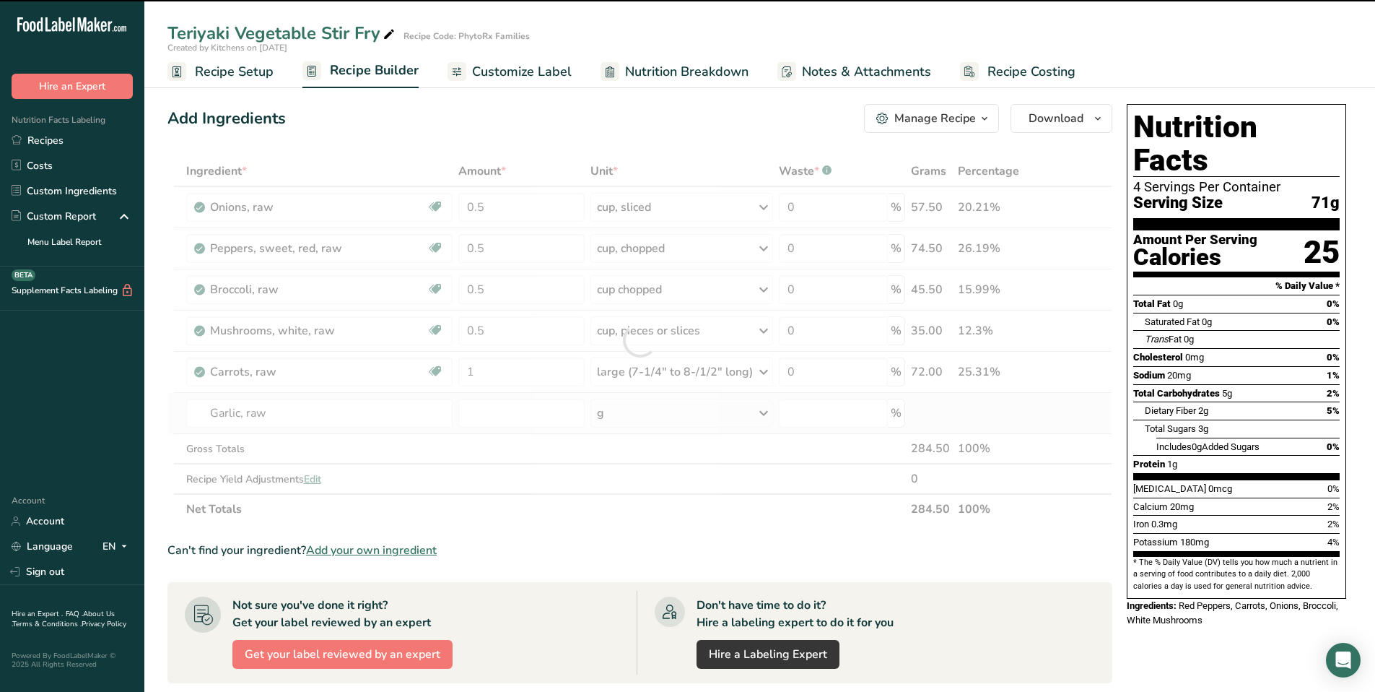
type input "0"
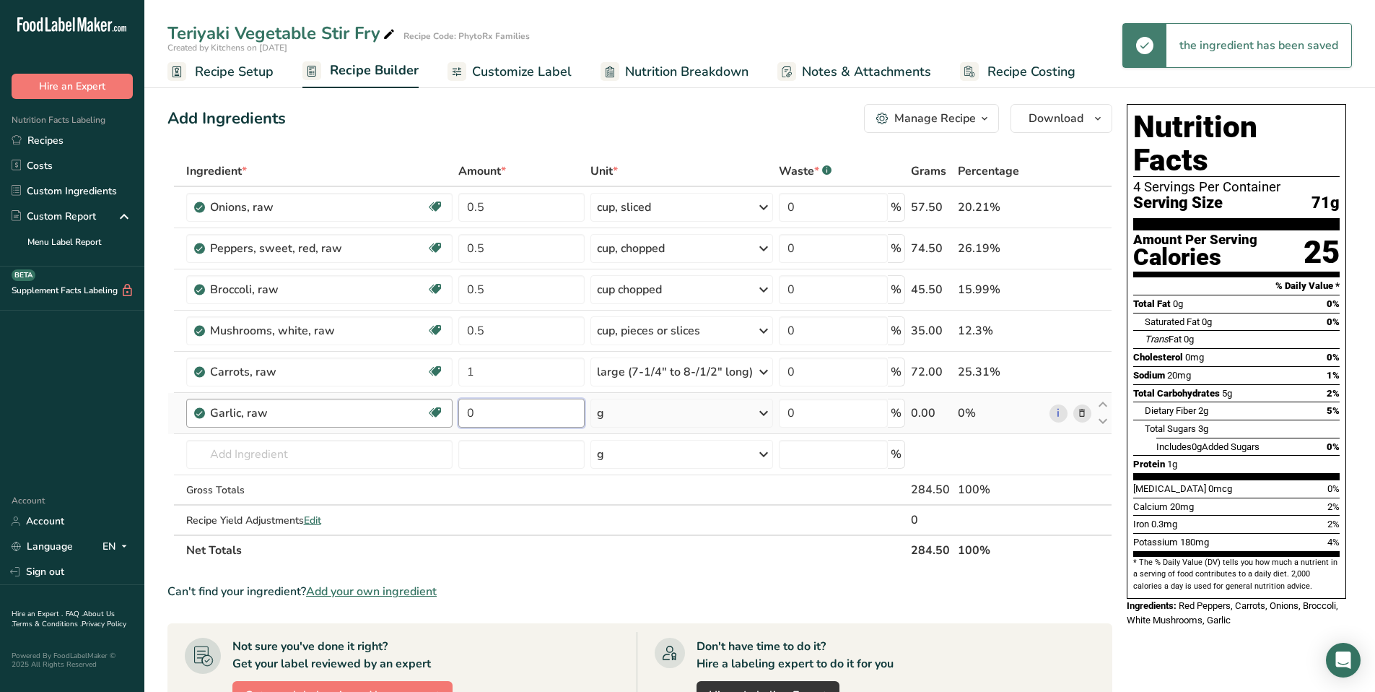
drag, startPoint x: 515, startPoint y: 417, endPoint x: 430, endPoint y: 417, distance: 84.5
click at [430, 417] on tr "Garlic, raw Source of Antioxidants Dairy free Gluten free Vegan Vegetarian Soy …" at bounding box center [640, 413] width 944 height 41
type input "1"
click at [721, 418] on div "Ingredient * Amount * Unit * Waste * .a-a{fill:#347362;}.b-a{fill:#fff;} Grams …" at bounding box center [640, 360] width 945 height 409
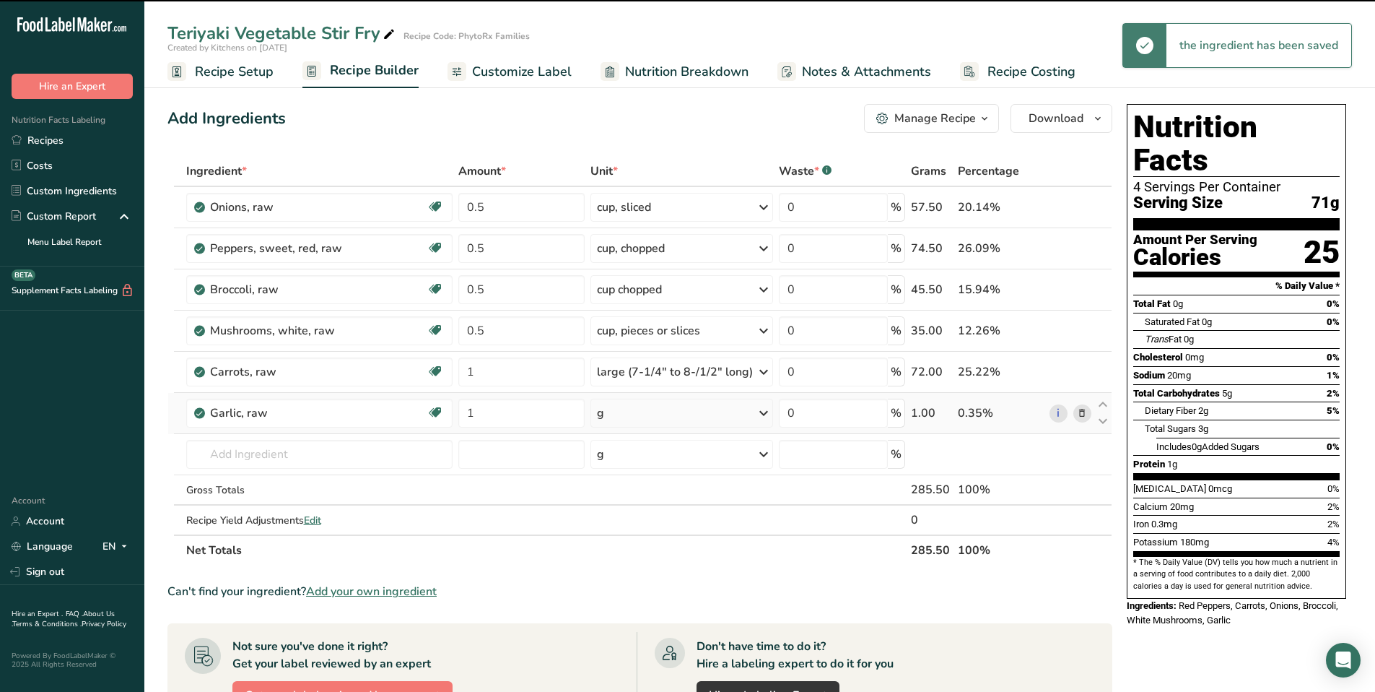
click at [760, 413] on icon at bounding box center [763, 413] width 17 height 26
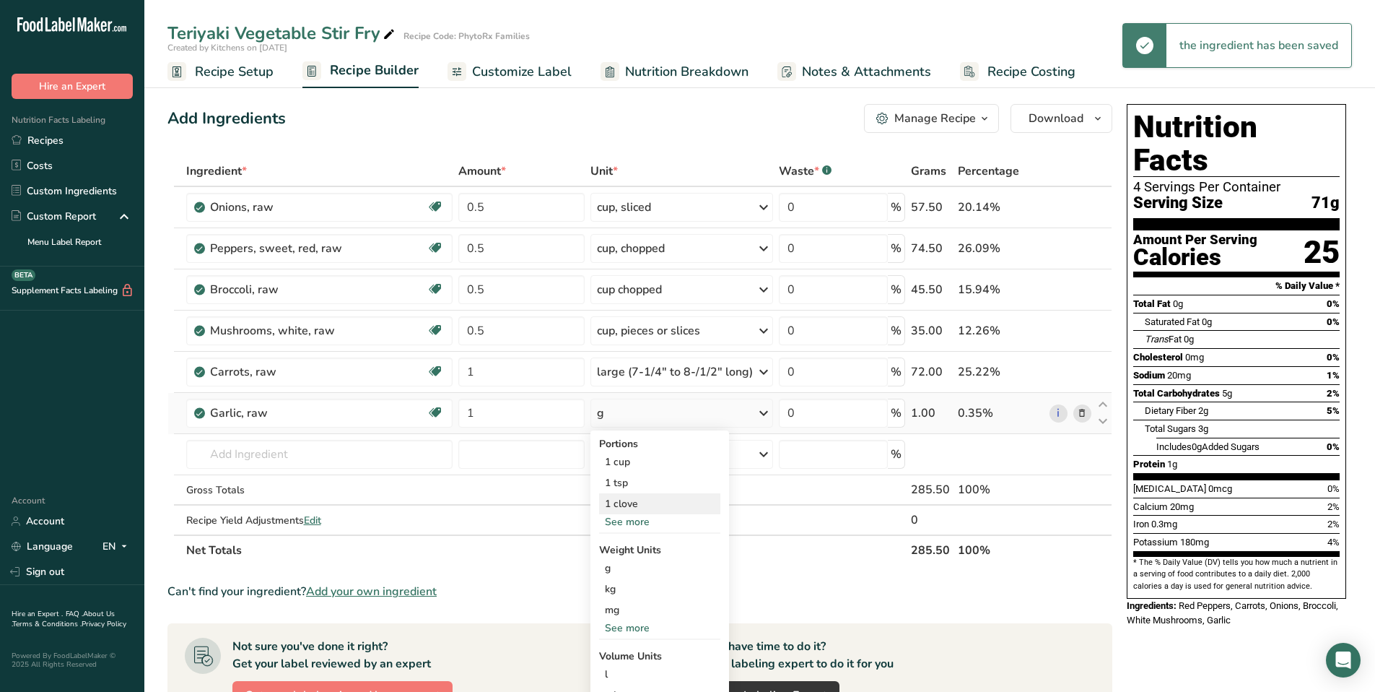
click at [659, 504] on div "1 clove" at bounding box center [659, 503] width 121 height 21
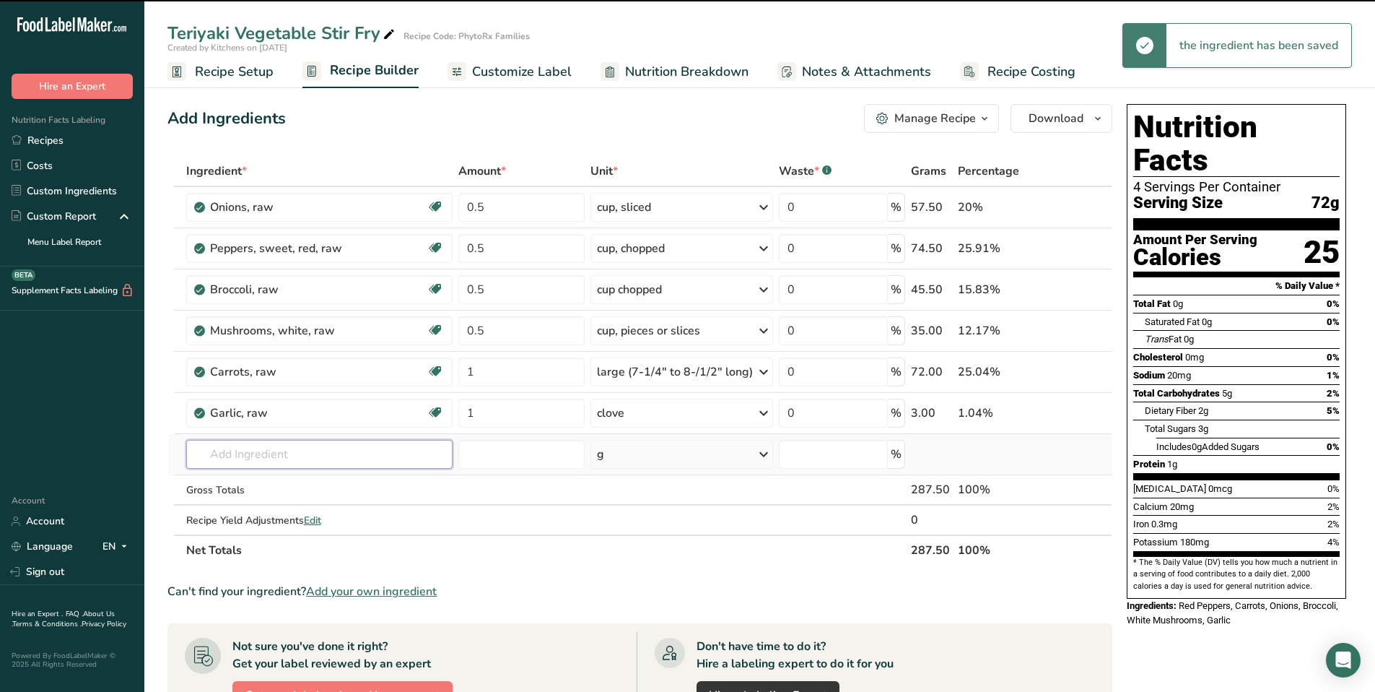
click at [251, 455] on input "text" at bounding box center [319, 454] width 267 height 29
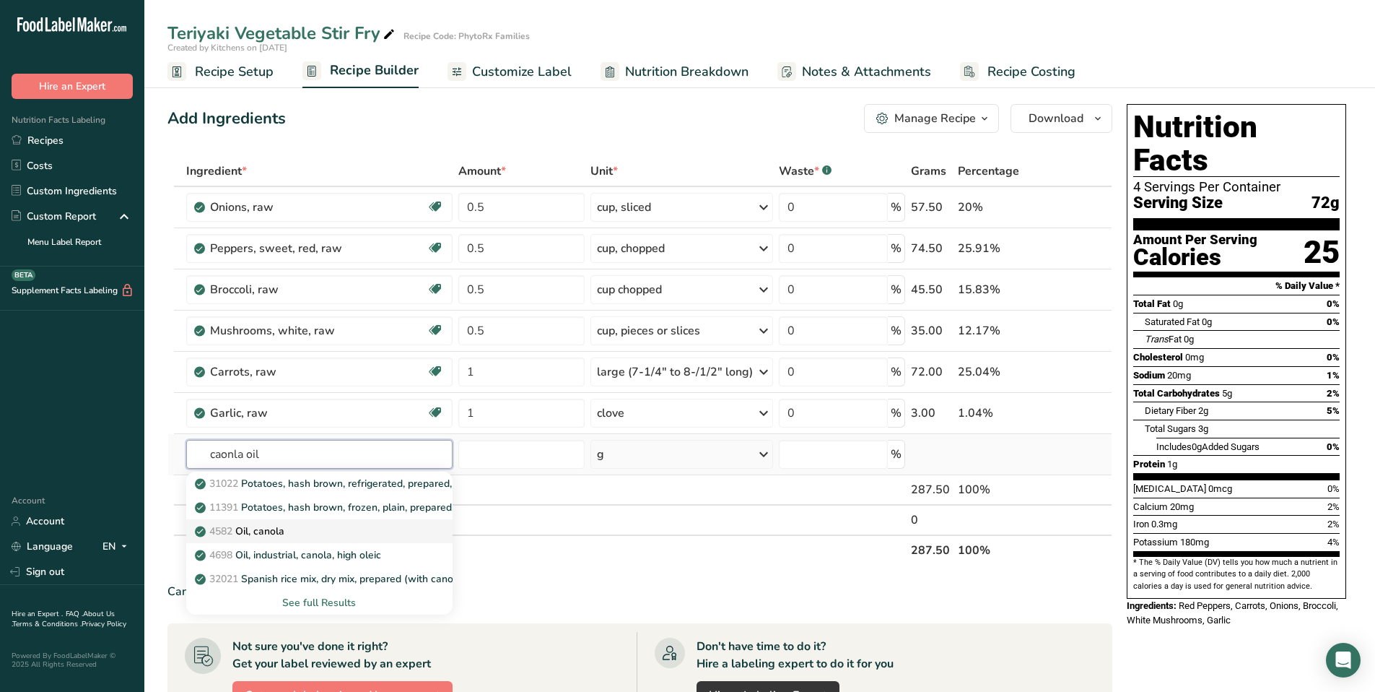
type input "caonla oil"
click at [229, 535] on span "4582" at bounding box center [220, 531] width 23 height 14
type input "Oil, canola"
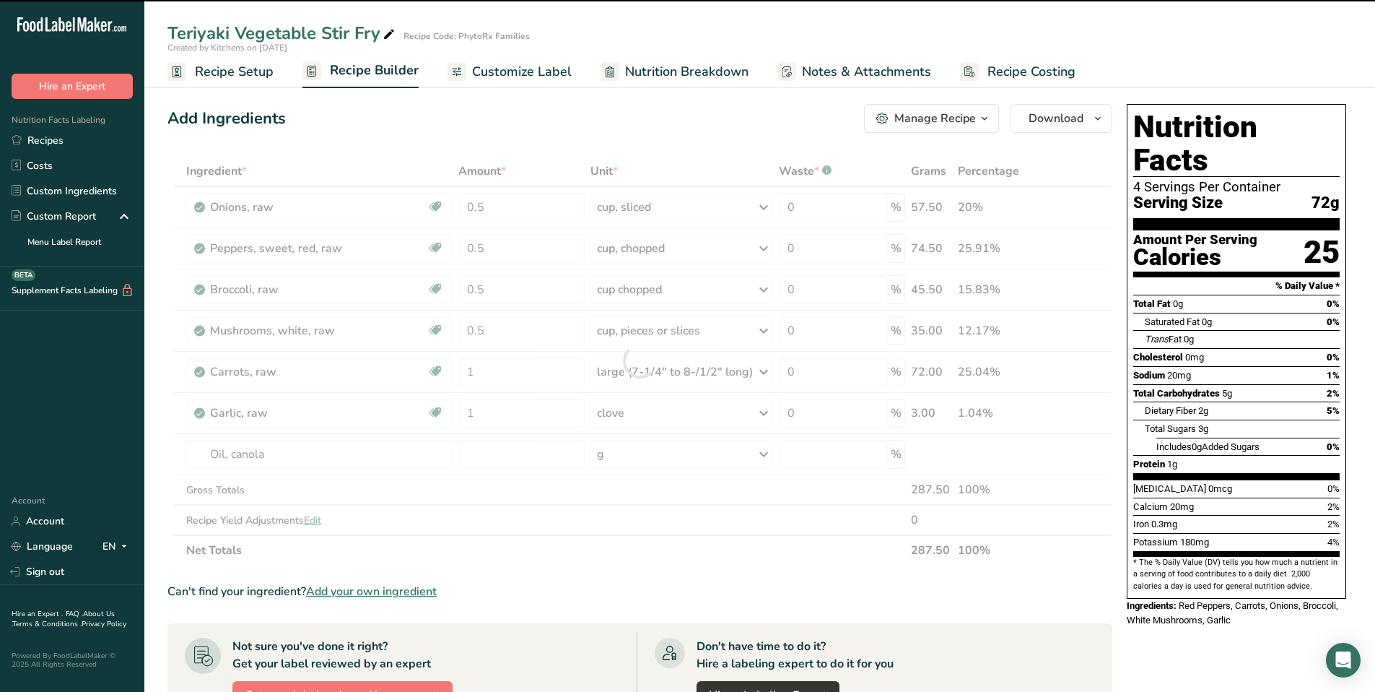
type input "0"
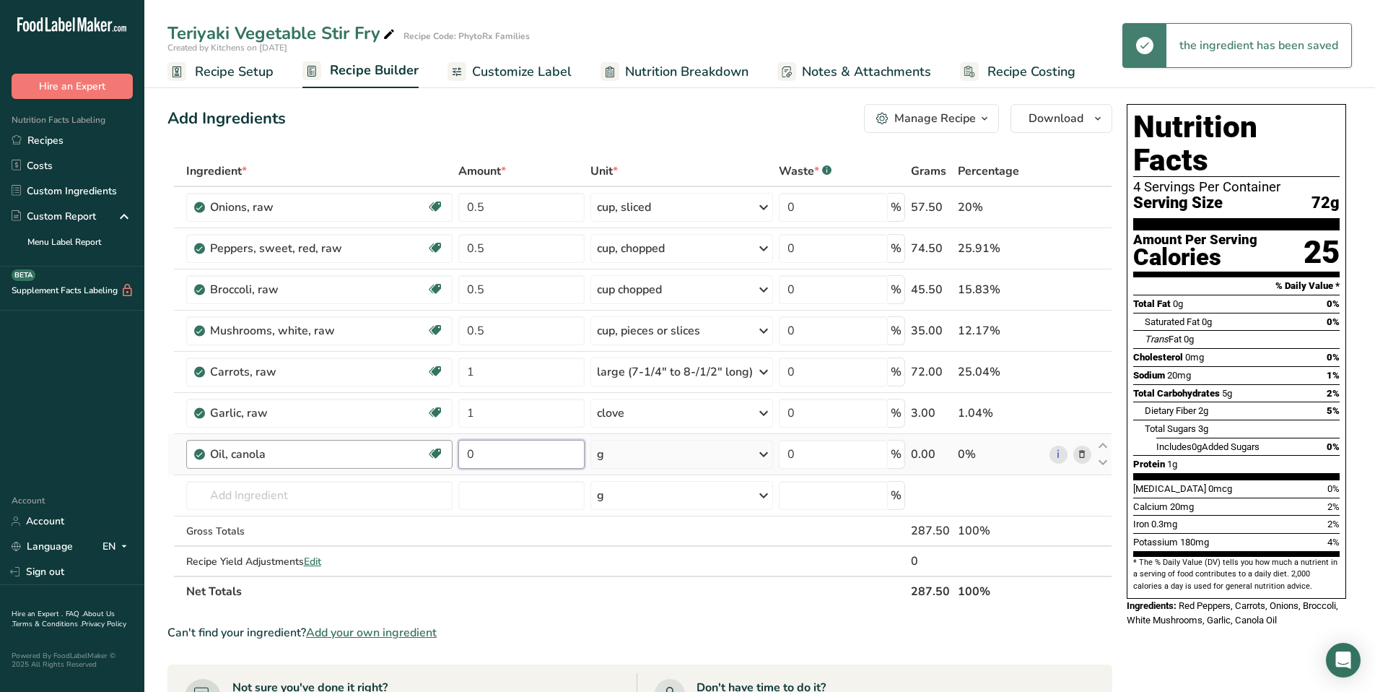
drag, startPoint x: 495, startPoint y: 454, endPoint x: 451, endPoint y: 454, distance: 44.8
click at [451, 454] on tr "Oil, canola Source of Omega 3 Dairy free Gluten free Vegan Vegetarian Soy free …" at bounding box center [640, 454] width 944 height 41
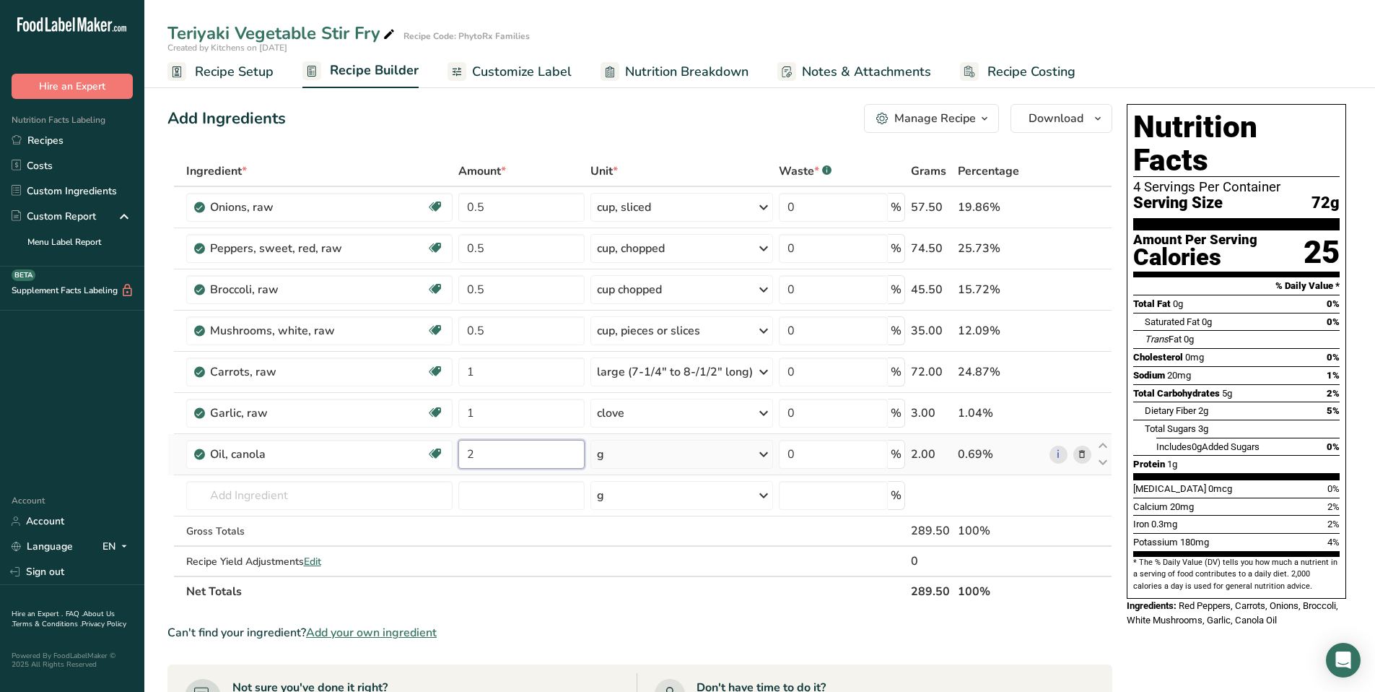
type input "2"
click at [729, 456] on div "Ingredient * Amount * Unit * Waste * .a-a{fill:#347362;}.b-a{fill:#fff;} Grams …" at bounding box center [640, 381] width 945 height 451
click at [760, 455] on icon at bounding box center [763, 454] width 17 height 26
click at [665, 501] on div "1 tbsp" at bounding box center [659, 502] width 121 height 21
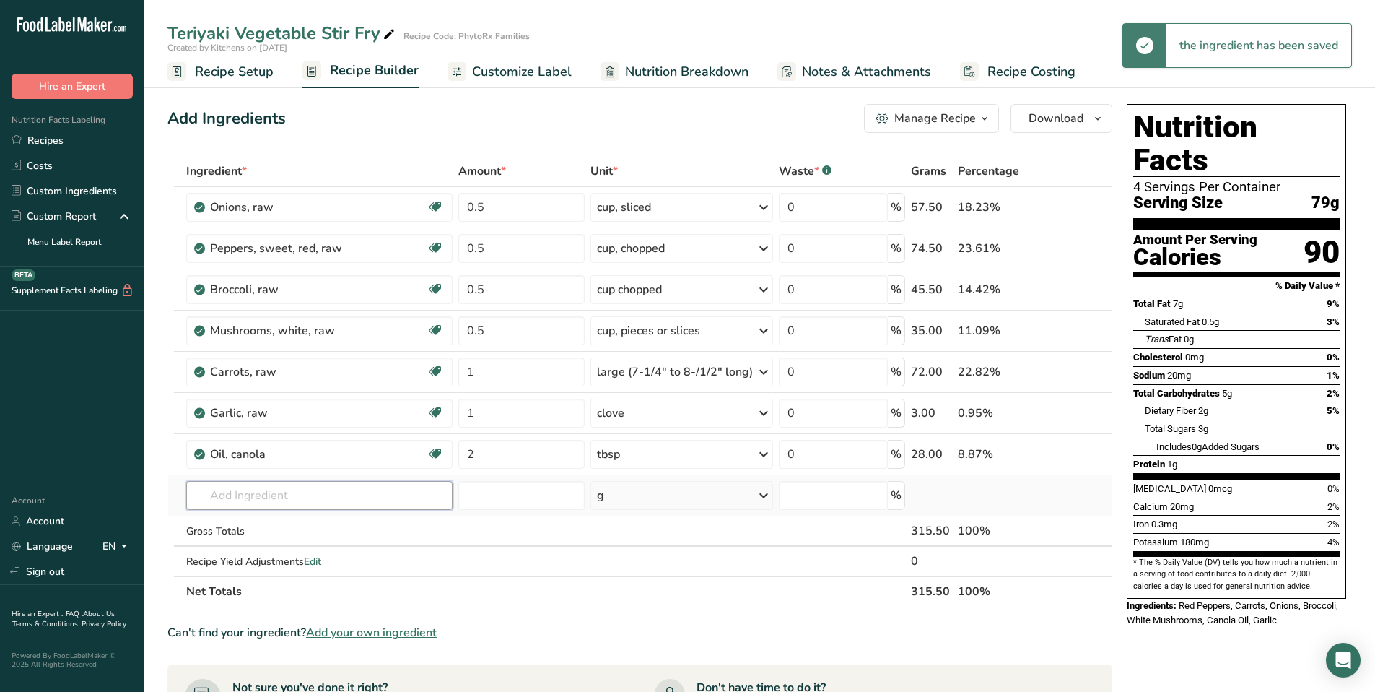
click at [245, 497] on input "text" at bounding box center [319, 495] width 267 height 29
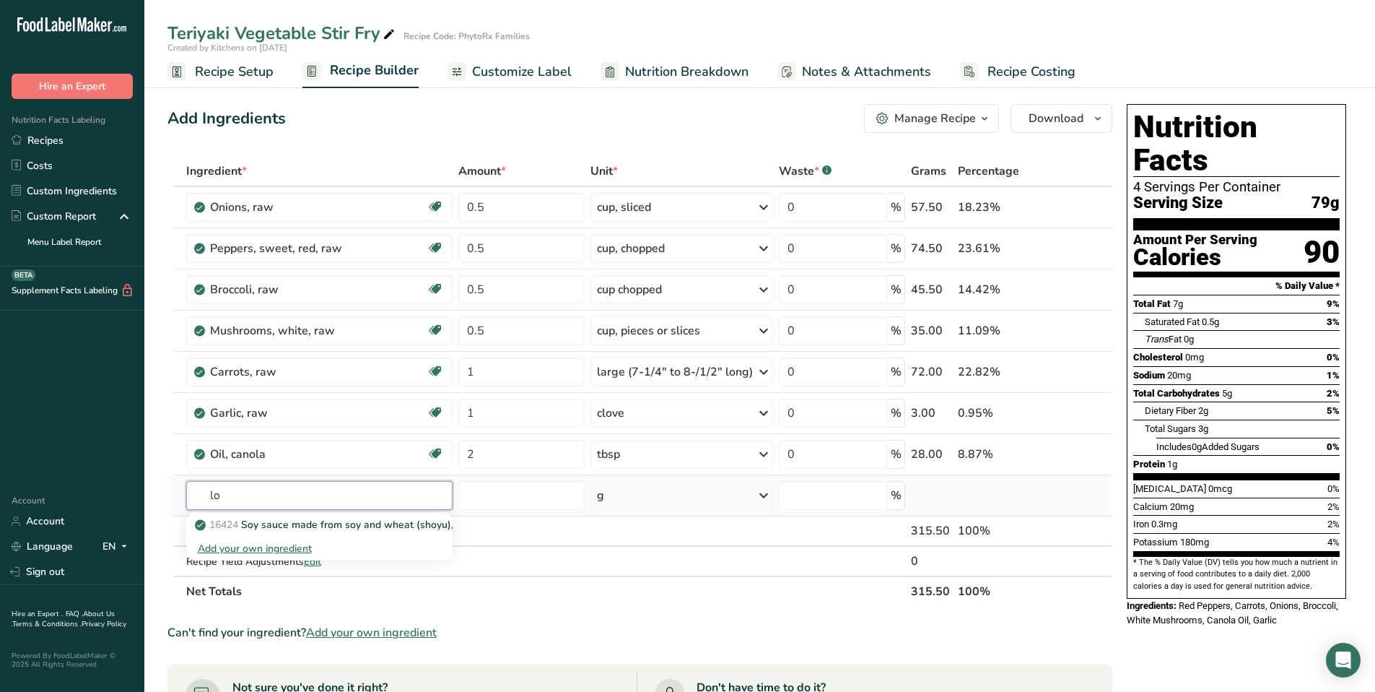
type input "l"
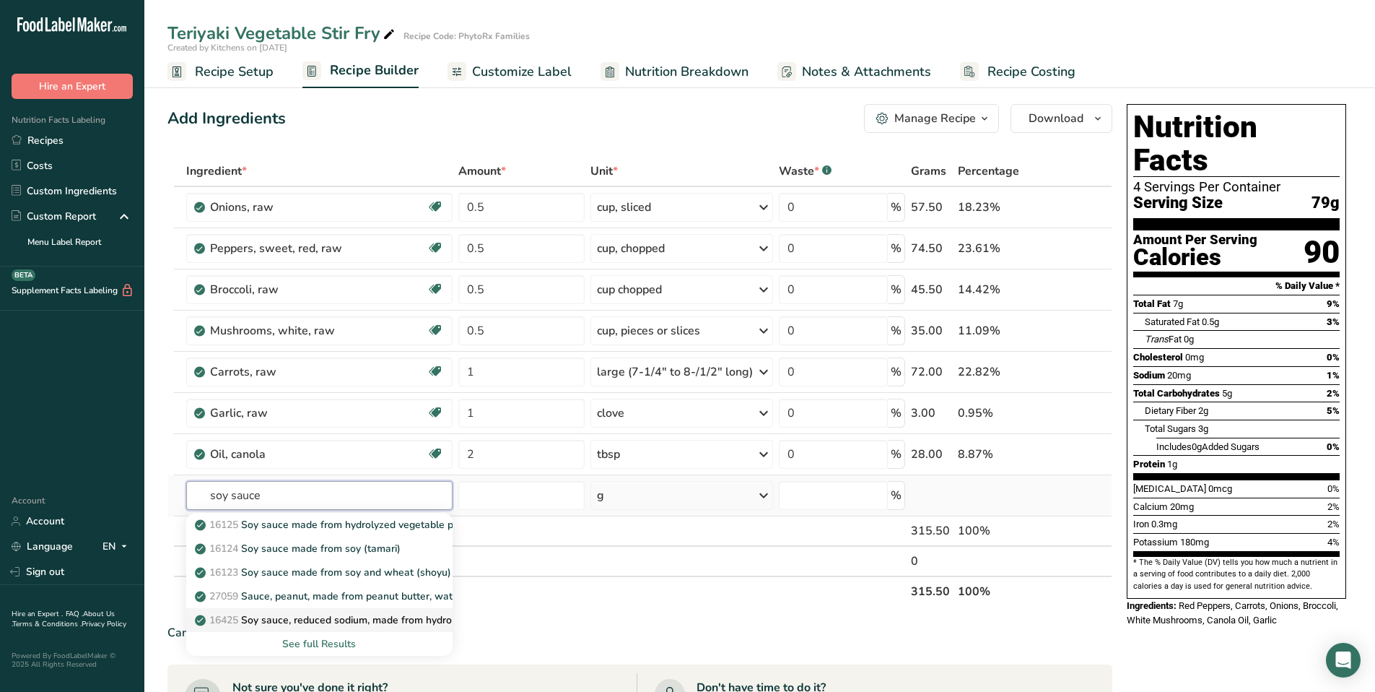
type input "soy sauce"
click at [326, 617] on p "16425 Soy sauce, reduced sodium, made from hydrolyzed vegetable protein" at bounding box center [379, 619] width 363 height 15
type input "Soy sauce, reduced sodium, made from hydrolyzed vegetable protein"
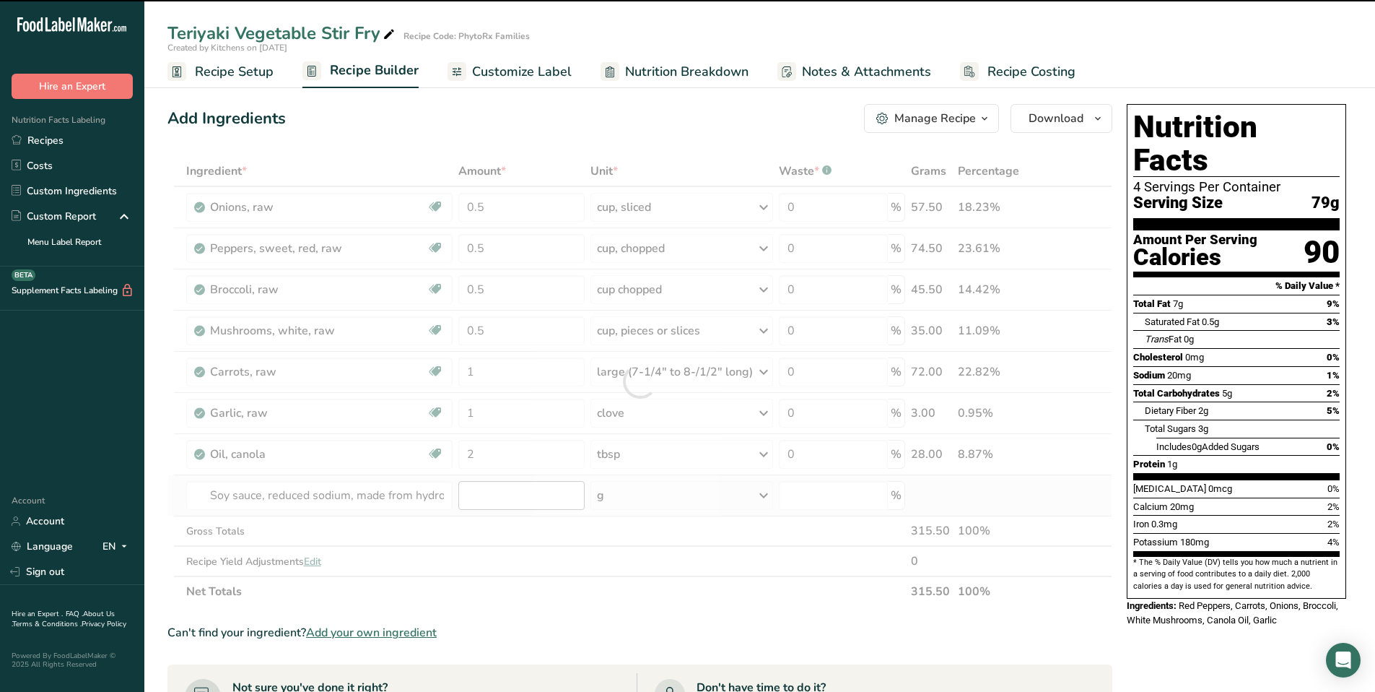
type input "0"
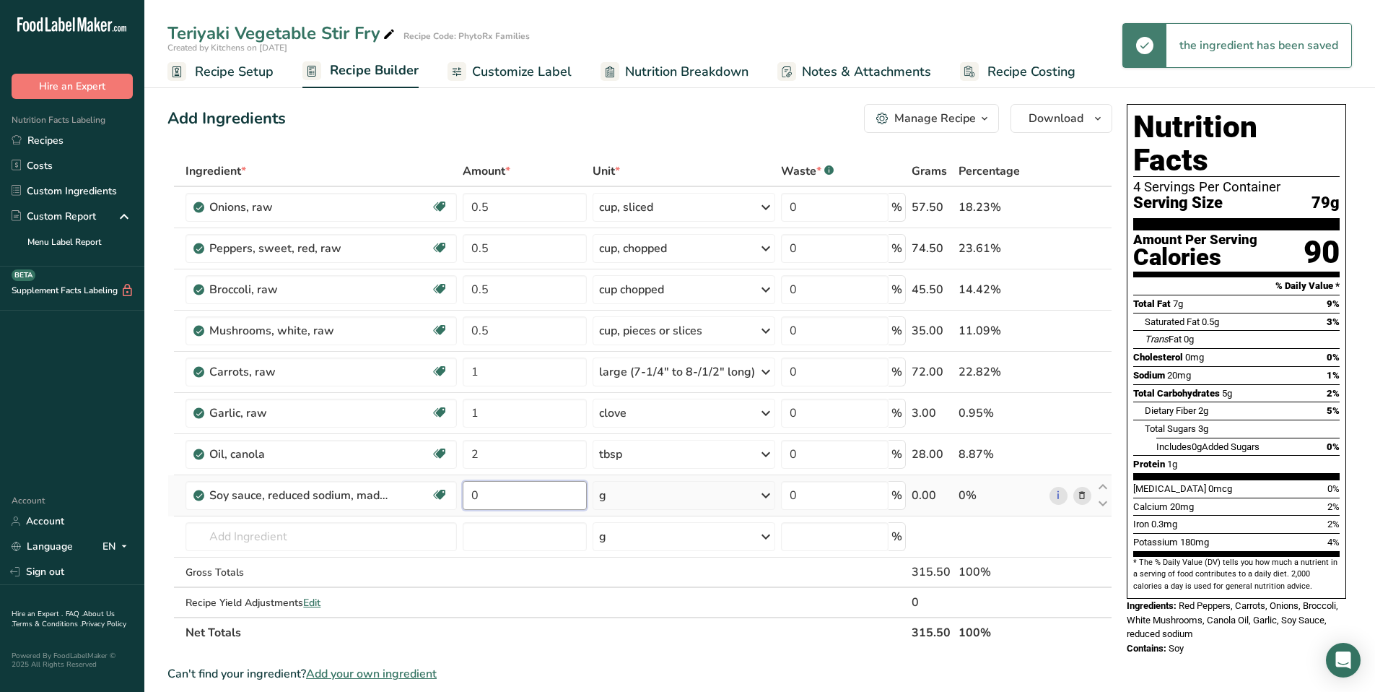
drag, startPoint x: 510, startPoint y: 497, endPoint x: 465, endPoint y: 497, distance: 44.8
click at [465, 497] on input "0" at bounding box center [525, 495] width 124 height 29
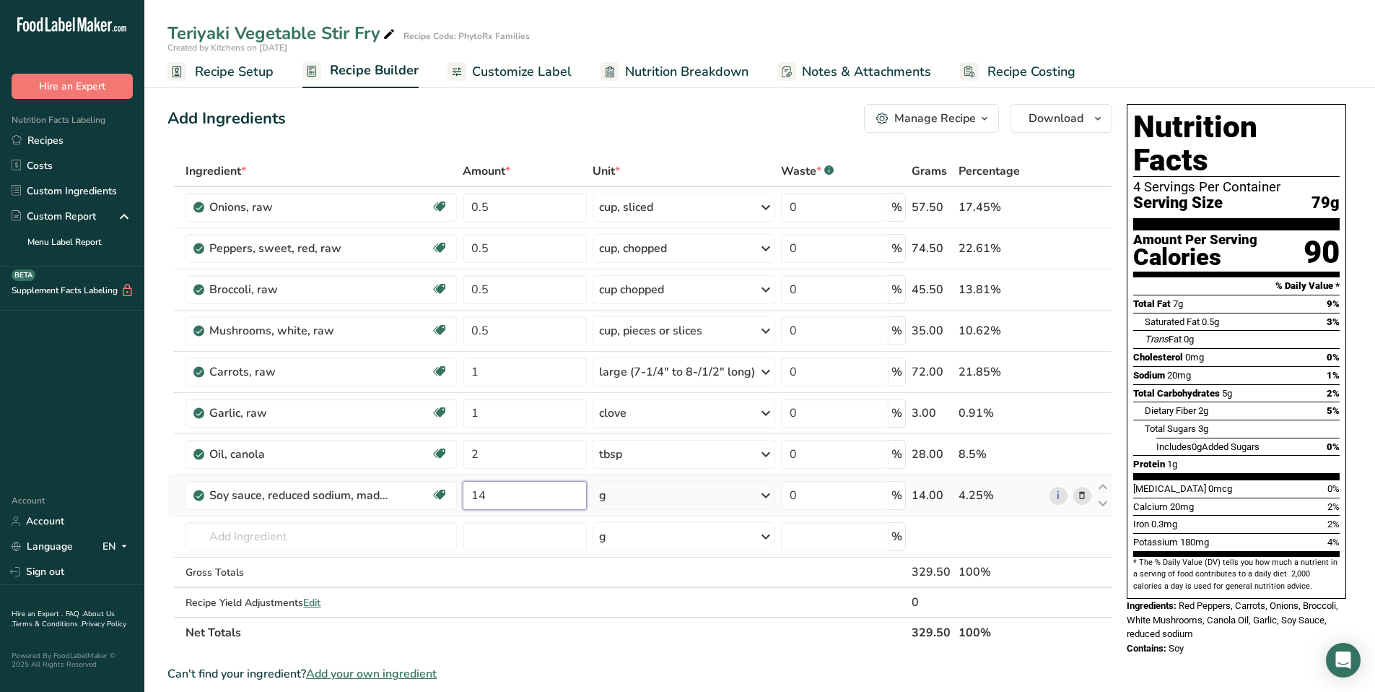
type input "1"
type input "0.25"
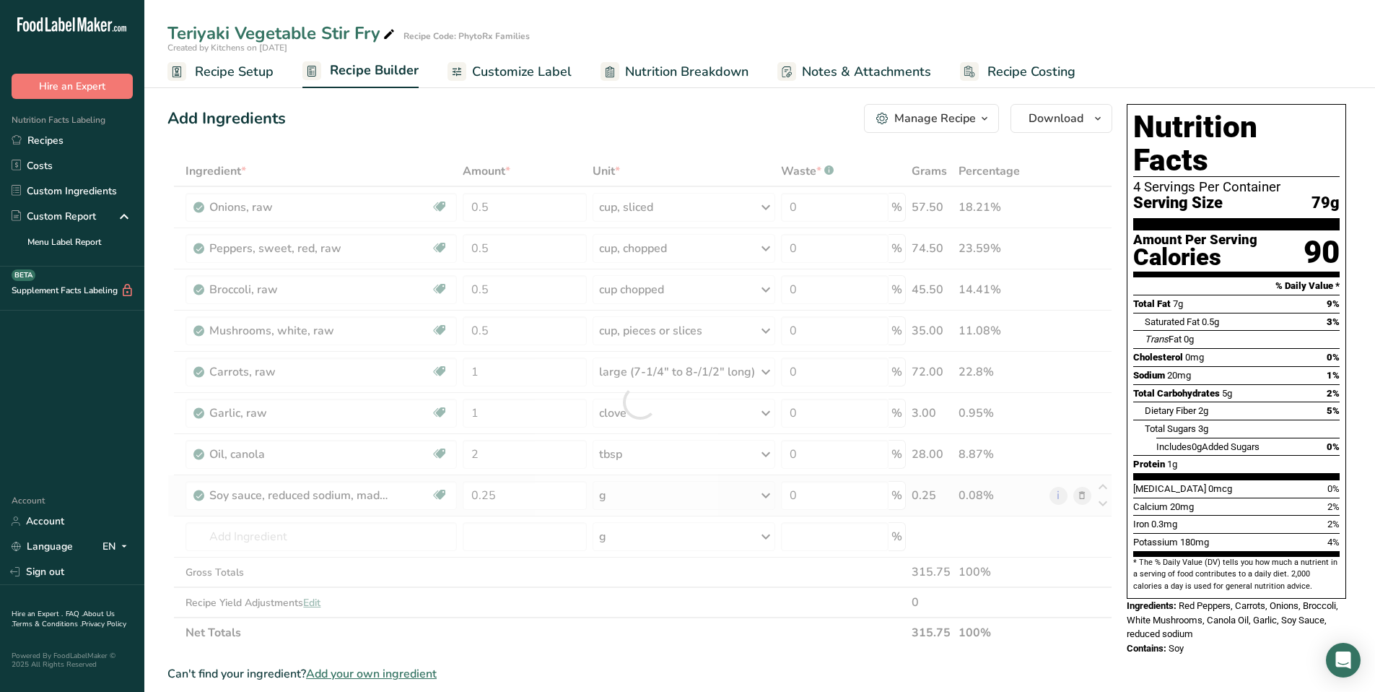
click at [654, 497] on div "Ingredient * Amount * Unit * Waste * .a-a{fill:#347362;}.b-a{fill:#fff;} Grams …" at bounding box center [640, 402] width 945 height 492
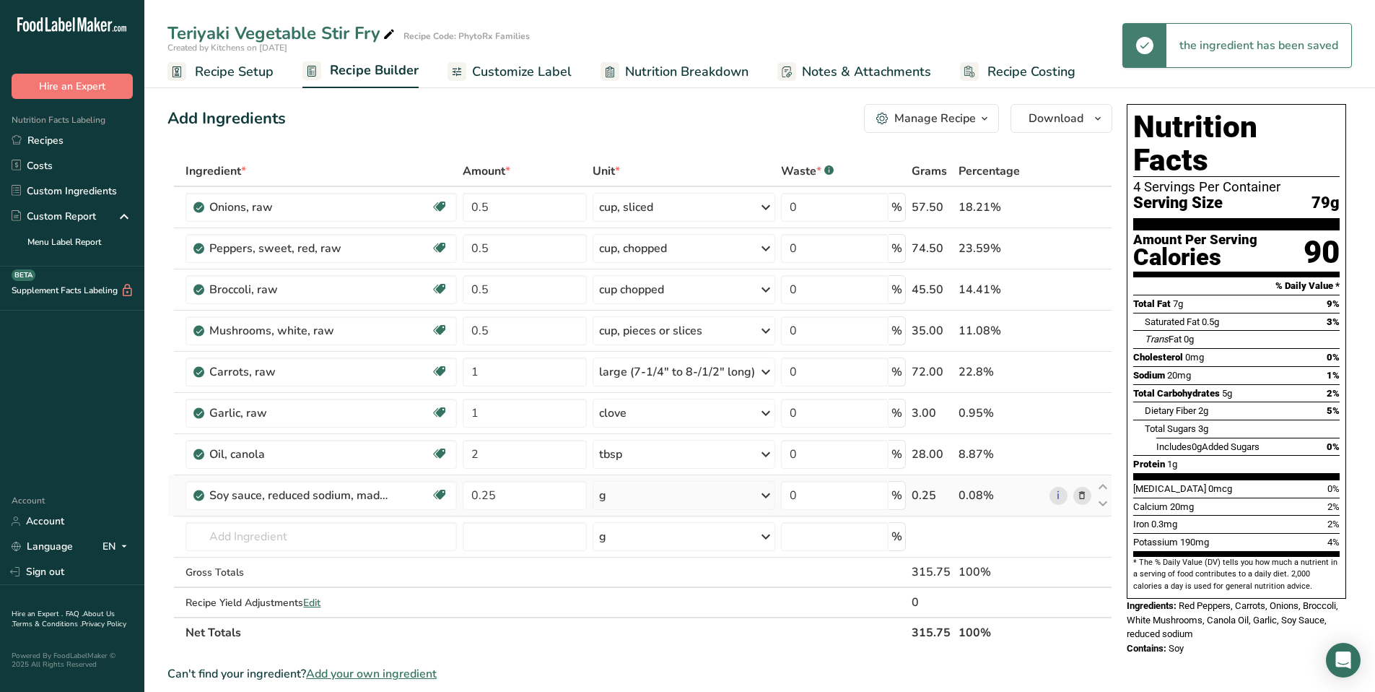
click at [763, 495] on icon at bounding box center [765, 495] width 17 height 26
click at [646, 590] on div "0.25 cup" at bounding box center [661, 585] width 121 height 21
click at [305, 539] on input "text" at bounding box center [321, 536] width 271 height 29
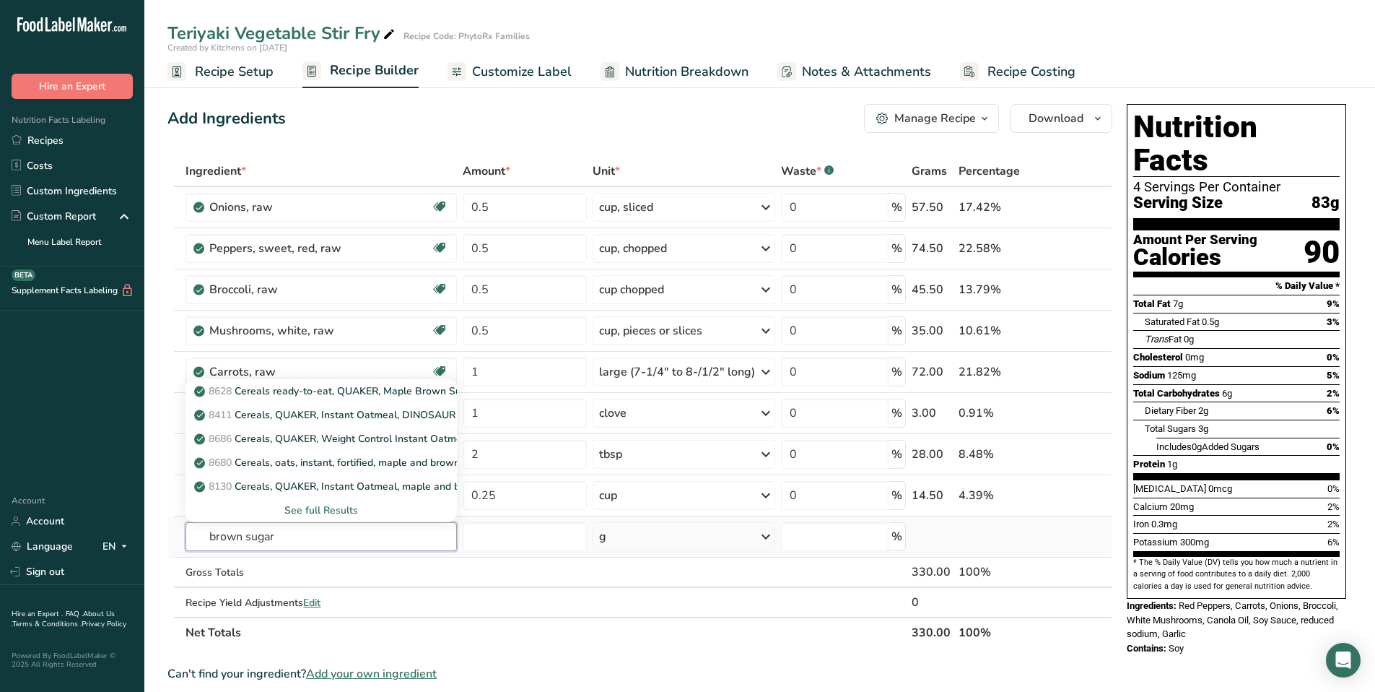
drag, startPoint x: 305, startPoint y: 536, endPoint x: 177, endPoint y: 535, distance: 127.8
click at [177, 535] on tr "brown sugar 8628 Cereals ready-to-eat, QUAKER, Maple Brown Sugar LIFE Cereal 84…" at bounding box center [640, 536] width 944 height 41
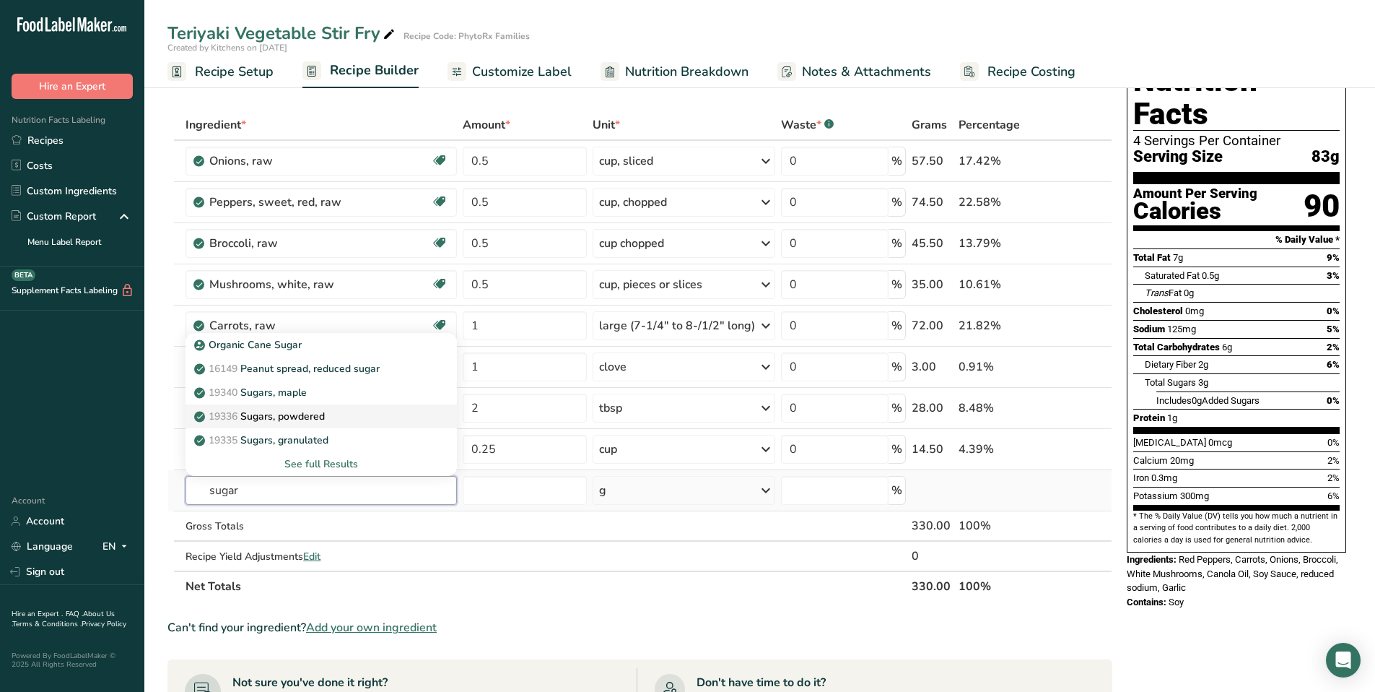
scroll to position [66, 0]
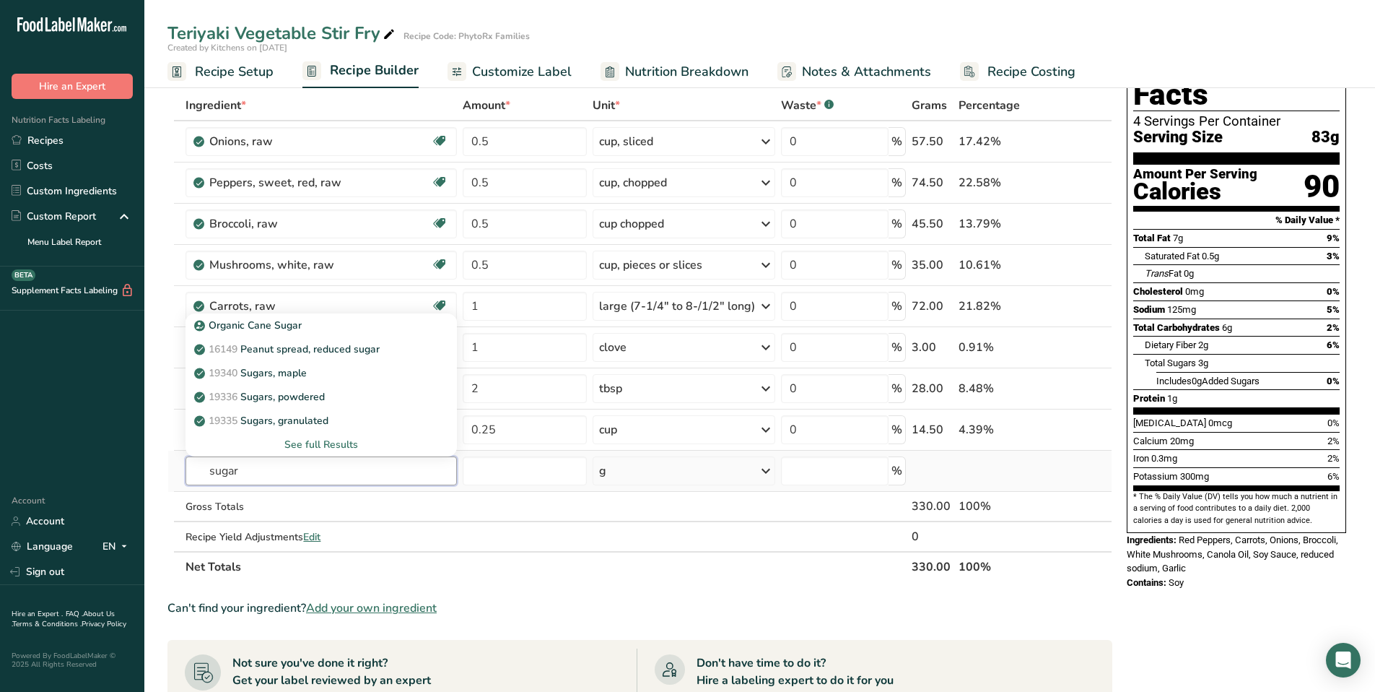
type input "sugar"
click at [307, 447] on div "See full Results" at bounding box center [321, 444] width 248 height 15
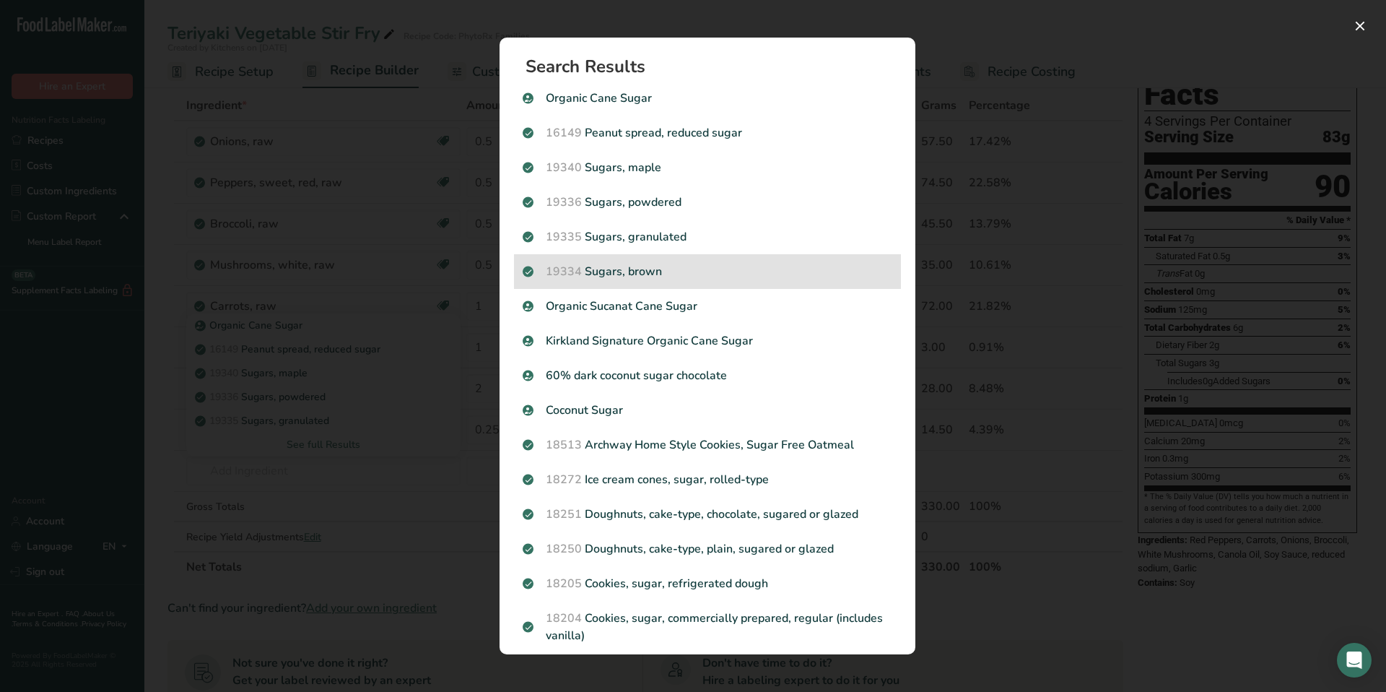
click at [639, 274] on p "19334 Sugars, brown" at bounding box center [708, 271] width 370 height 17
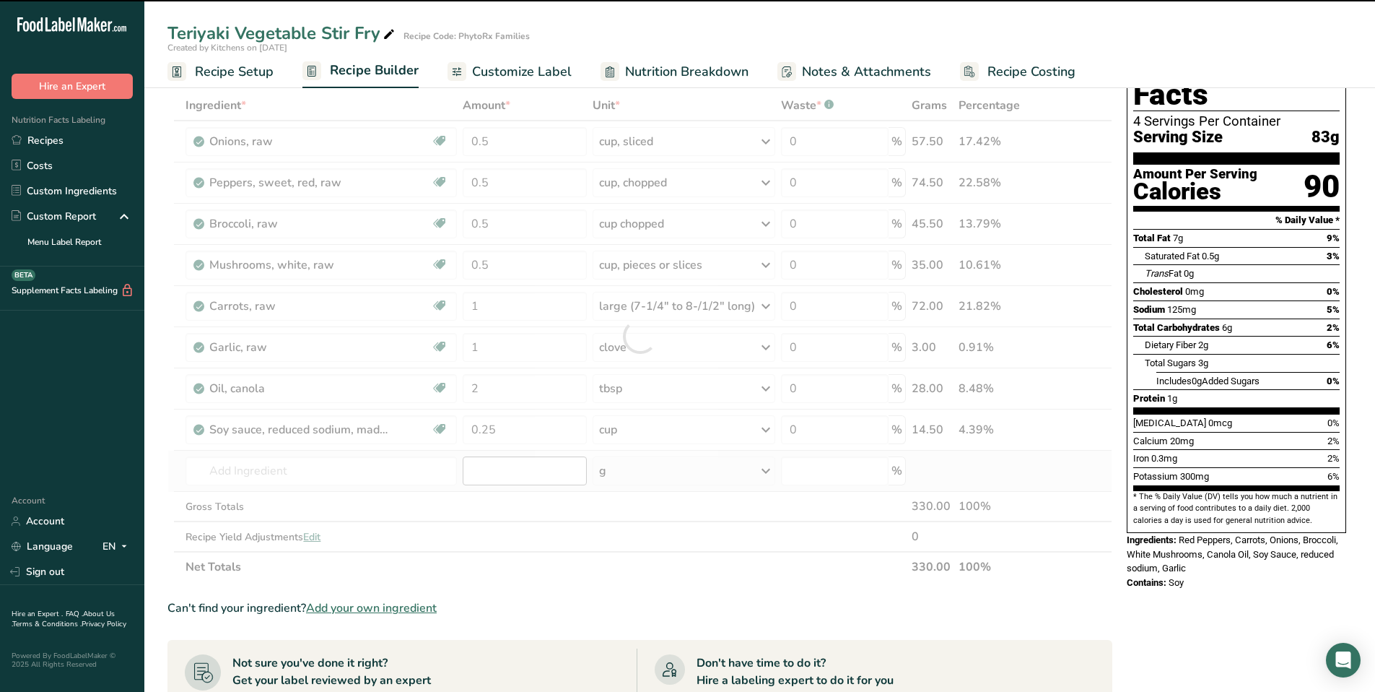
type input "0"
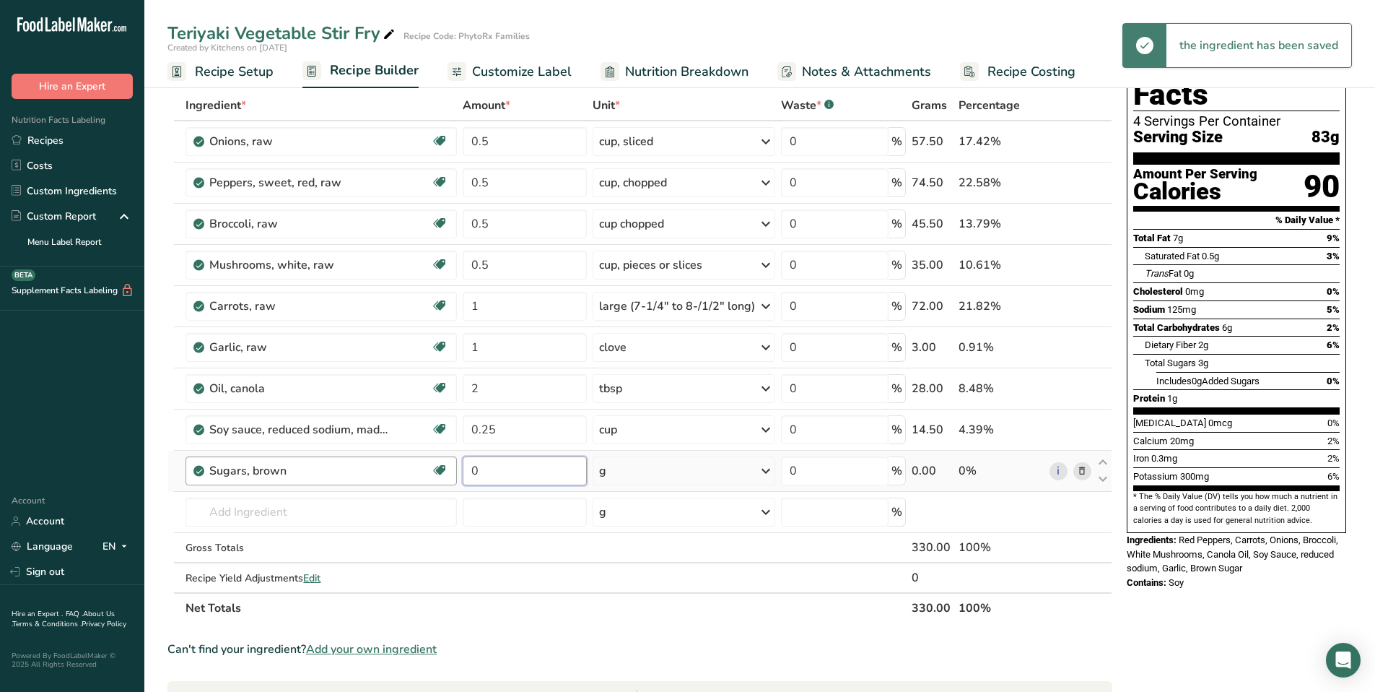
drag, startPoint x: 523, startPoint y: 469, endPoint x: 455, endPoint y: 469, distance: 67.9
click at [455, 469] on tr "Sugars, brown Dairy free Gluten free Vegan Vegetarian Soy free 0 g Portions 1 t…" at bounding box center [640, 471] width 944 height 41
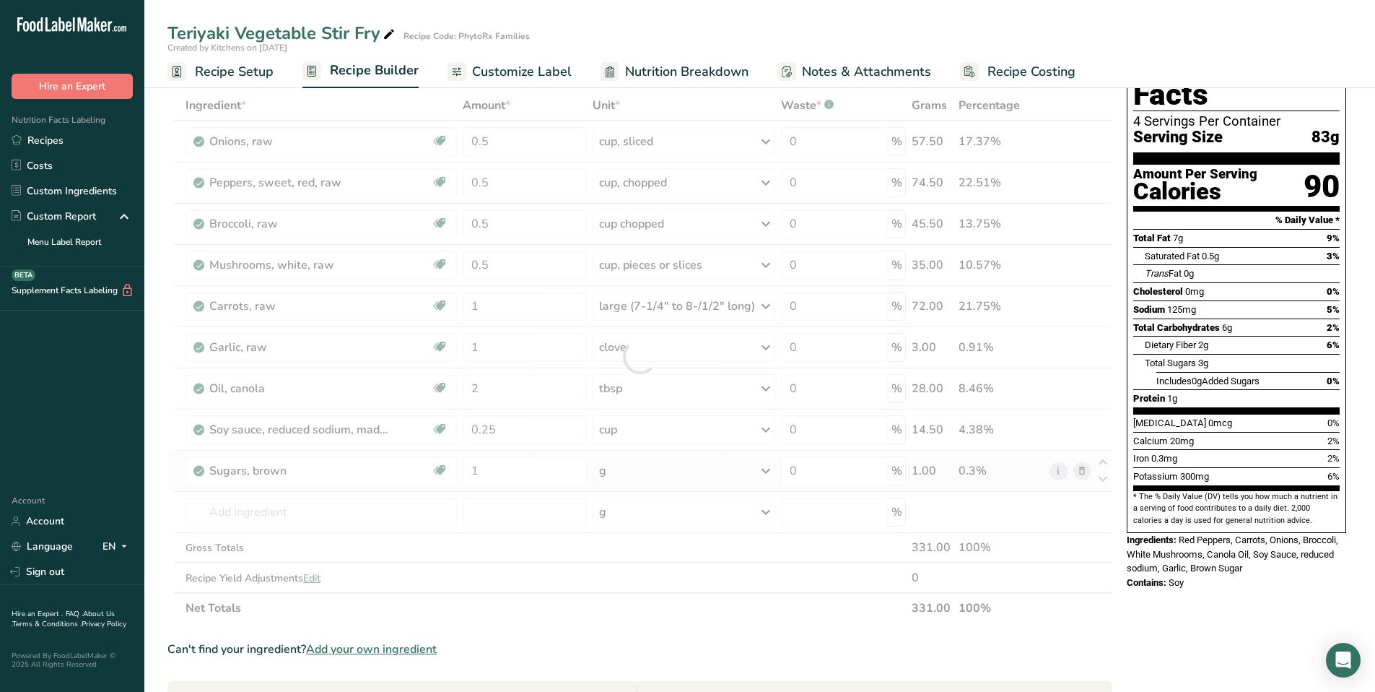
click at [768, 473] on div "Ingredient * Amount * Unit * Waste * .a-a{fill:#347362;}.b-a{fill:#fff;} Grams …" at bounding box center [640, 356] width 945 height 533
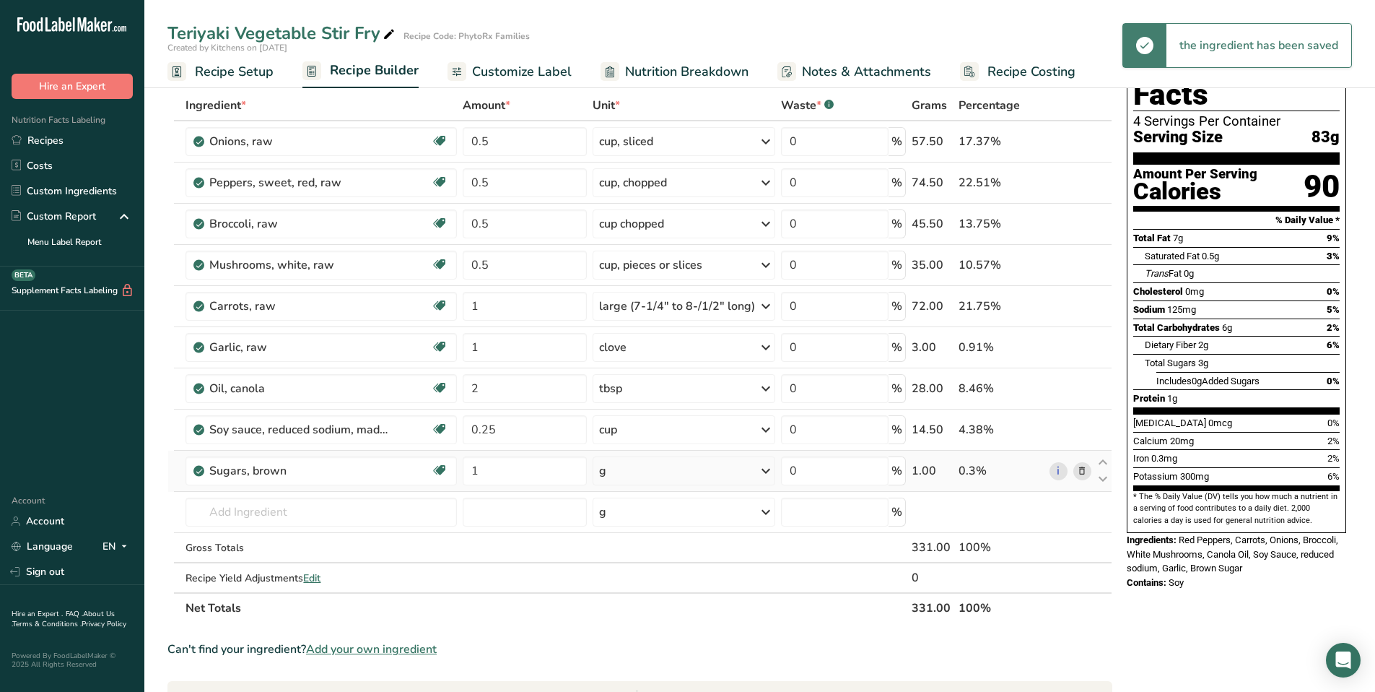
click at [765, 470] on icon at bounding box center [765, 471] width 17 height 26
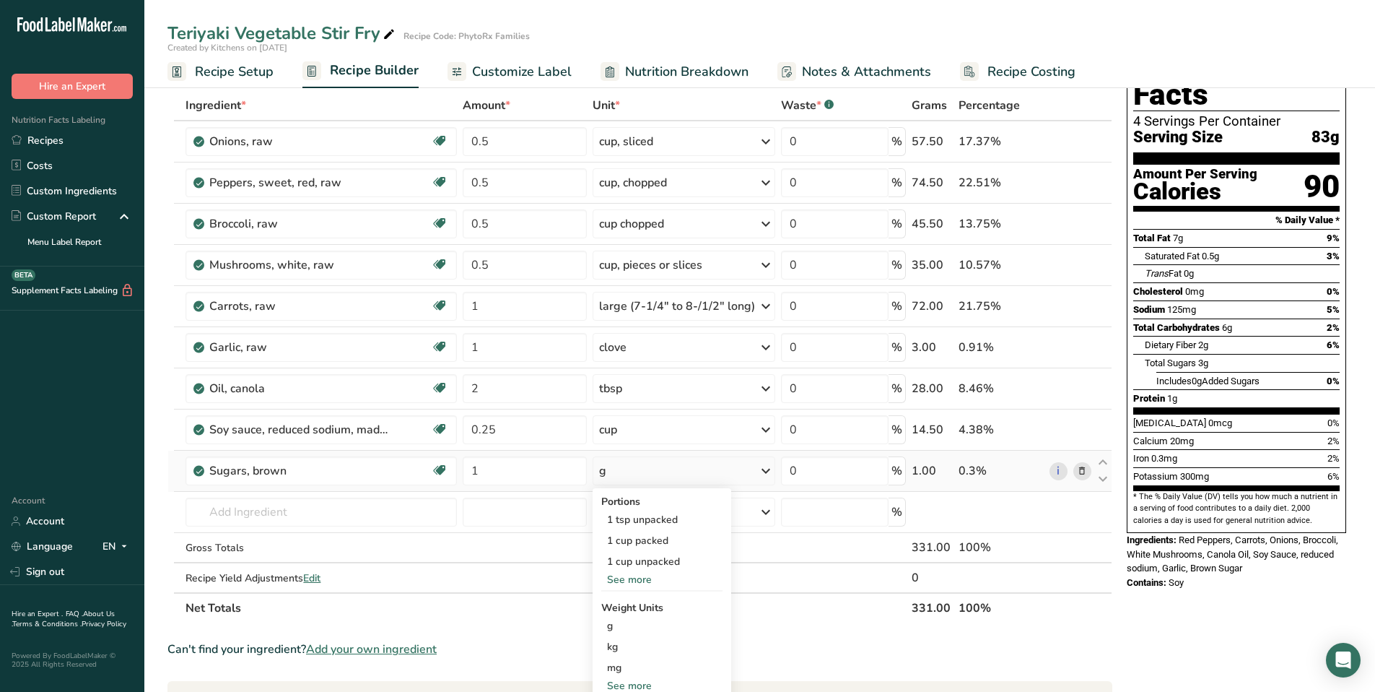
click at [627, 580] on div "See more" at bounding box center [661, 579] width 121 height 15
click at [646, 583] on div "1 tsp packed" at bounding box center [661, 582] width 121 height 21
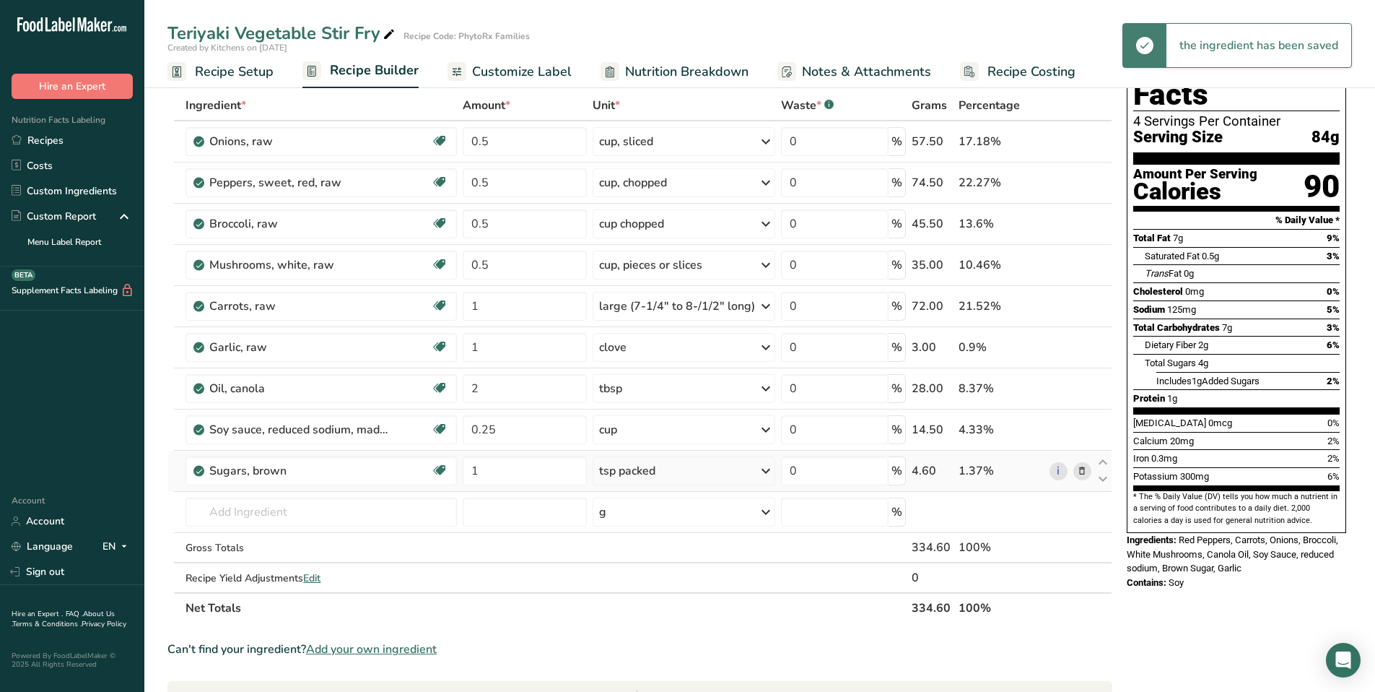
click at [762, 470] on icon at bounding box center [765, 471] width 17 height 26
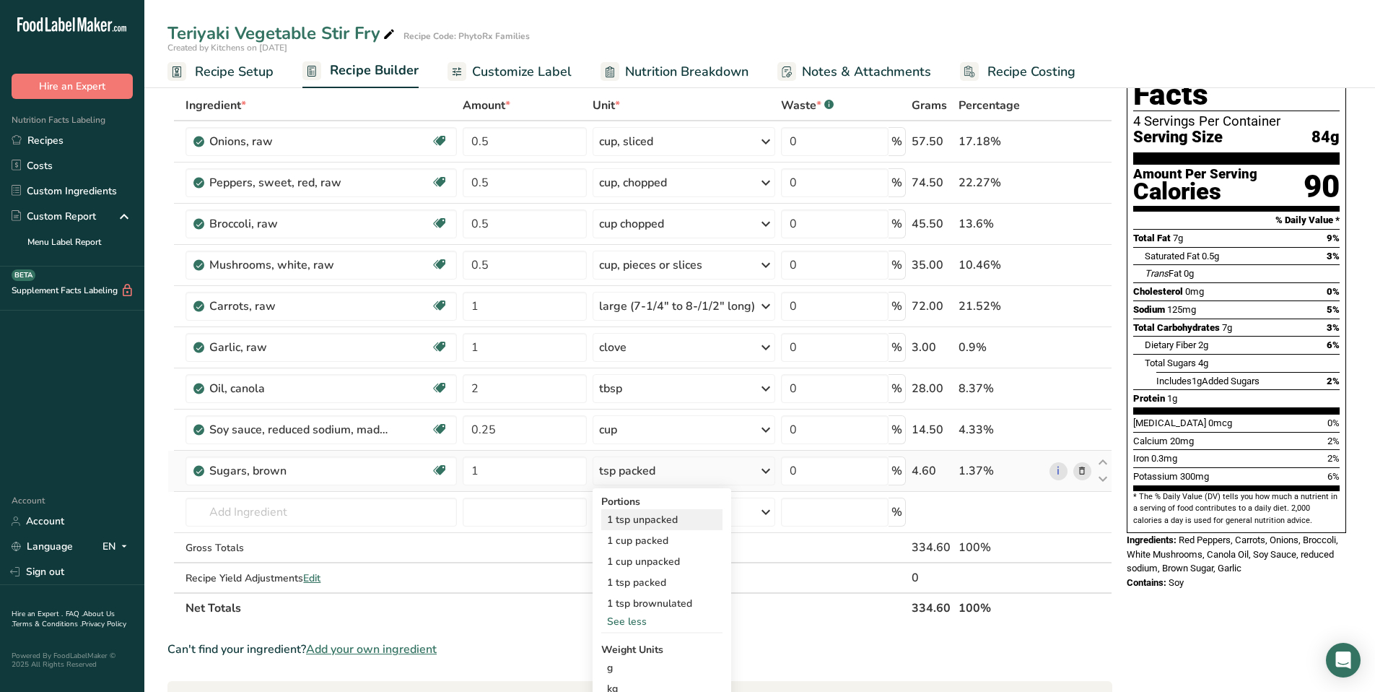
click at [667, 520] on div "1 tsp unpacked" at bounding box center [661, 519] width 121 height 21
click at [762, 474] on icon at bounding box center [765, 471] width 17 height 26
click at [630, 623] on div "See less" at bounding box center [661, 621] width 121 height 15
click at [656, 568] on div "1 cup unpacked" at bounding box center [661, 561] width 121 height 21
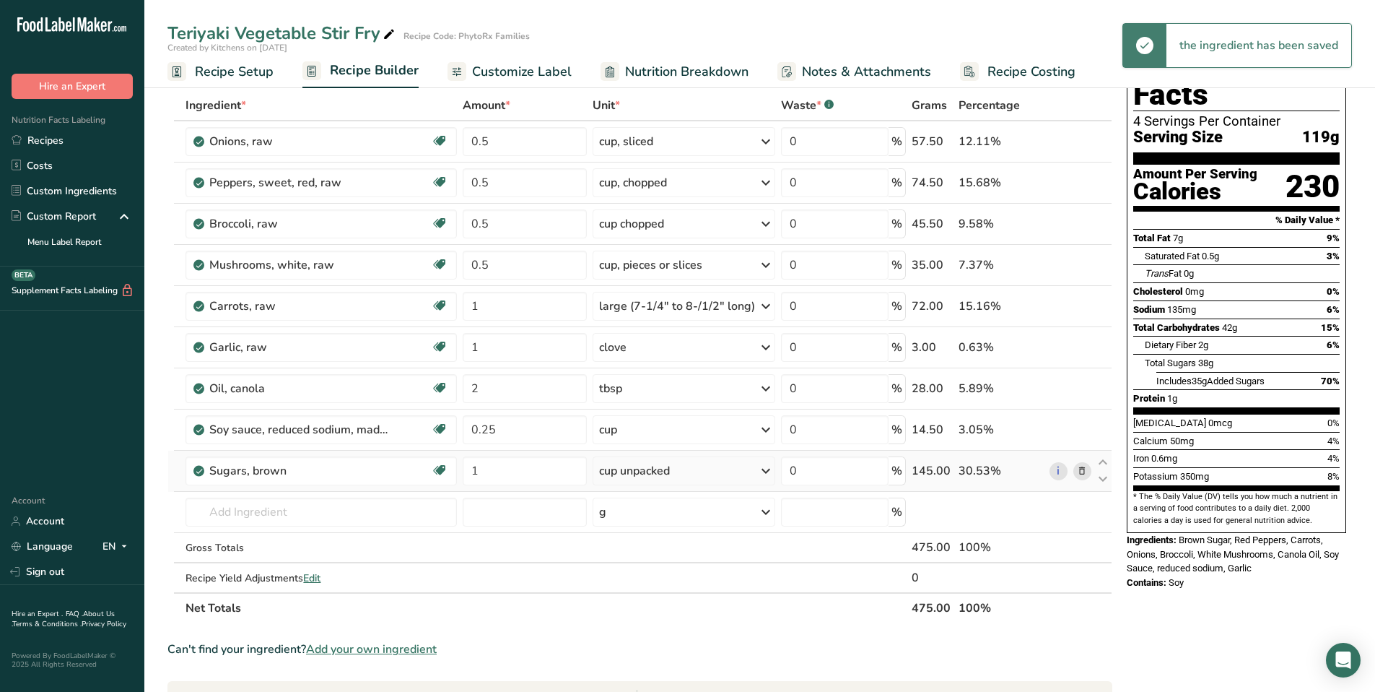
click at [768, 469] on icon at bounding box center [765, 471] width 17 height 26
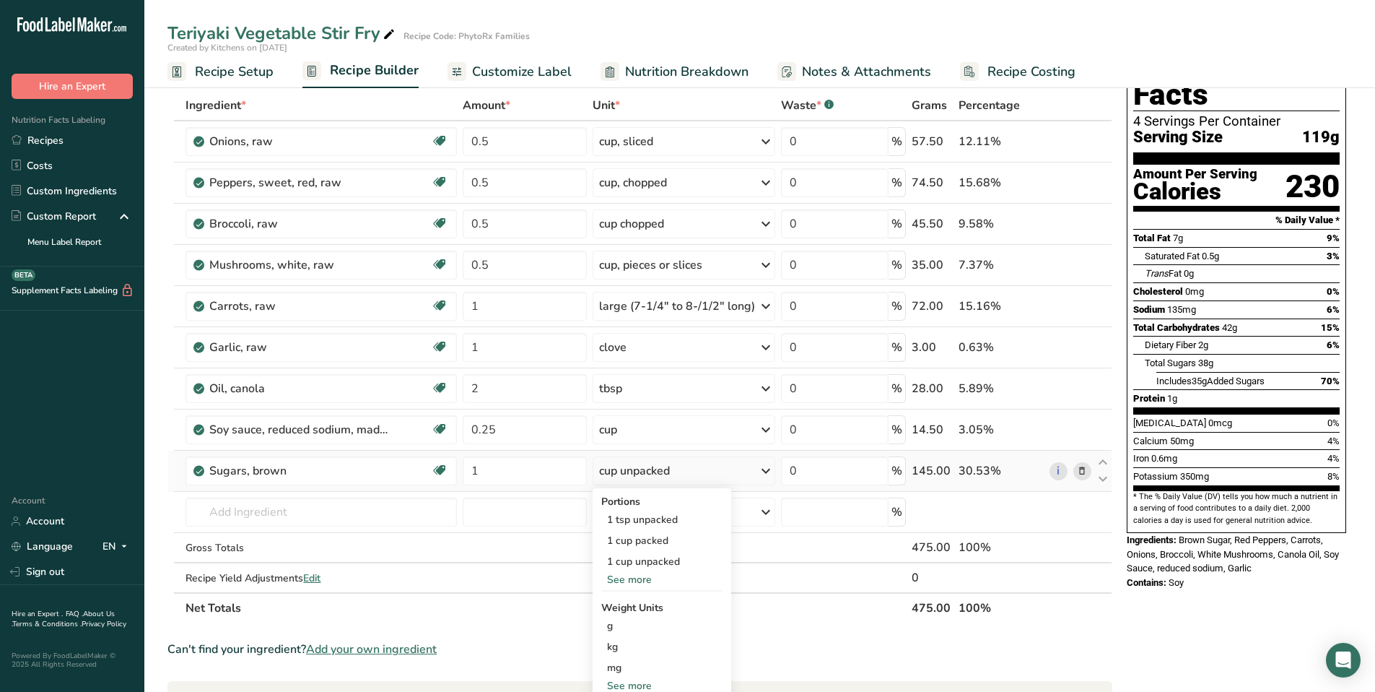
click at [623, 577] on div "See more" at bounding box center [661, 579] width 121 height 15
click at [666, 578] on div "1 tsp packed" at bounding box center [661, 582] width 121 height 21
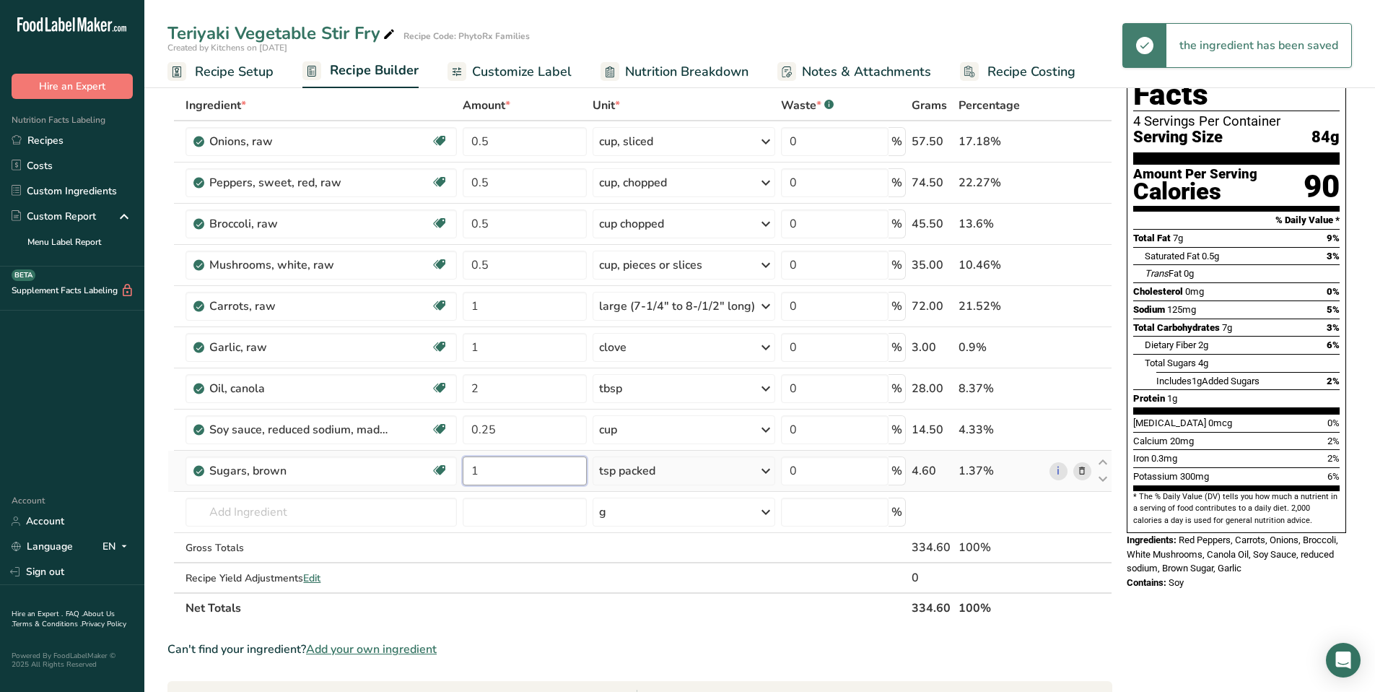
drag, startPoint x: 506, startPoint y: 471, endPoint x: 484, endPoint y: 473, distance: 22.4
click at [484, 473] on input "1" at bounding box center [525, 470] width 124 height 29
drag, startPoint x: 484, startPoint y: 473, endPoint x: 469, endPoint y: 471, distance: 15.2
click at [469, 471] on input "1" at bounding box center [525, 470] width 124 height 29
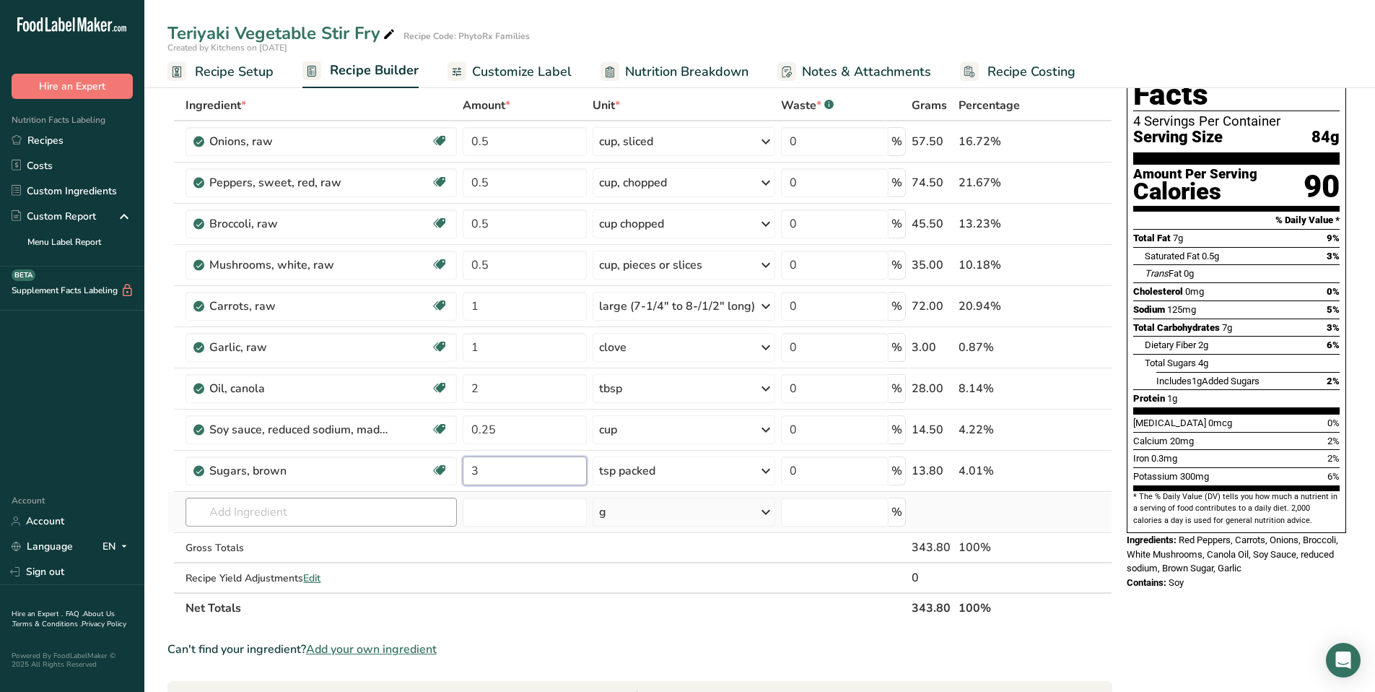
type input "3"
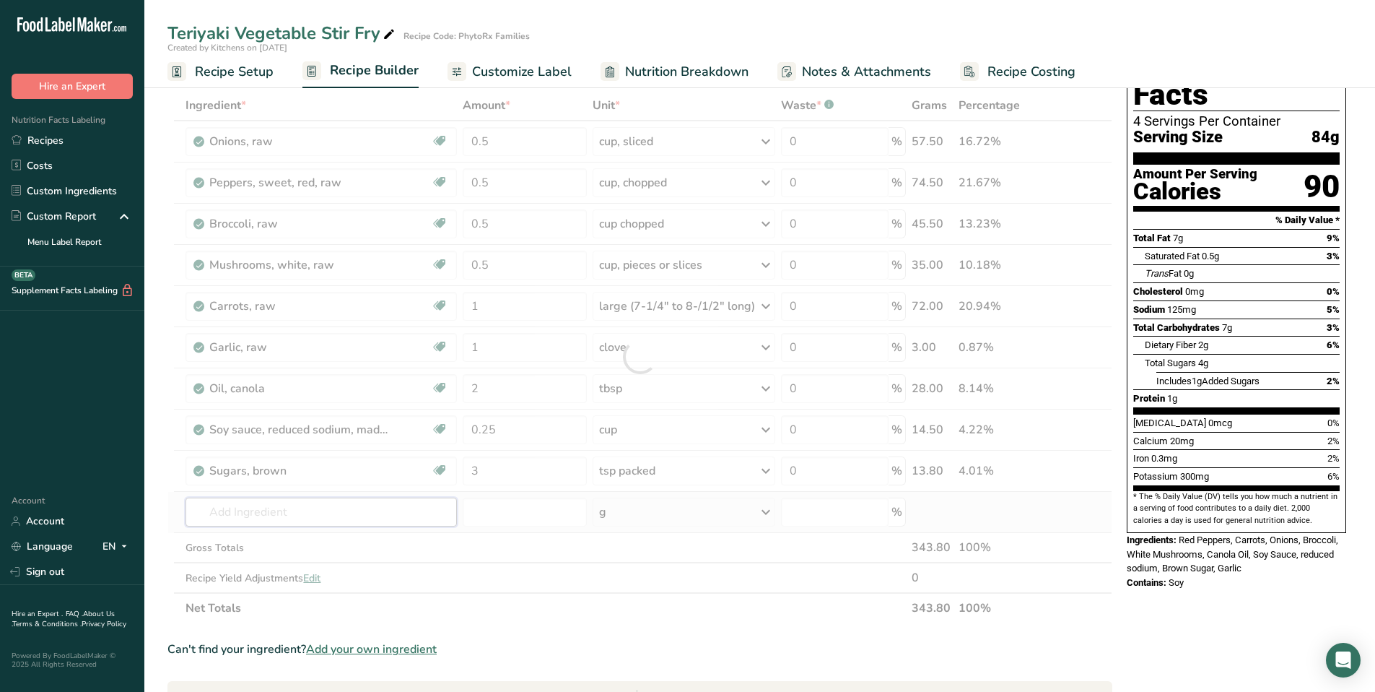
click at [355, 517] on div "Ingredient * Amount * Unit * Waste * .a-a{fill:#347362;}.b-a{fill:#fff;} Grams …" at bounding box center [640, 356] width 945 height 533
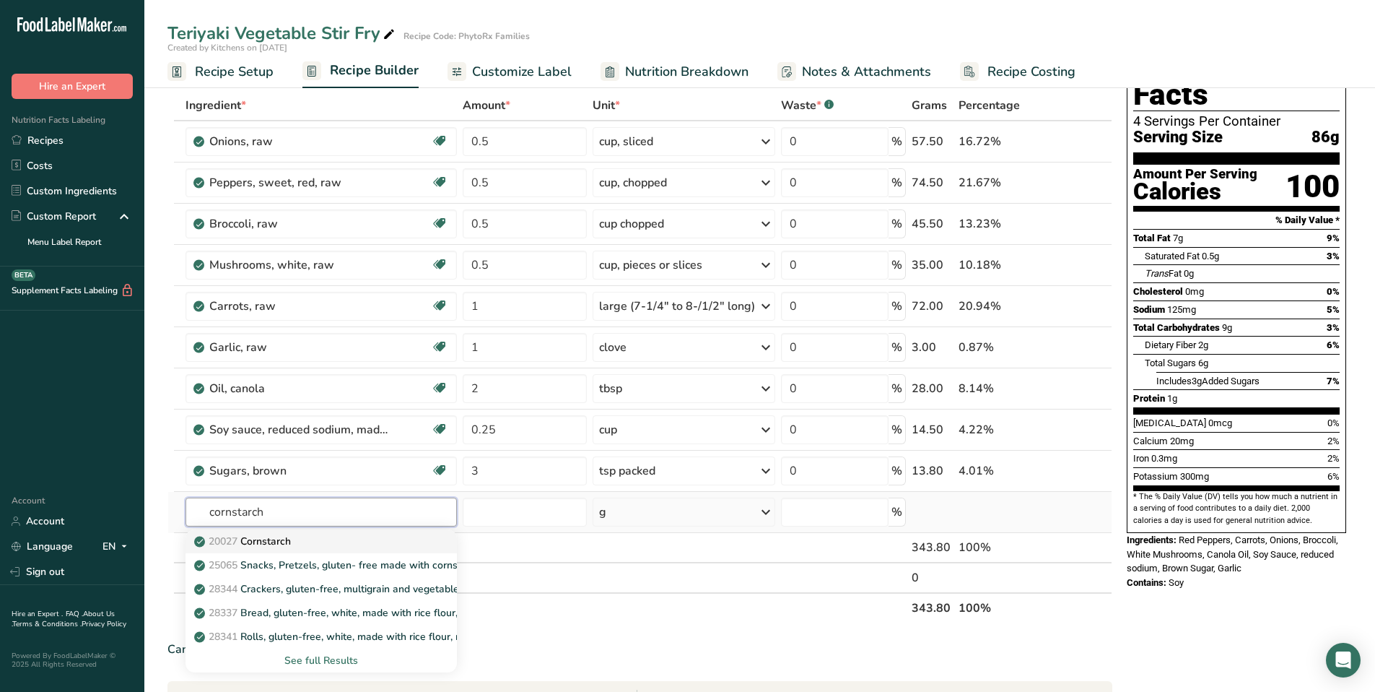
type input "cornstarch"
click at [248, 539] on p "20027 [GEOGRAPHIC_DATA]" at bounding box center [244, 541] width 94 height 15
type input "Cornstarch"
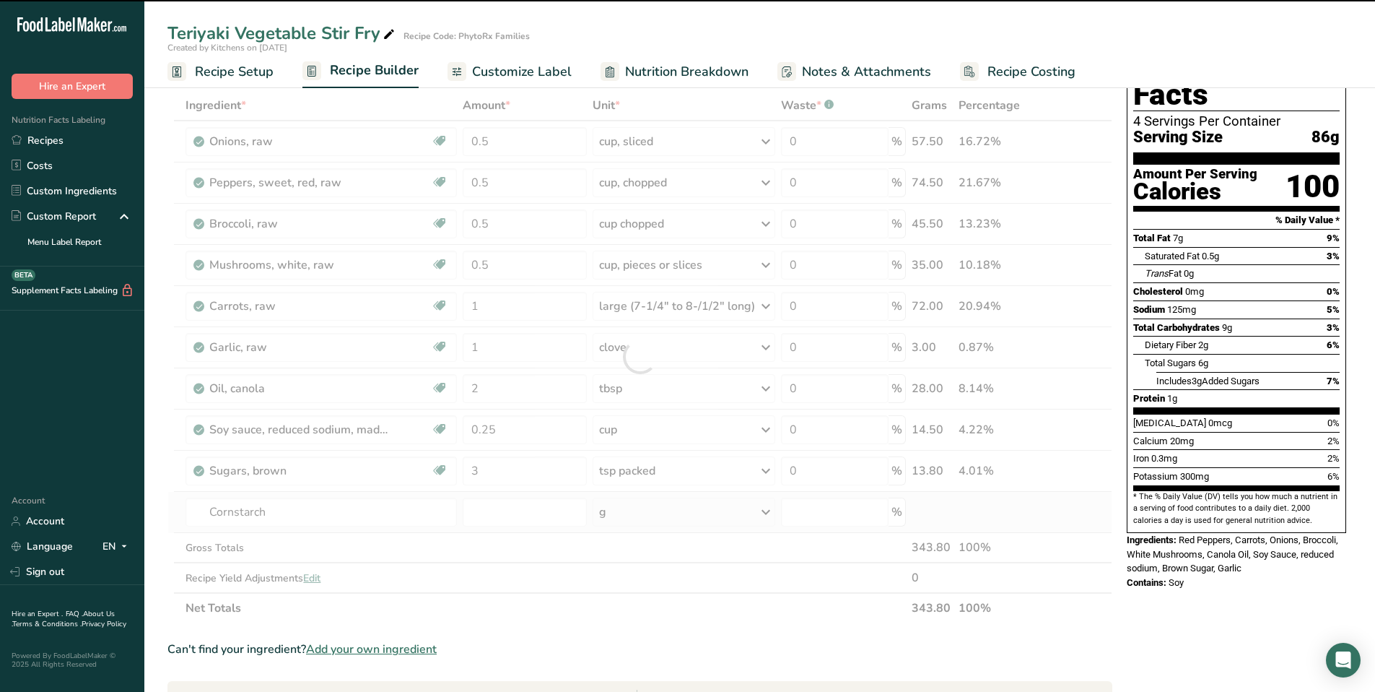
type input "0"
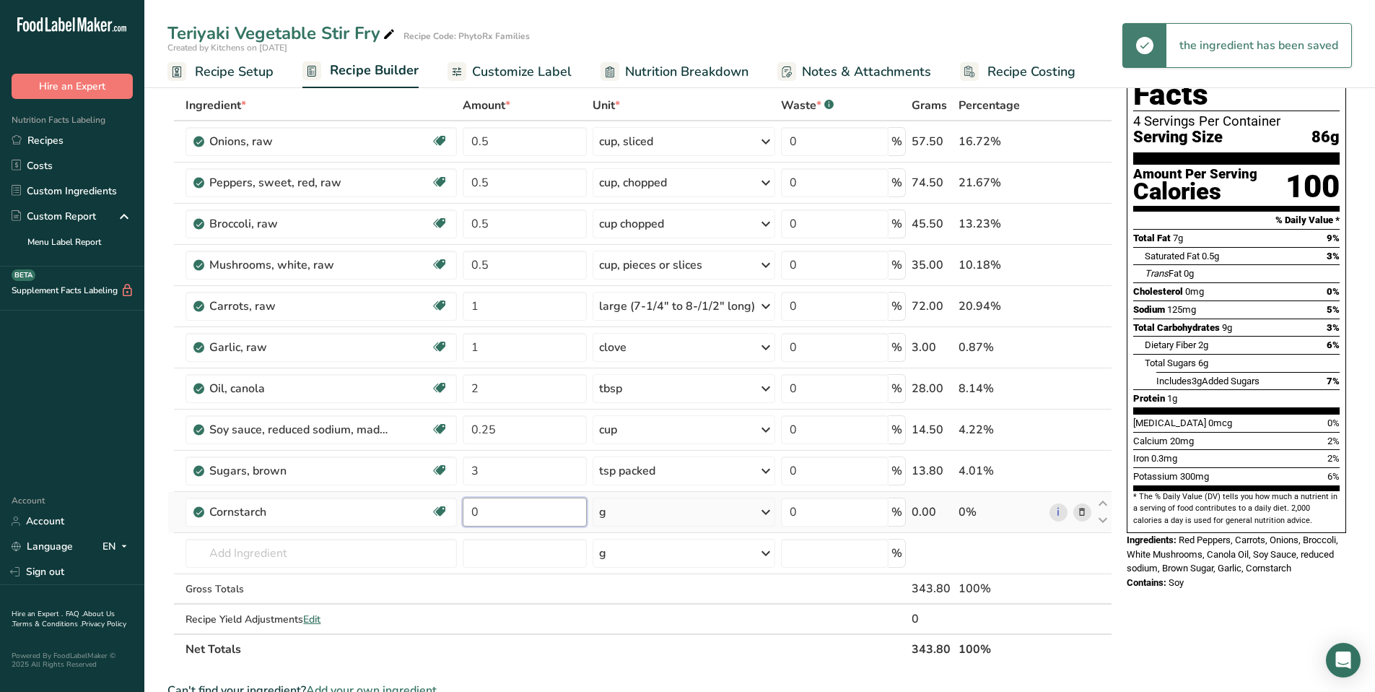
drag, startPoint x: 526, startPoint y: 515, endPoint x: 461, endPoint y: 516, distance: 65.0
click at [461, 516] on td "0" at bounding box center [525, 512] width 130 height 41
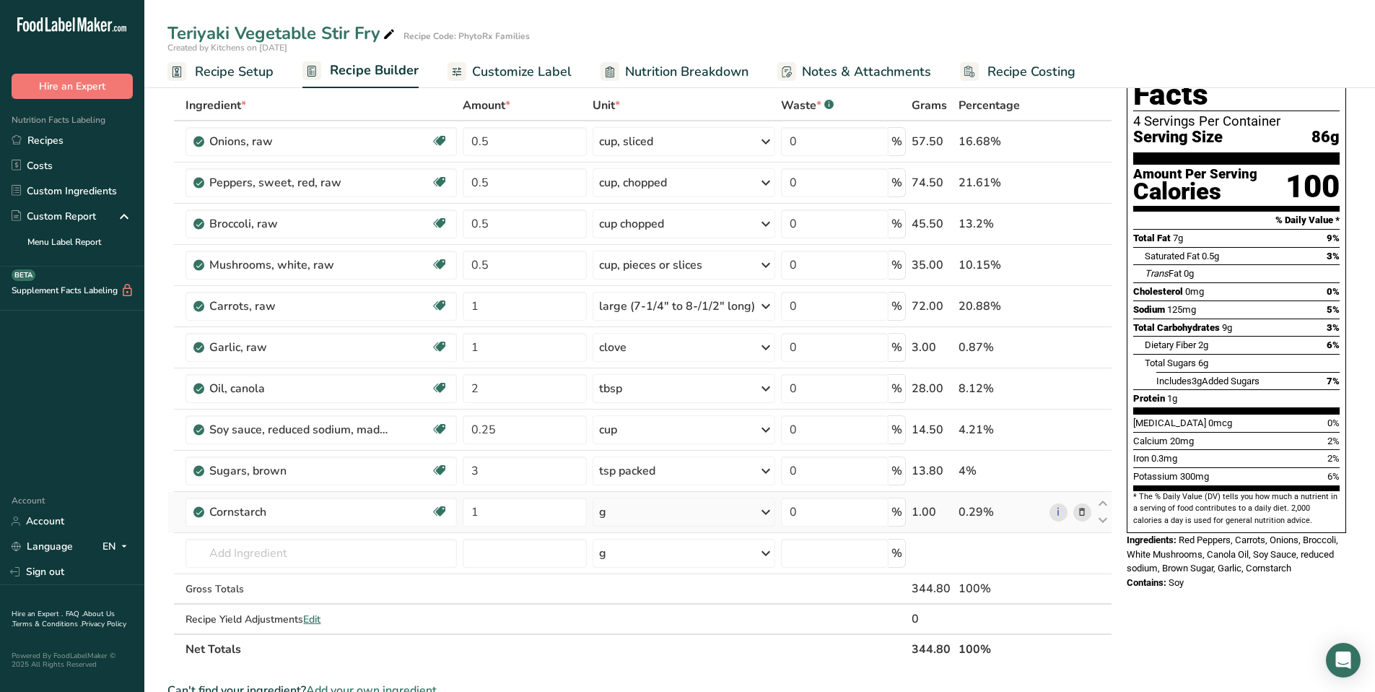
click at [761, 513] on div "Ingredient * Amount * Unit * Waste * .a-a{fill:#347362;}.b-a{fill:#fff;} Grams …" at bounding box center [640, 377] width 945 height 574
click at [765, 513] on icon at bounding box center [765, 512] width 17 height 26
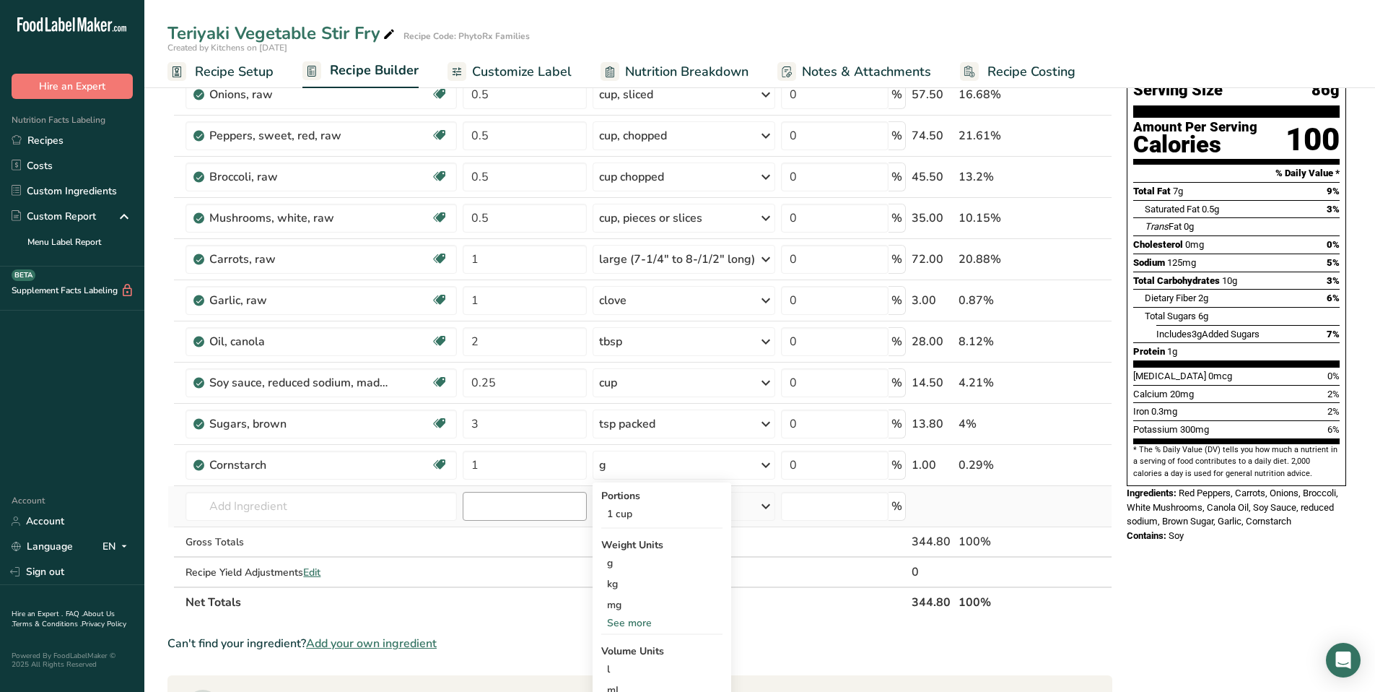
scroll to position [141, 0]
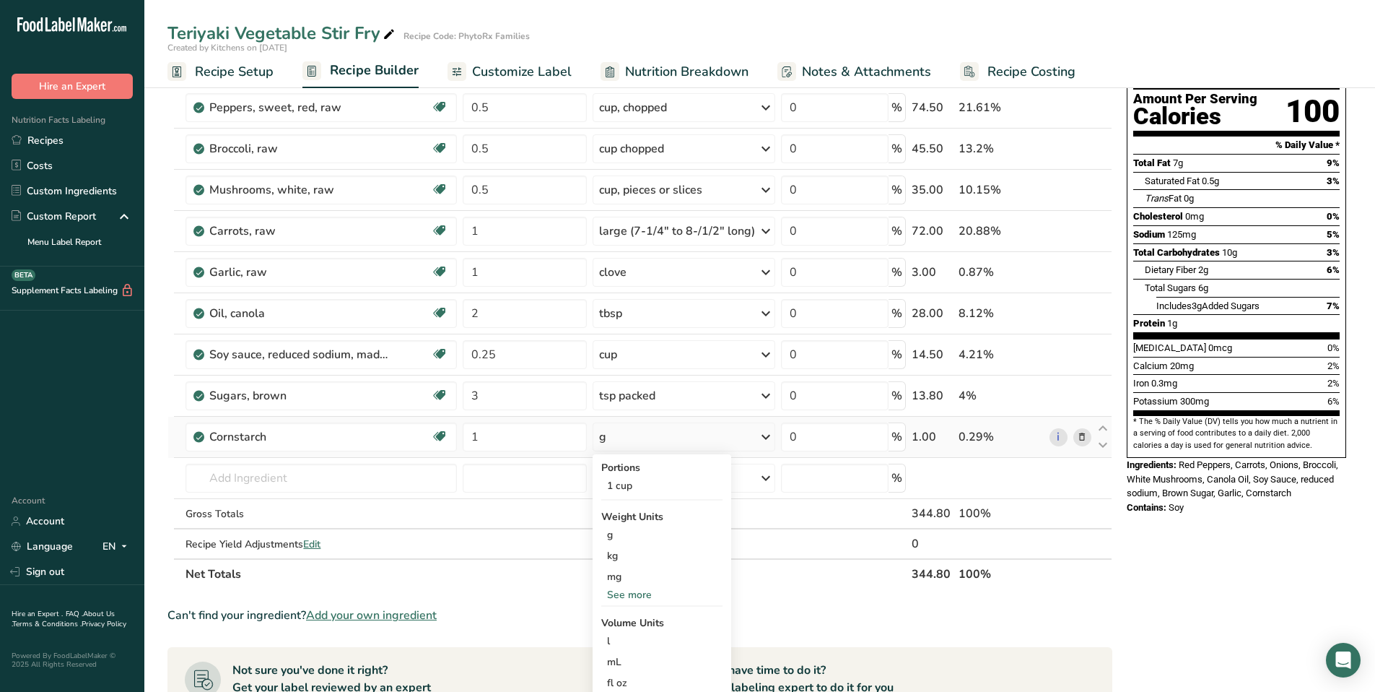
click at [646, 594] on div "See more" at bounding box center [661, 594] width 121 height 15
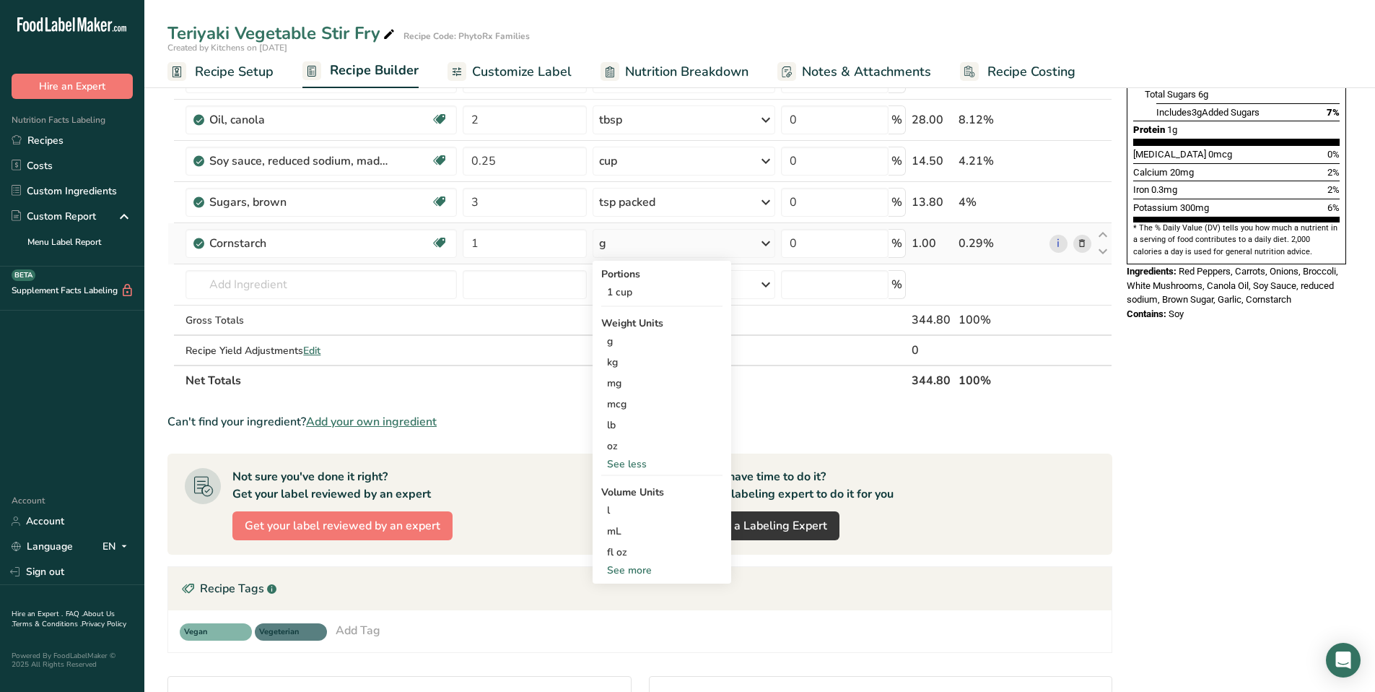
scroll to position [239, 0]
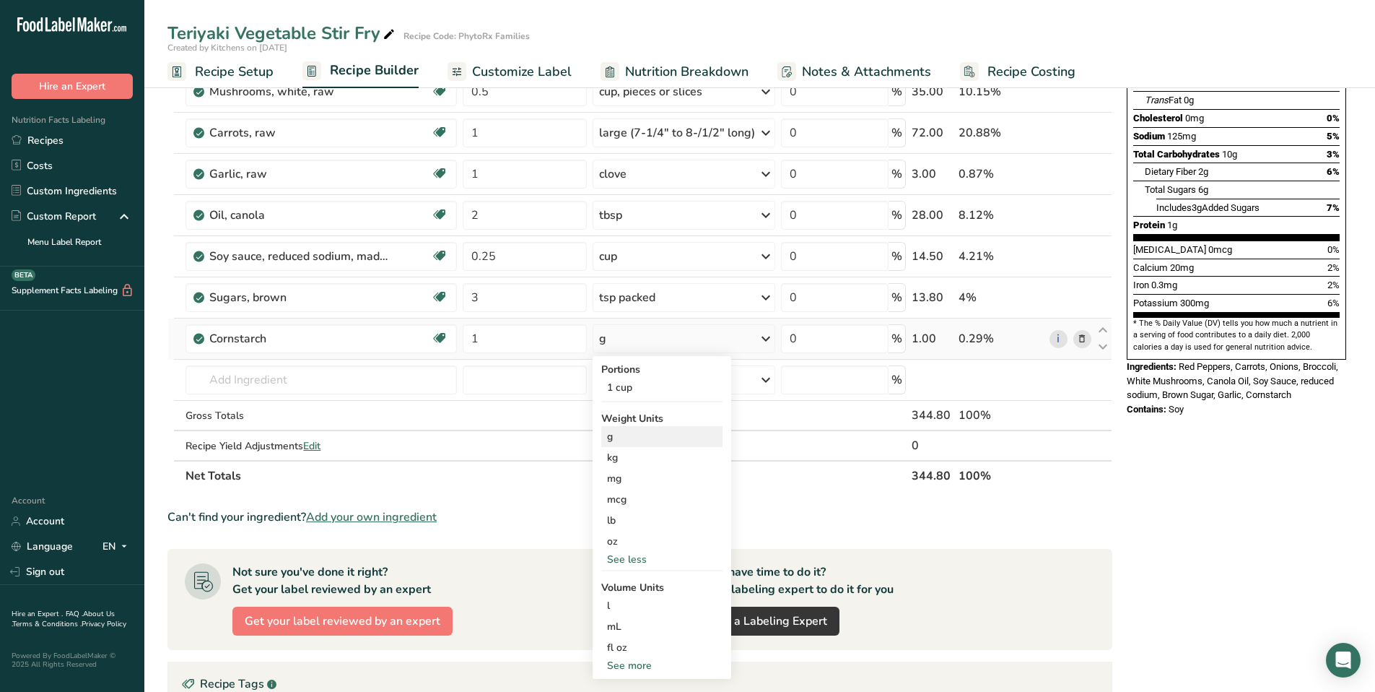
click at [640, 437] on div "g" at bounding box center [661, 436] width 121 height 21
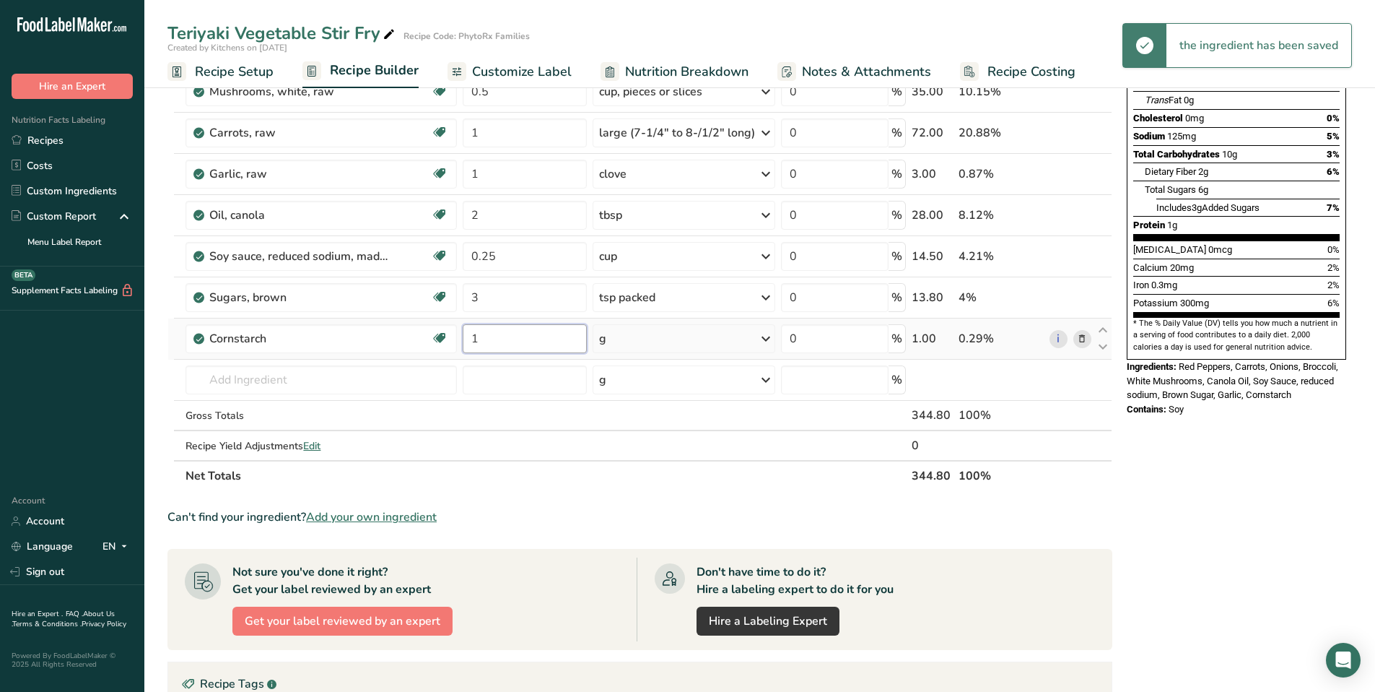
drag, startPoint x: 491, startPoint y: 338, endPoint x: 457, endPoint y: 333, distance: 34.3
click at [457, 333] on tr "Cornstarch Dairy free Gluten free Vegan Vegetarian Soy free 1 g Portions 1 cup …" at bounding box center [640, 338] width 944 height 41
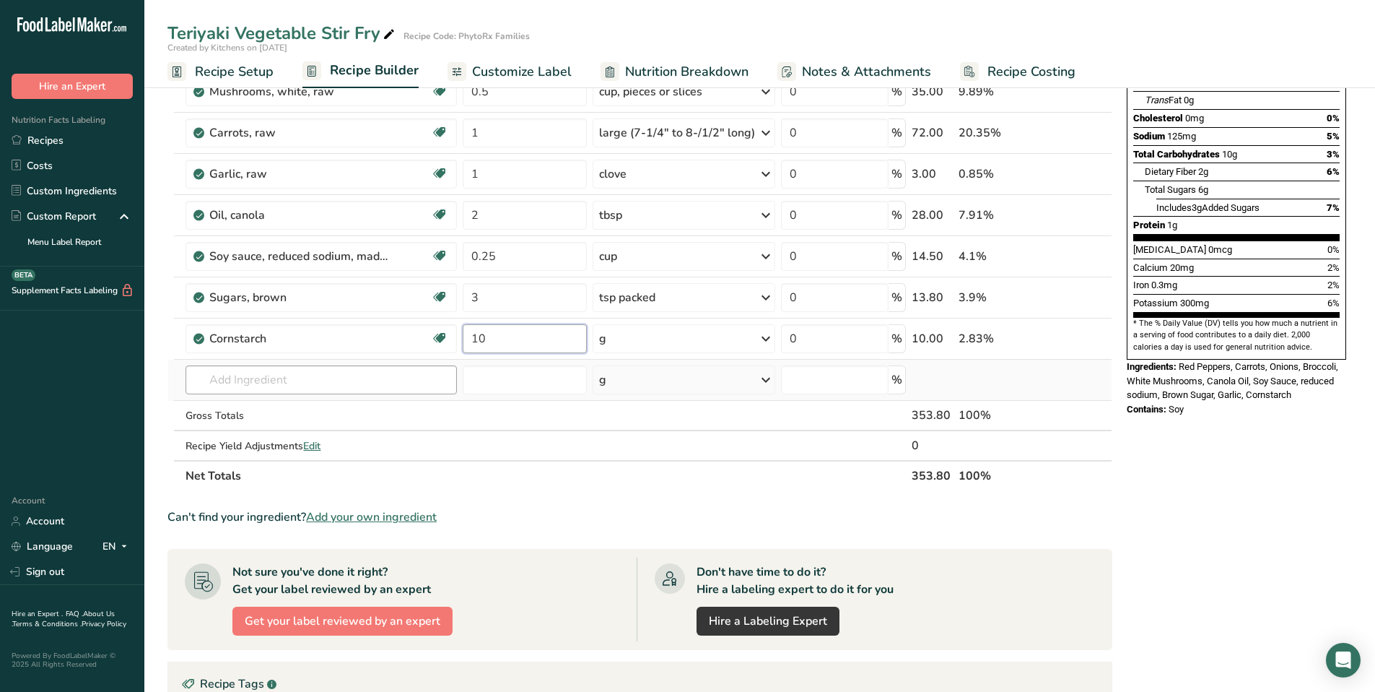
type input "10"
click at [245, 375] on div "Ingredient * Amount * Unit * Waste * .a-a{fill:#347362;}.b-a{fill:#fff;} Grams …" at bounding box center [640, 204] width 945 height 574
type input "ground gin"
click at [308, 406] on p "2021 Spices, ginger, ground" at bounding box center [266, 408] width 139 height 15
type input "Spices, ginger, ground"
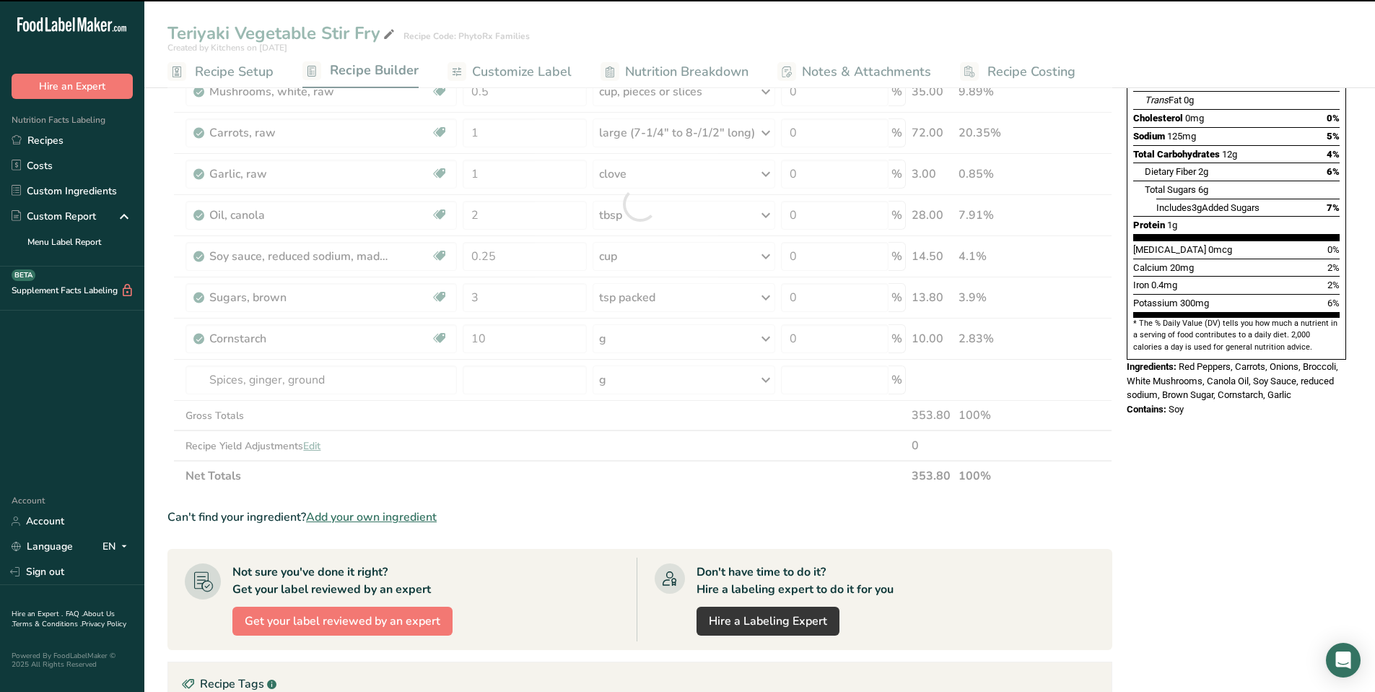
click at [499, 381] on div at bounding box center [640, 204] width 945 height 574
type input "0"
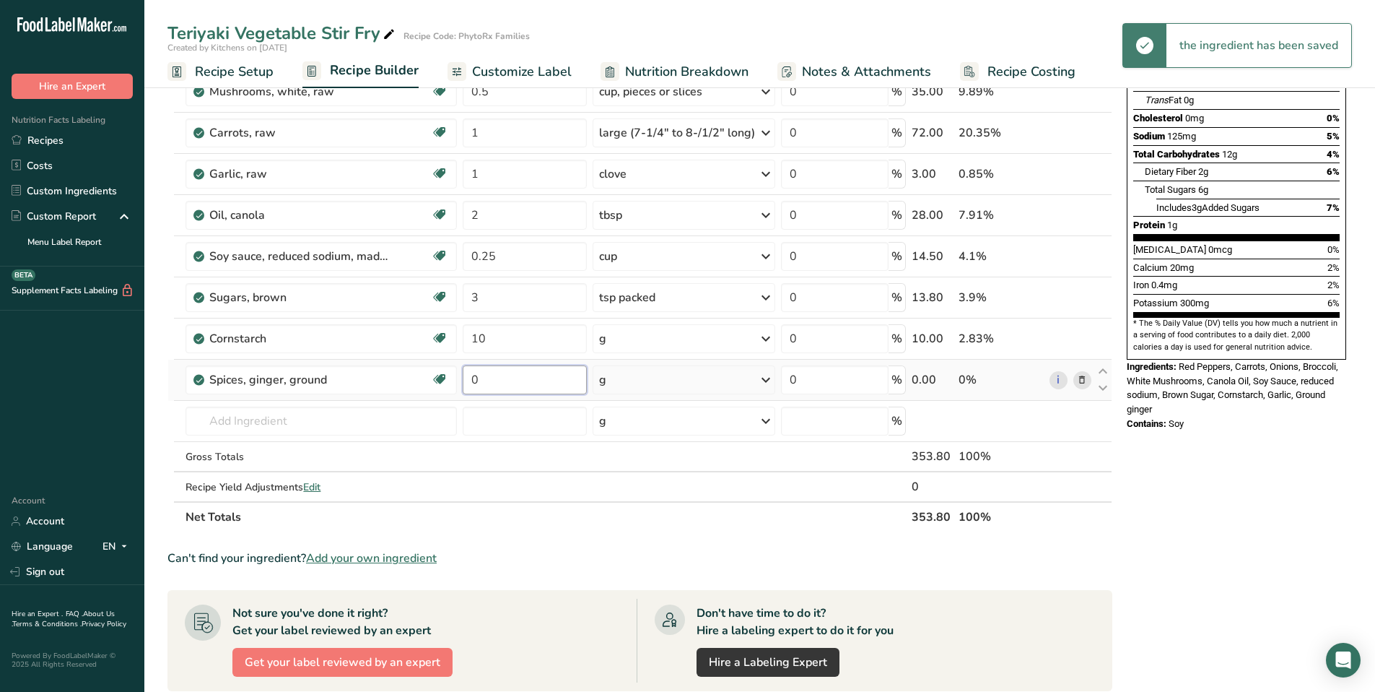
drag, startPoint x: 497, startPoint y: 380, endPoint x: 473, endPoint y: 378, distance: 23.9
click at [473, 378] on input "0" at bounding box center [525, 379] width 124 height 29
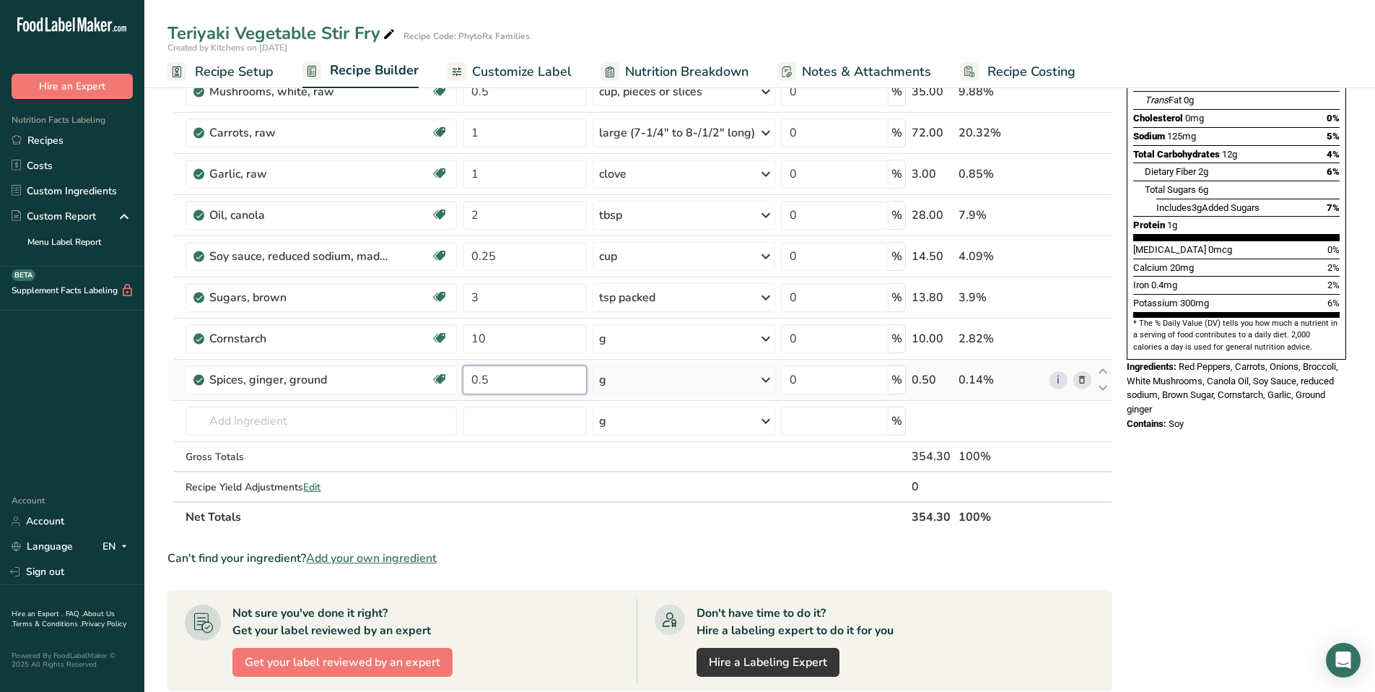
type input "0.5"
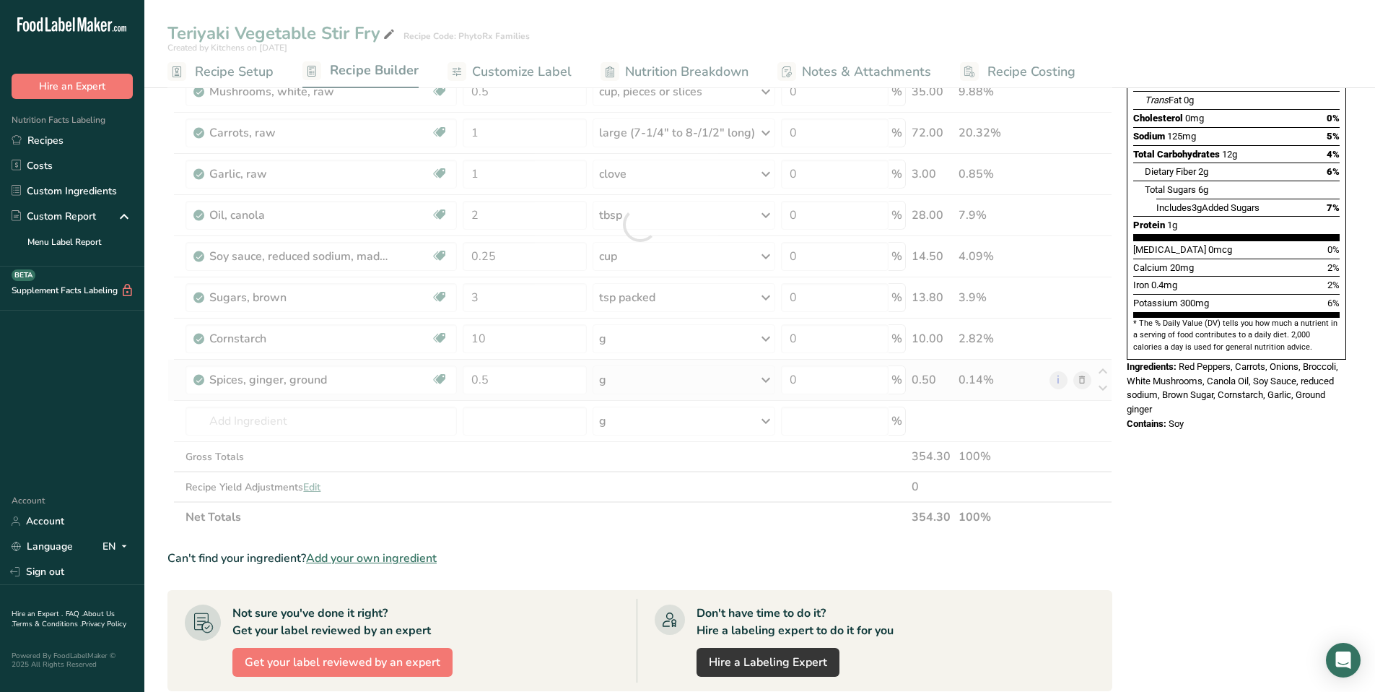
click at [674, 383] on div "Ingredient * Amount * Unit * Waste * .a-a{fill:#347362;}.b-a{fill:#fff;} Grams …" at bounding box center [640, 224] width 945 height 615
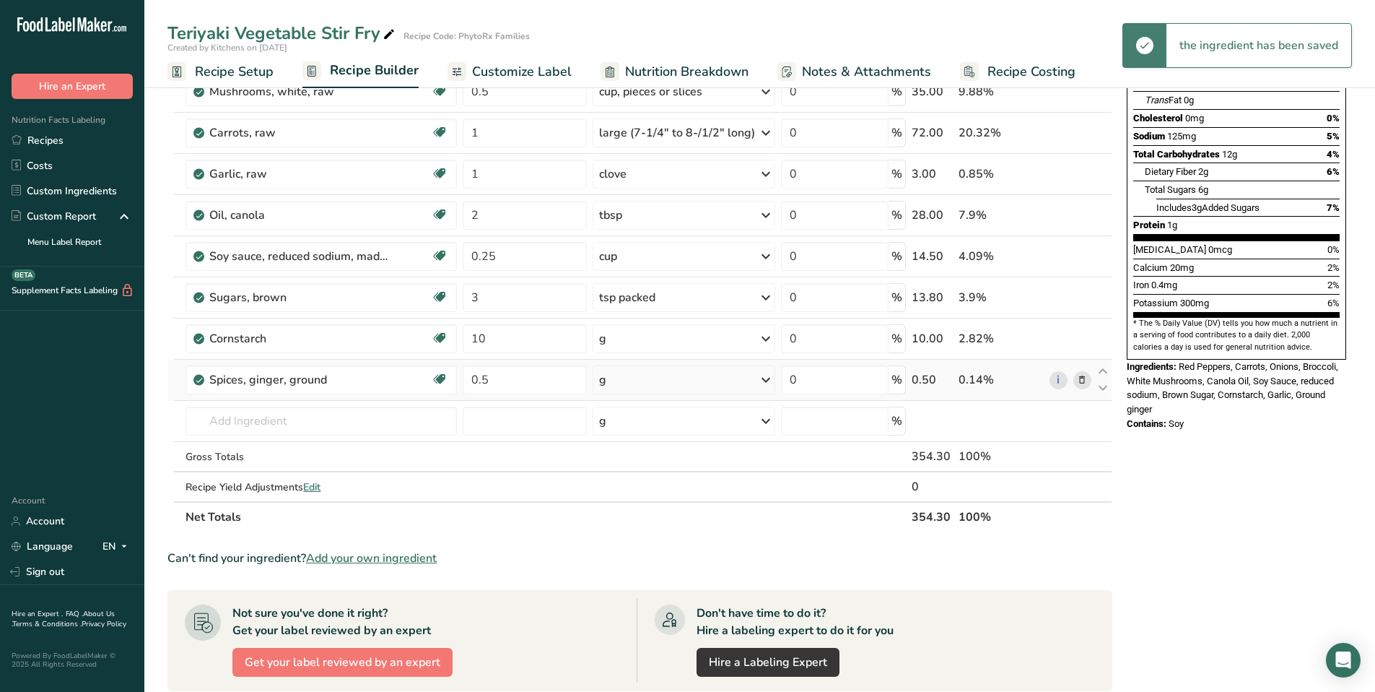
click at [765, 380] on icon at bounding box center [765, 380] width 17 height 26
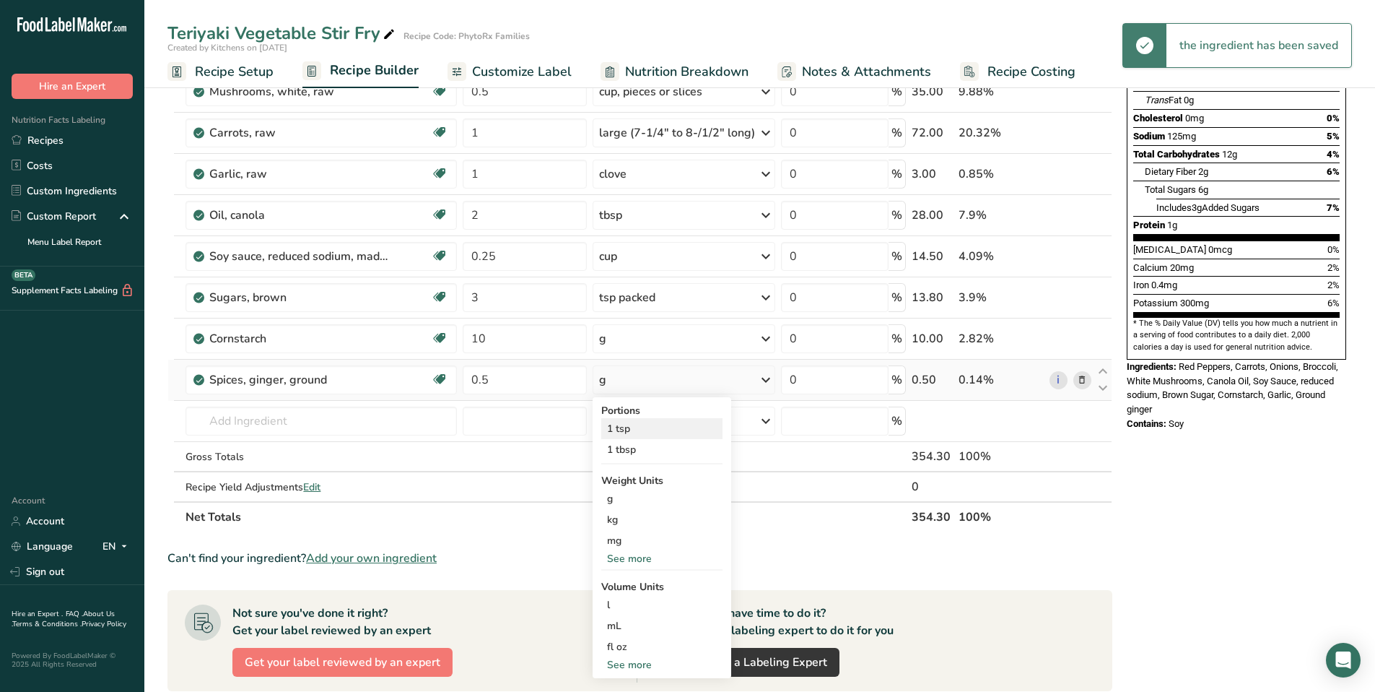
click at [677, 429] on div "1 tsp" at bounding box center [661, 428] width 121 height 21
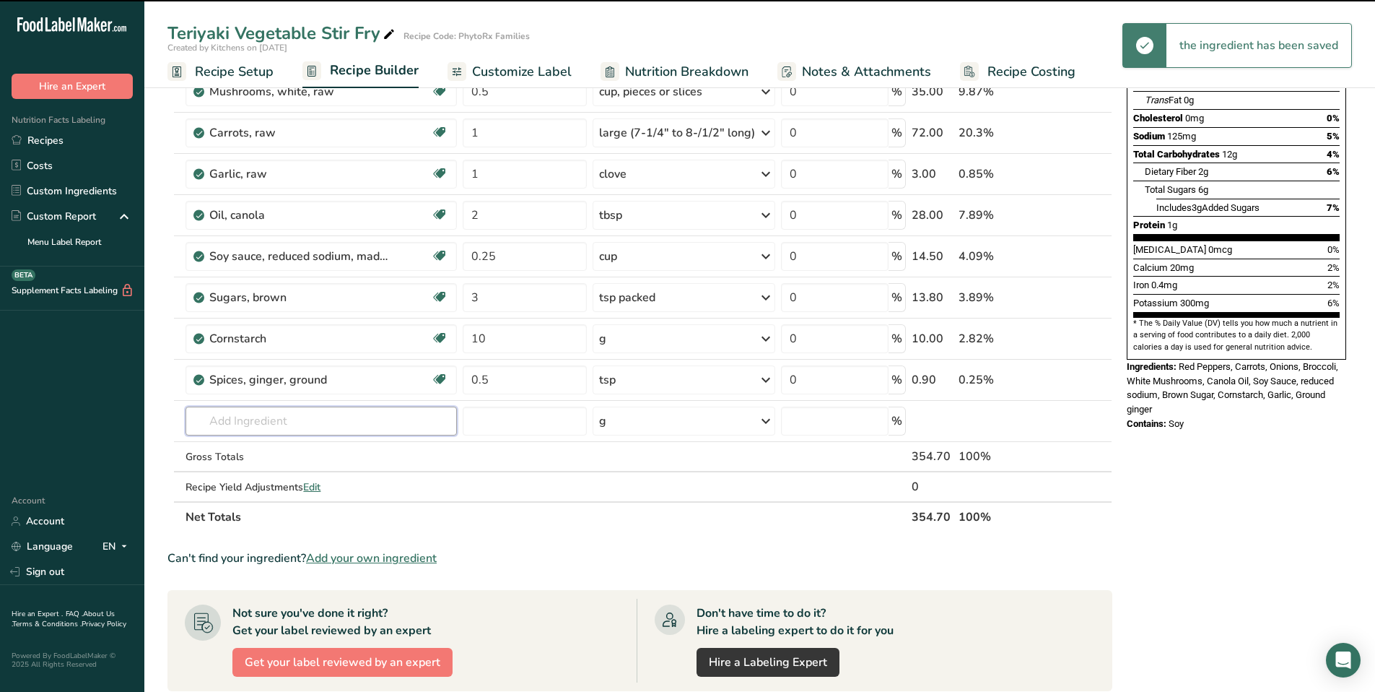
click at [277, 422] on input "text" at bounding box center [321, 420] width 271 height 29
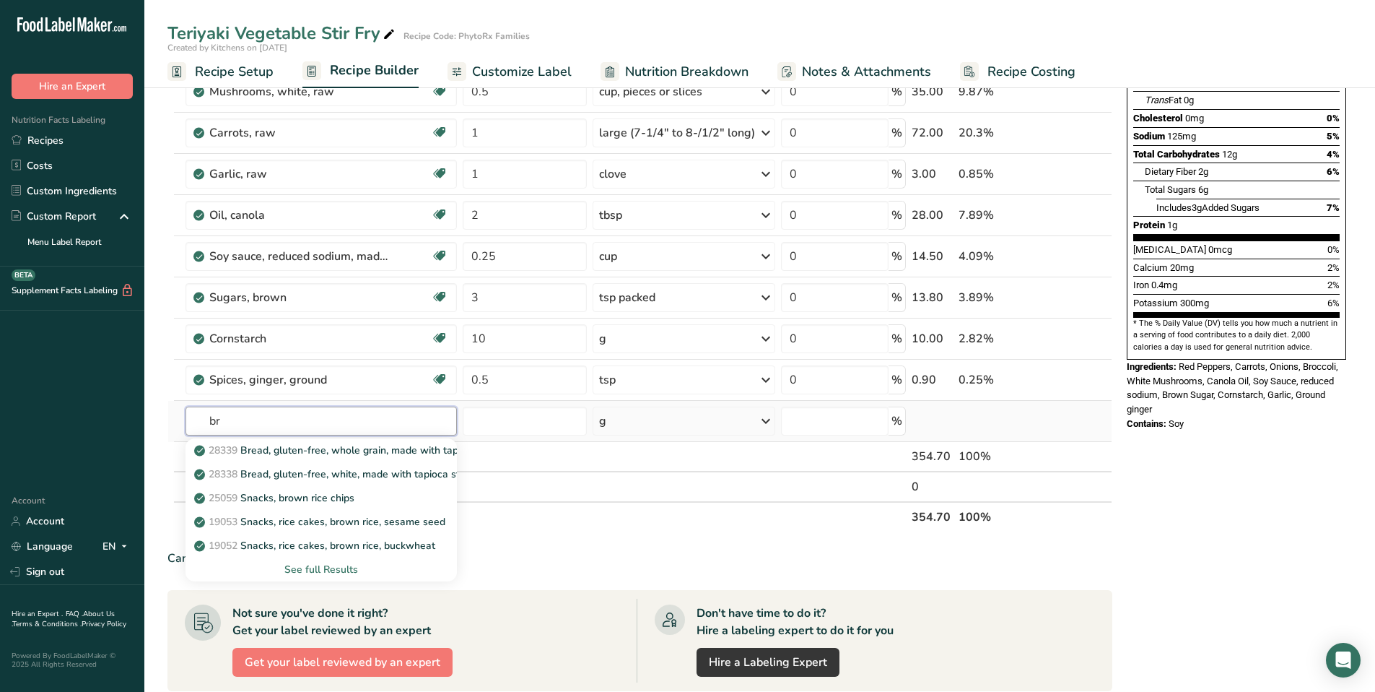
type input "b"
type input "rice"
click at [316, 567] on div "See full Results" at bounding box center [321, 569] width 248 height 15
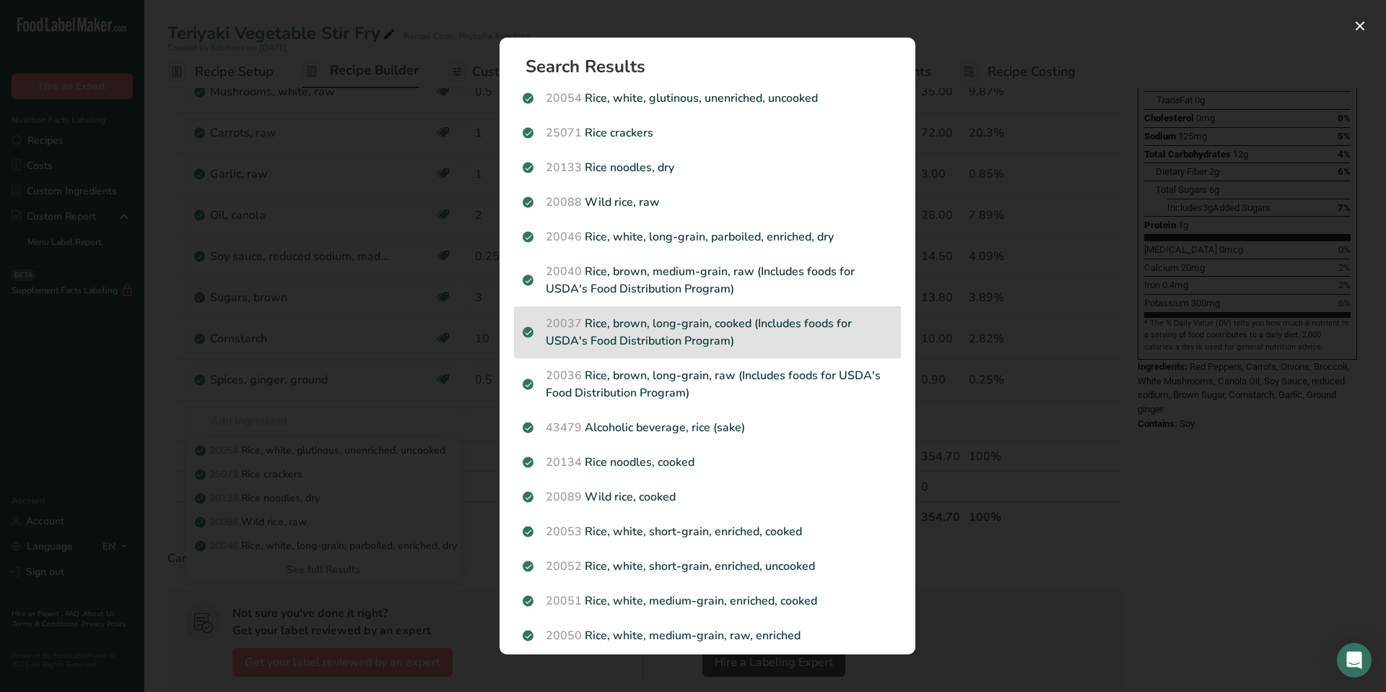
click at [694, 335] on p "20037 Rice, brown, long-grain, cooked (Includes foods for USDA's Food Distribut…" at bounding box center [708, 332] width 370 height 35
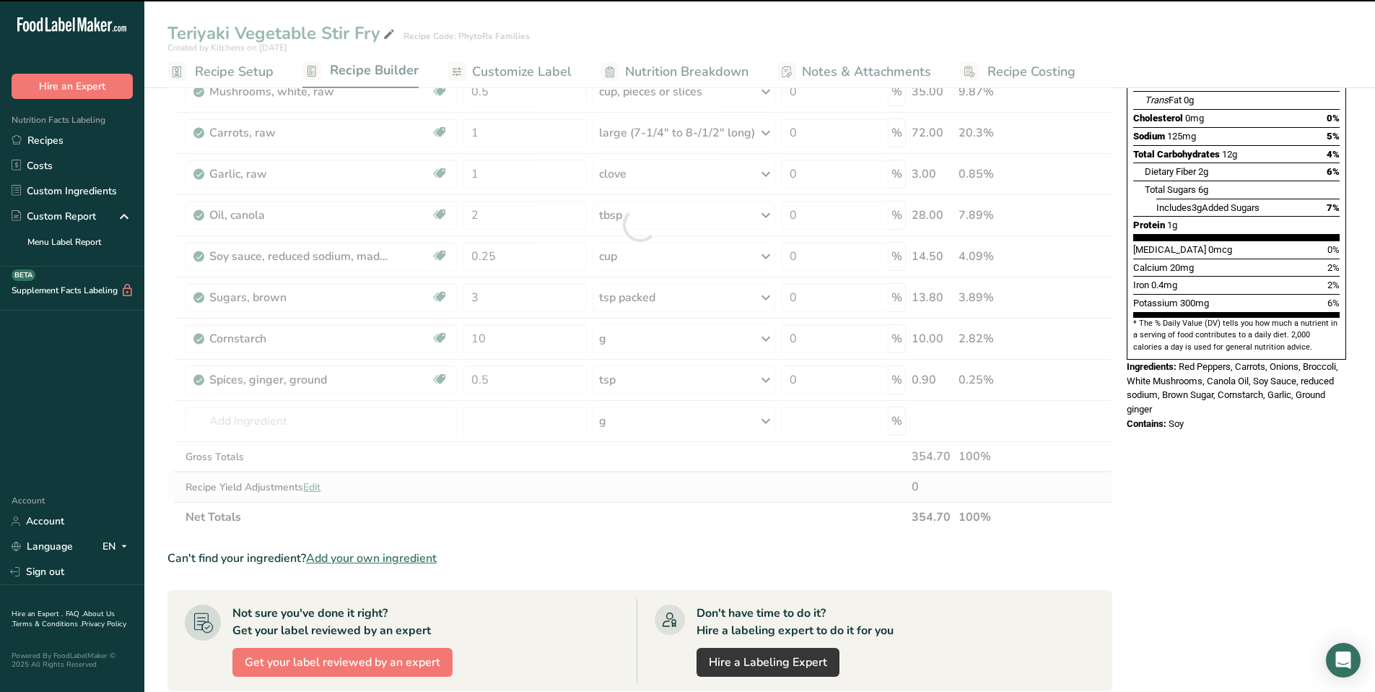
type input "0"
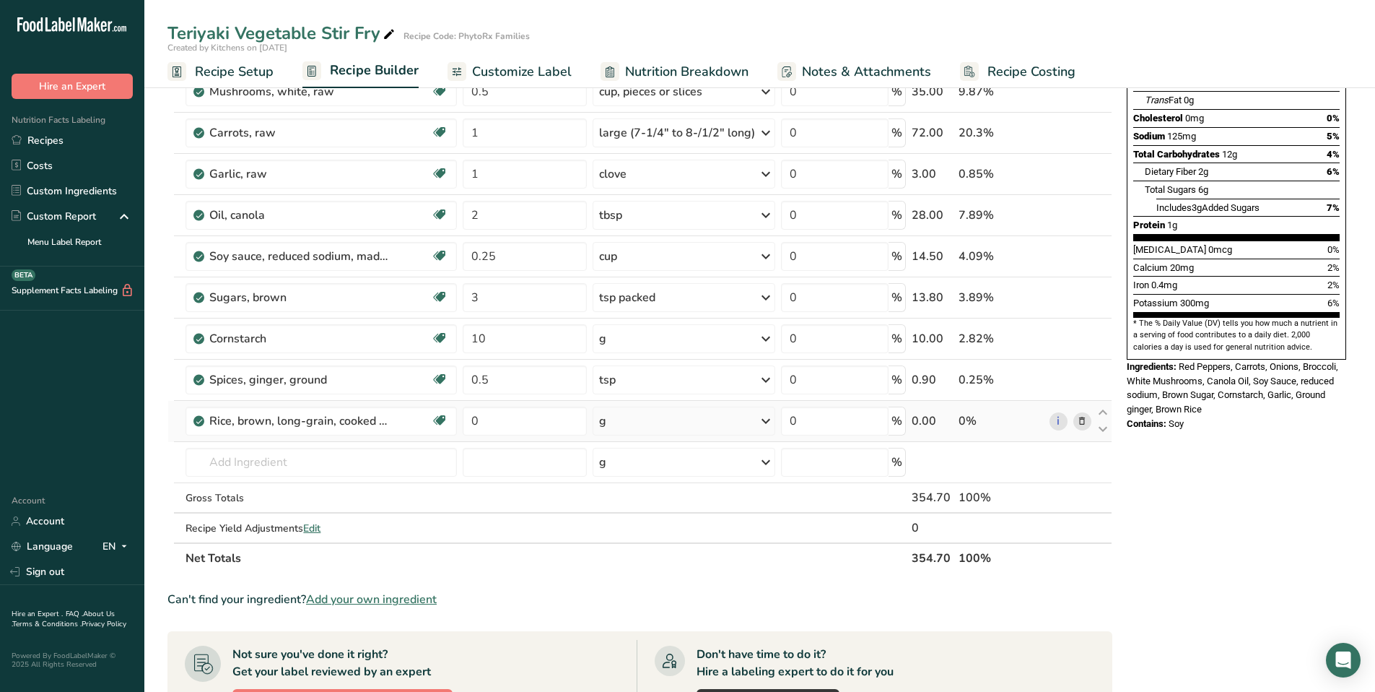
click at [740, 418] on div "g" at bounding box center [684, 420] width 183 height 29
click at [676, 466] on div "1 cup" at bounding box center [661, 469] width 121 height 21
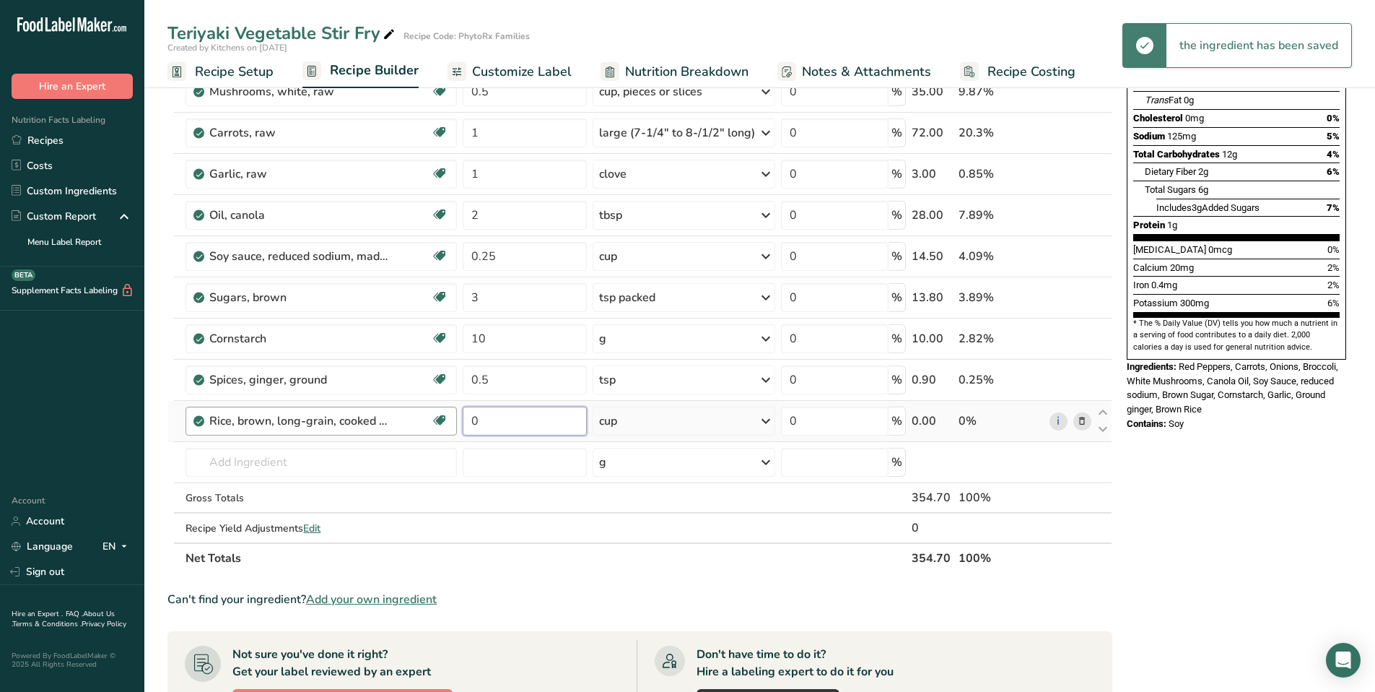
drag, startPoint x: 502, startPoint y: 423, endPoint x: 425, endPoint y: 412, distance: 78.0
click at [425, 412] on tr "Rice, brown, long-grain, cooked (Includes foods for USDA's Food Distribution Pr…" at bounding box center [640, 421] width 944 height 41
type input "4"
click at [760, 549] on div "Ingredient * Amount * Unit * Waste * .a-a{fill:#347362;}.b-a{fill:#fff;} Grams …" at bounding box center [640, 245] width 945 height 656
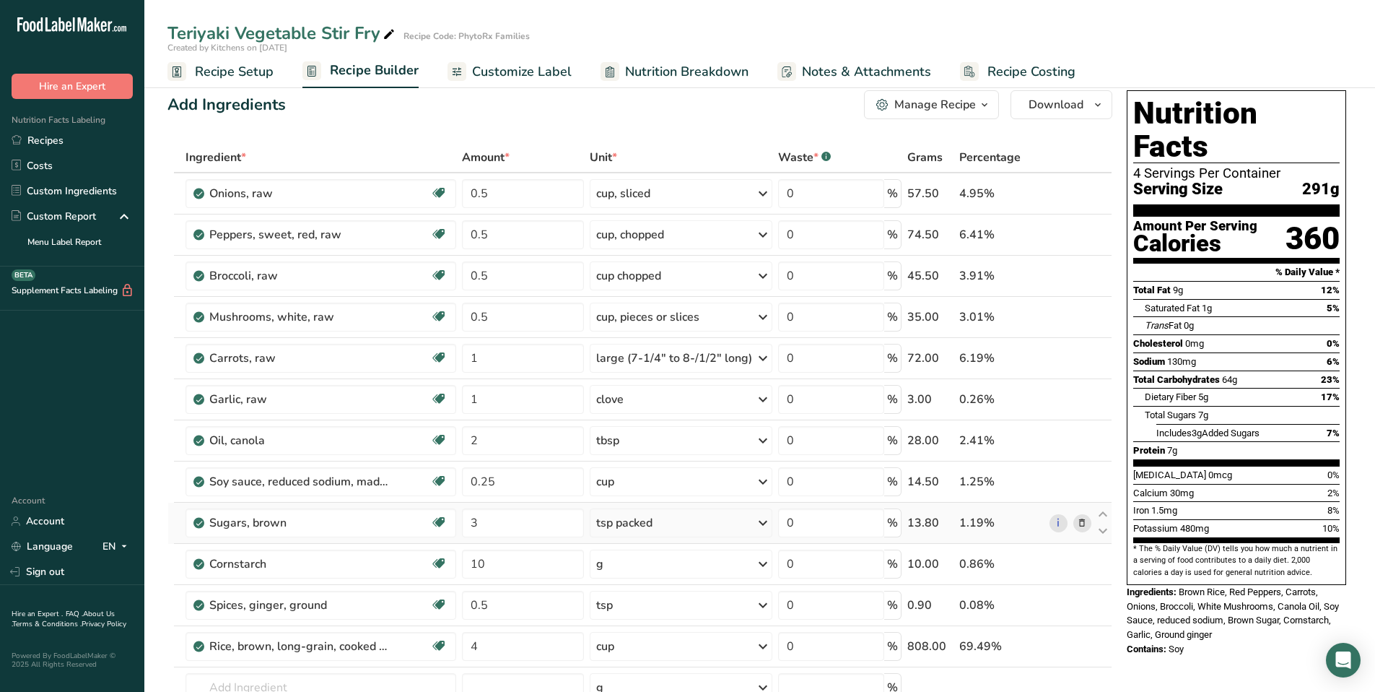
scroll to position [0, 0]
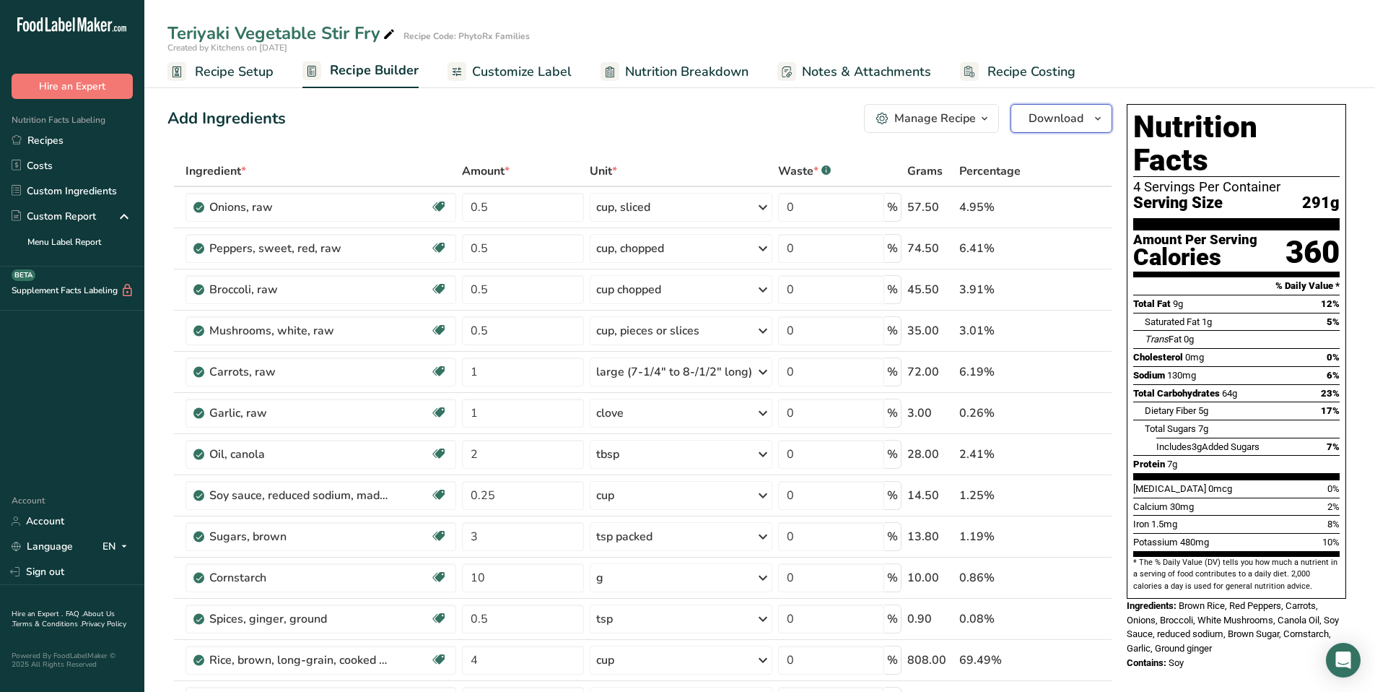
click at [1090, 117] on span "button" at bounding box center [1098, 118] width 17 height 17
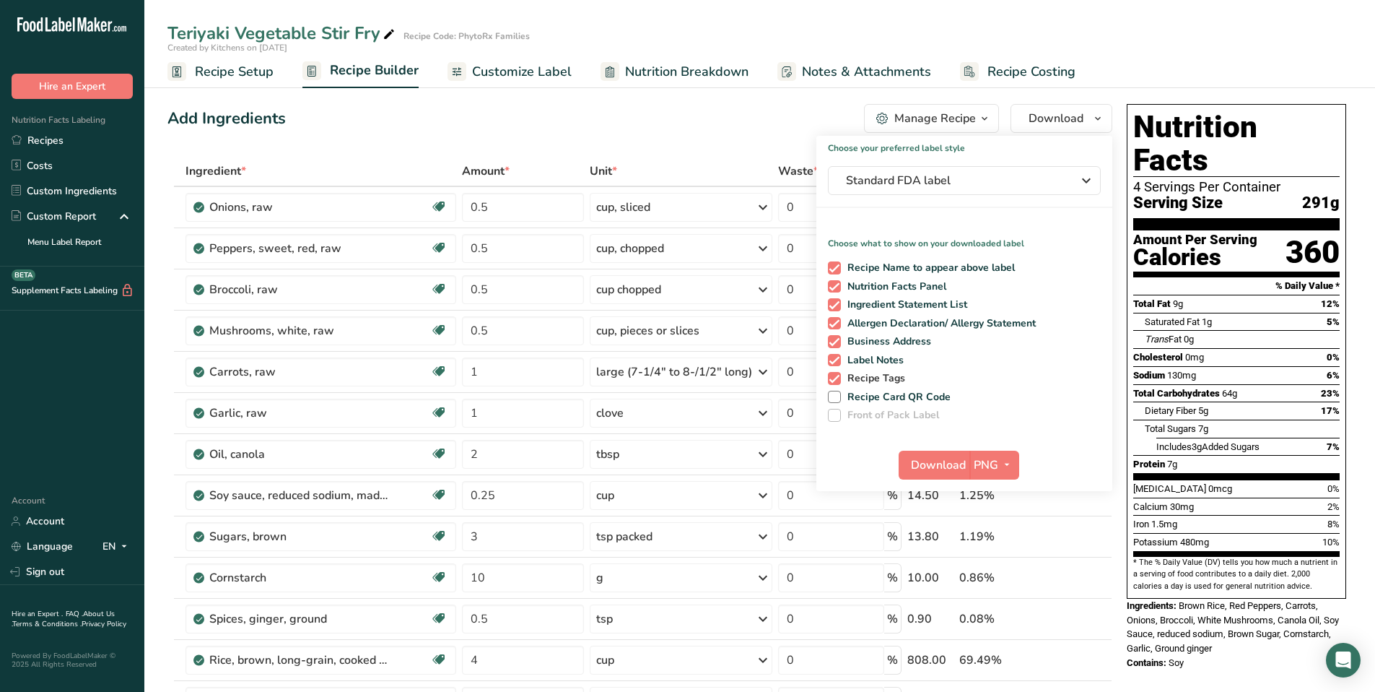
click at [832, 378] on span at bounding box center [834, 378] width 13 height 13
click at [832, 378] on input "Recipe Tags" at bounding box center [832, 377] width 9 height 9
checkbox input "false"
click at [838, 360] on span at bounding box center [834, 360] width 13 height 13
click at [838, 360] on input "Label Notes" at bounding box center [832, 359] width 9 height 9
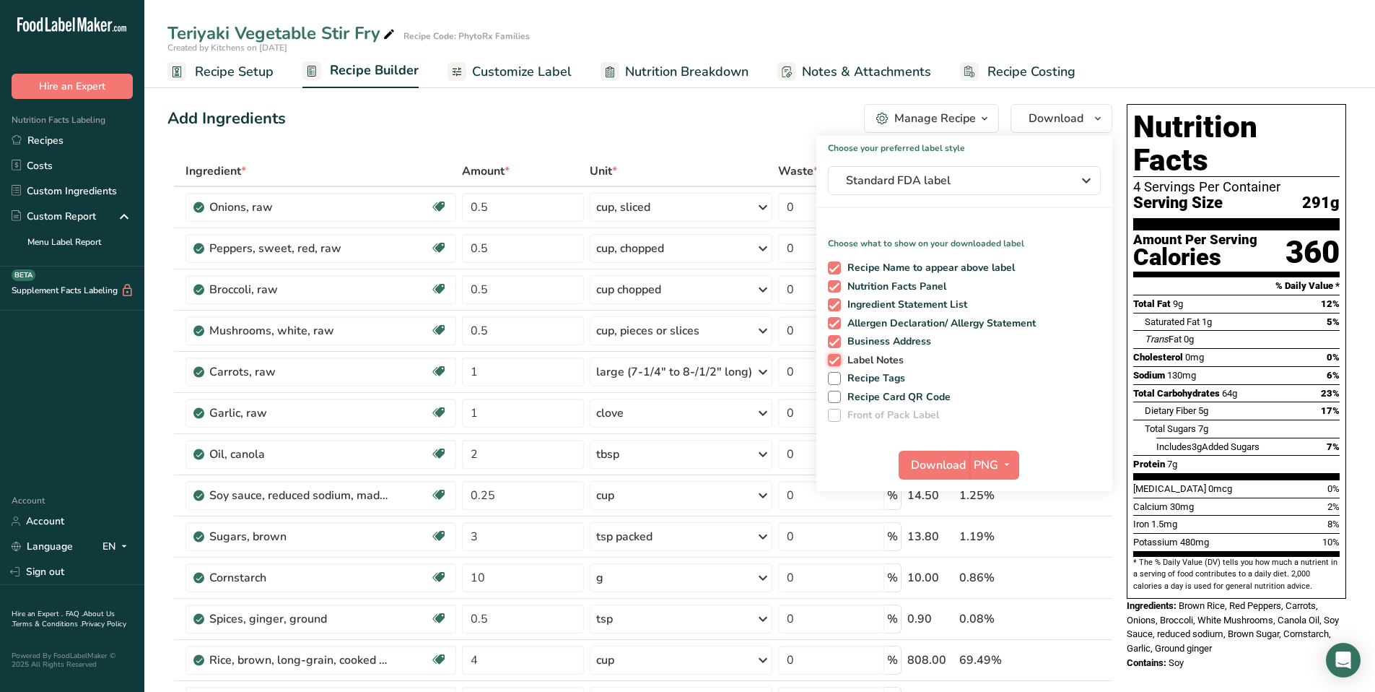
checkbox input "false"
click at [841, 340] on span "Business Address" at bounding box center [886, 341] width 91 height 13
click at [838, 340] on input "Business Address" at bounding box center [832, 340] width 9 height 9
checkbox input "false"
click at [967, 465] on button "Download" at bounding box center [934, 465] width 71 height 29
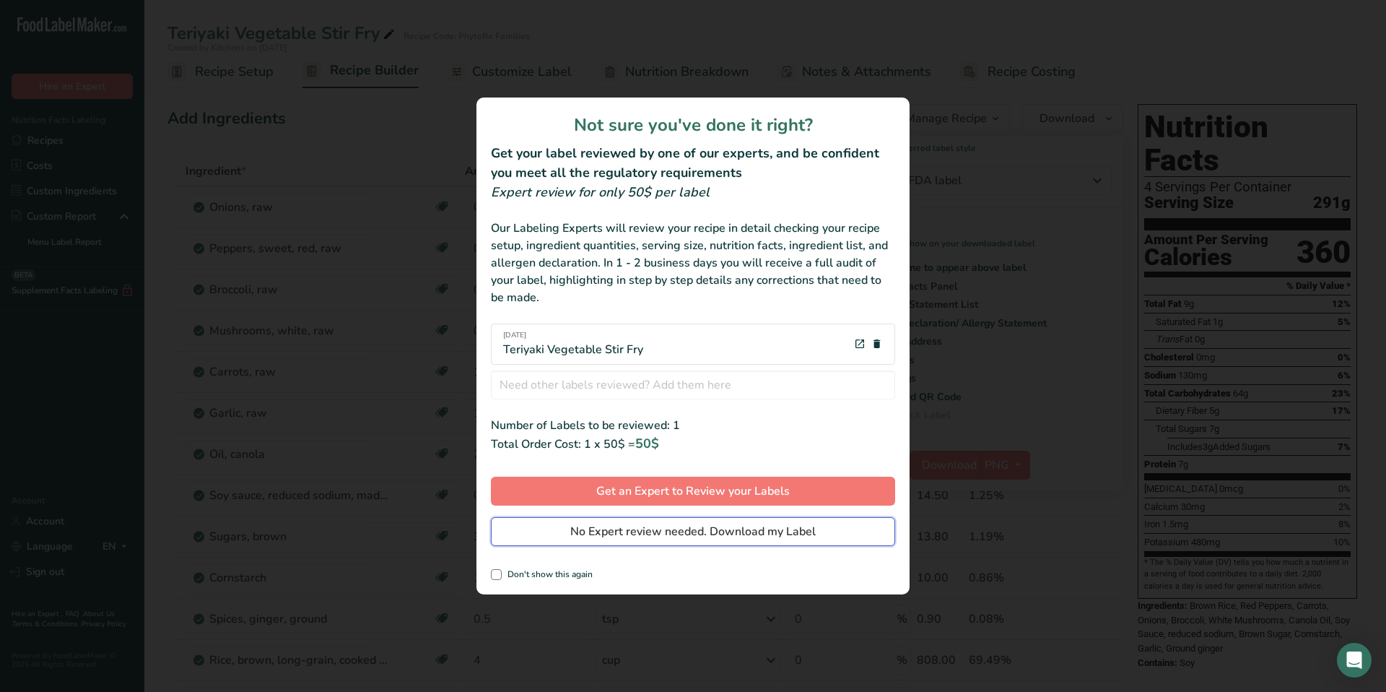
click at [723, 531] on span "No Expert review needed. Download my Label" at bounding box center [692, 531] width 245 height 17
